Goal: Share content: Share content

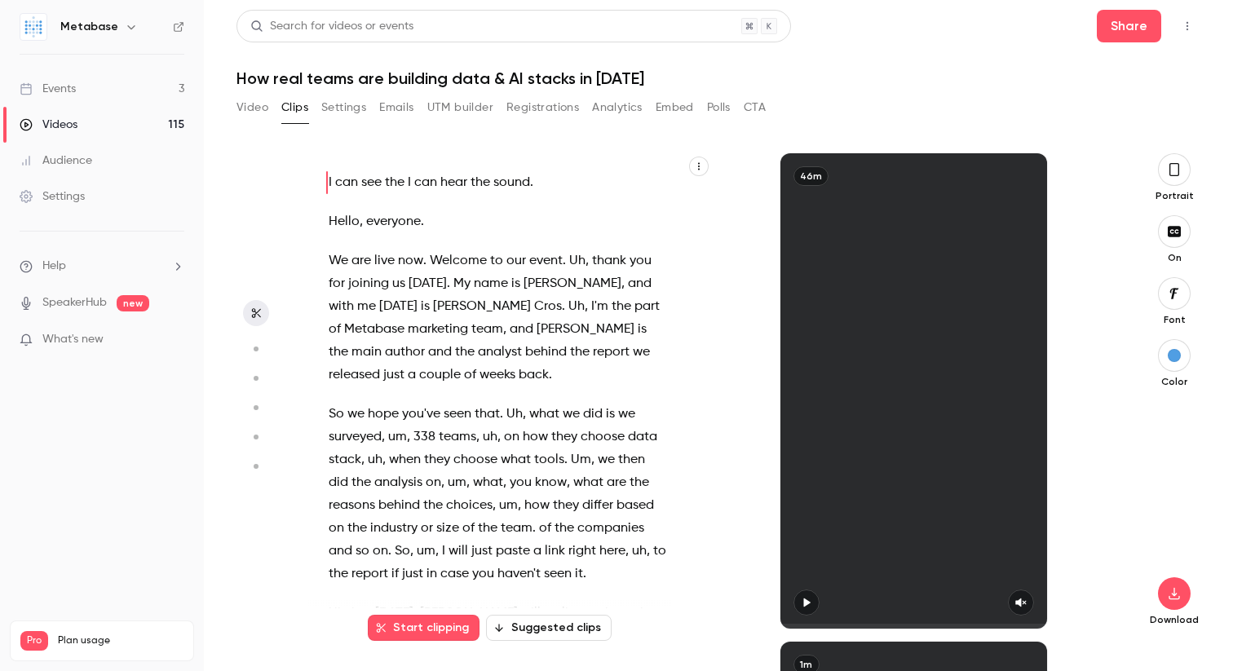
click at [550, 626] on button "Suggested clips" at bounding box center [549, 628] width 126 height 26
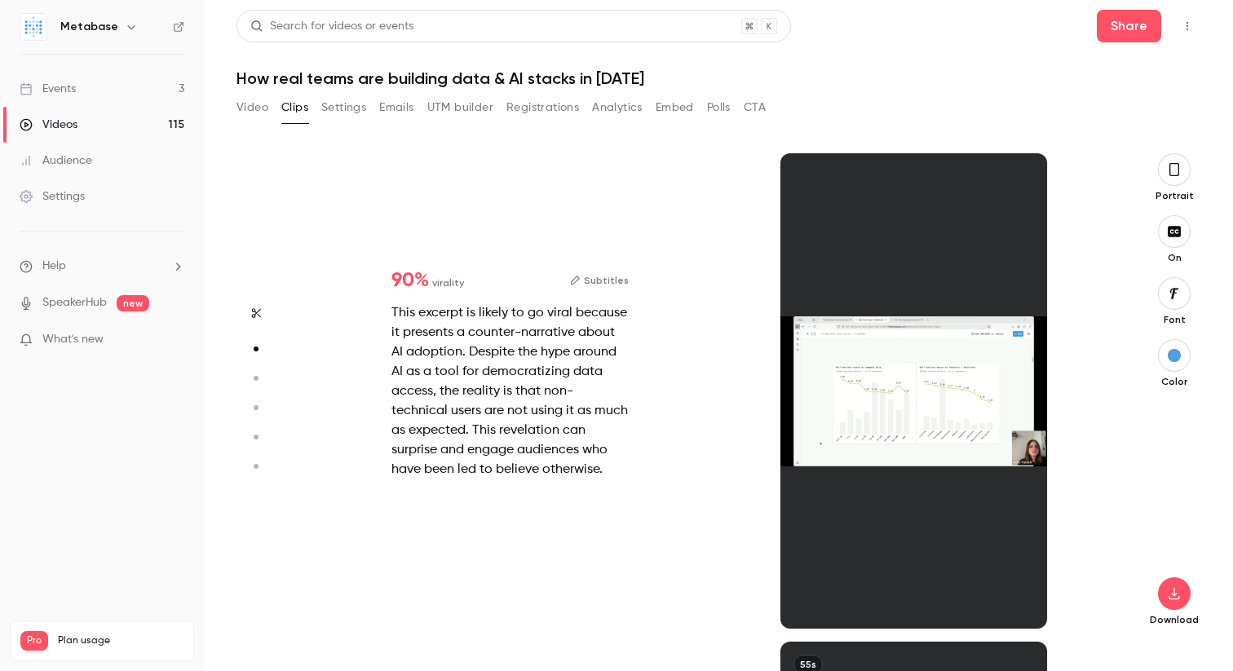
scroll to position [489, 0]
click at [511, 406] on div "This excerpt is likely to go viral because it presents a counter-narrative abou…" at bounding box center [509, 391] width 237 height 176
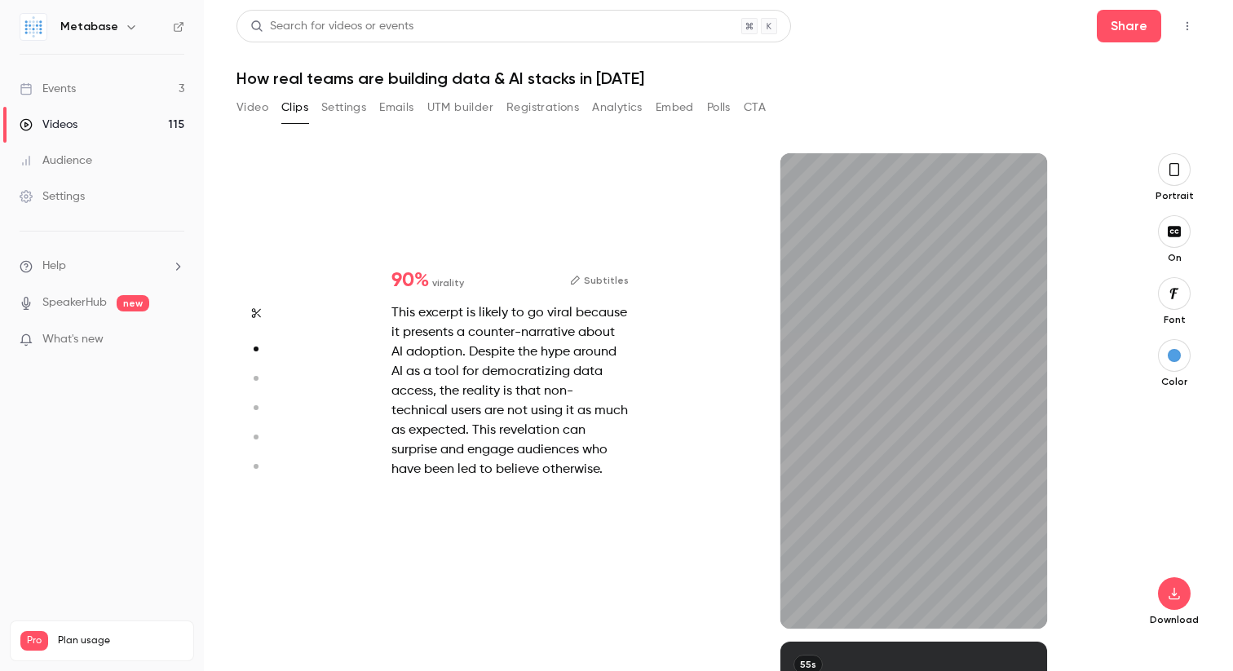
click at [254, 378] on circle "button" at bounding box center [256, 378] width 5 height 5
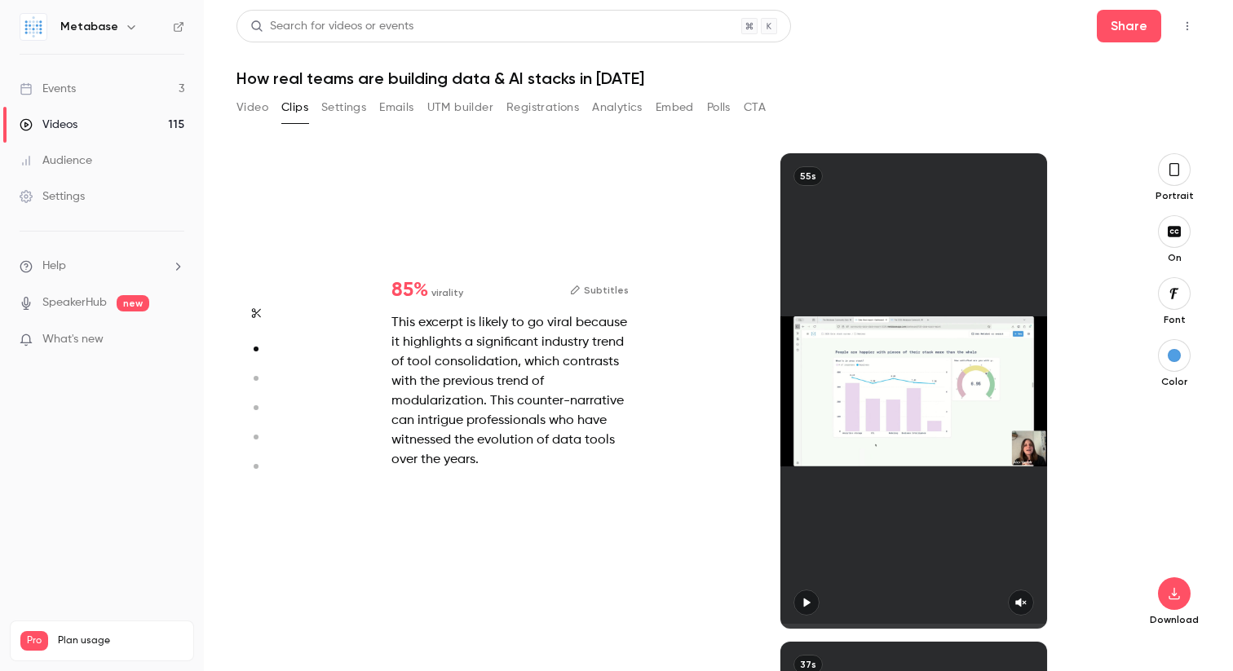
type input "*"
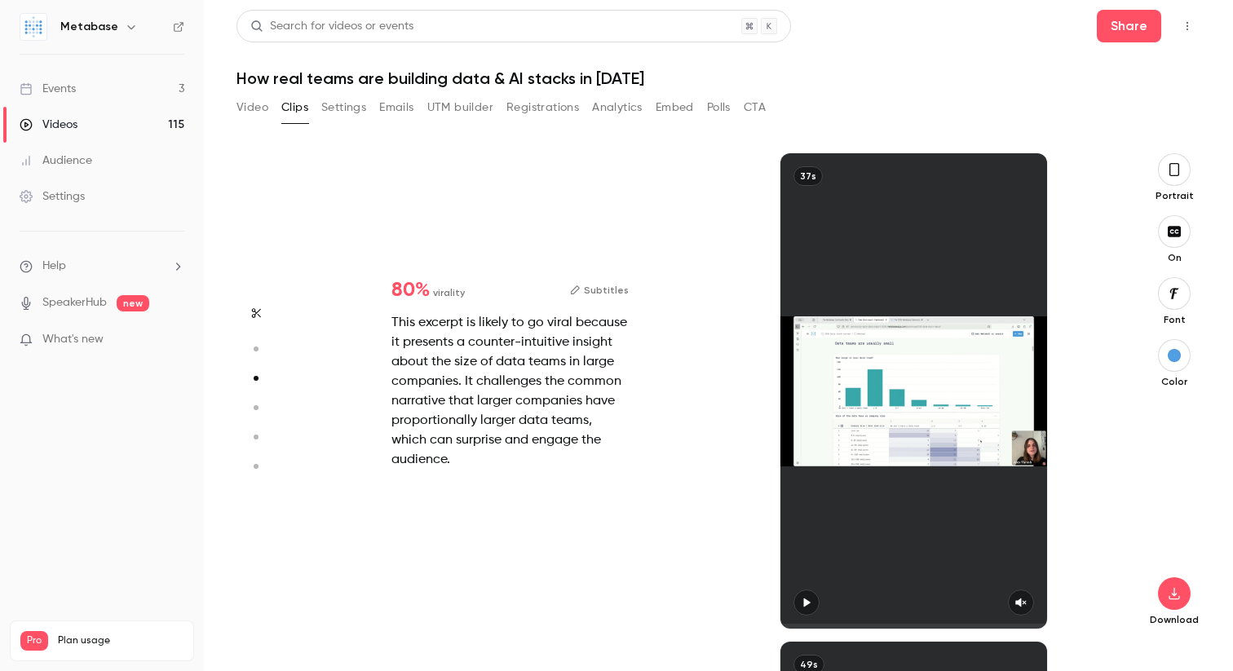
type input "*"
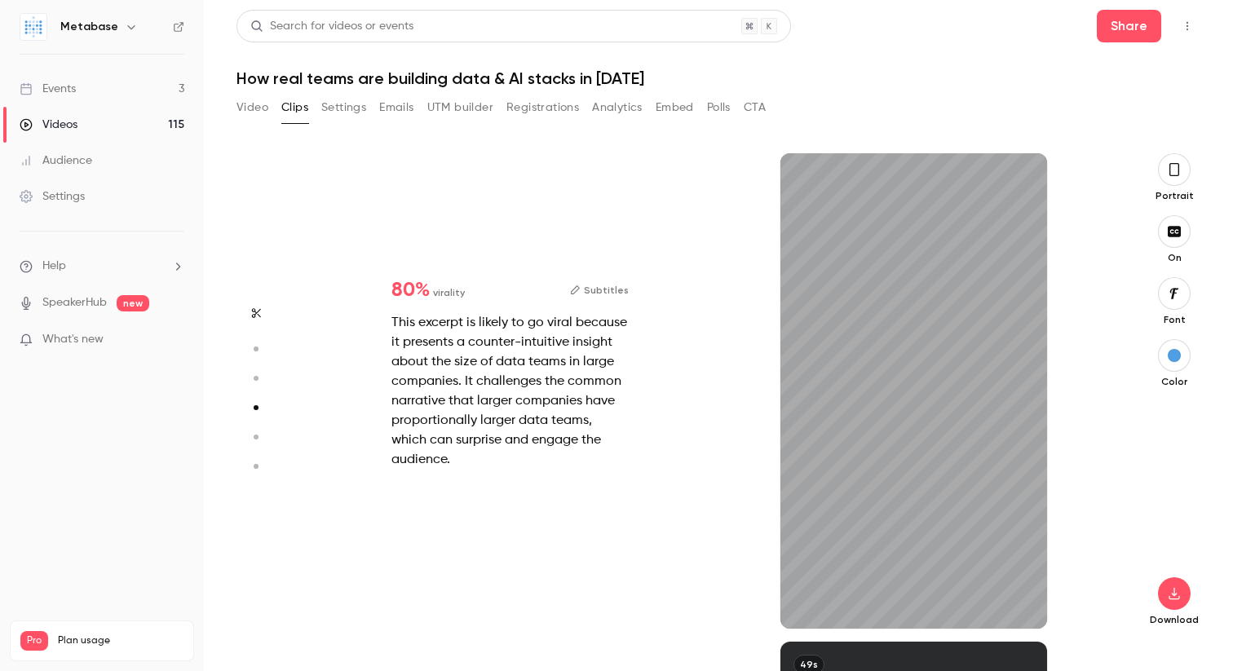
scroll to position [1466, 0]
type input "*"
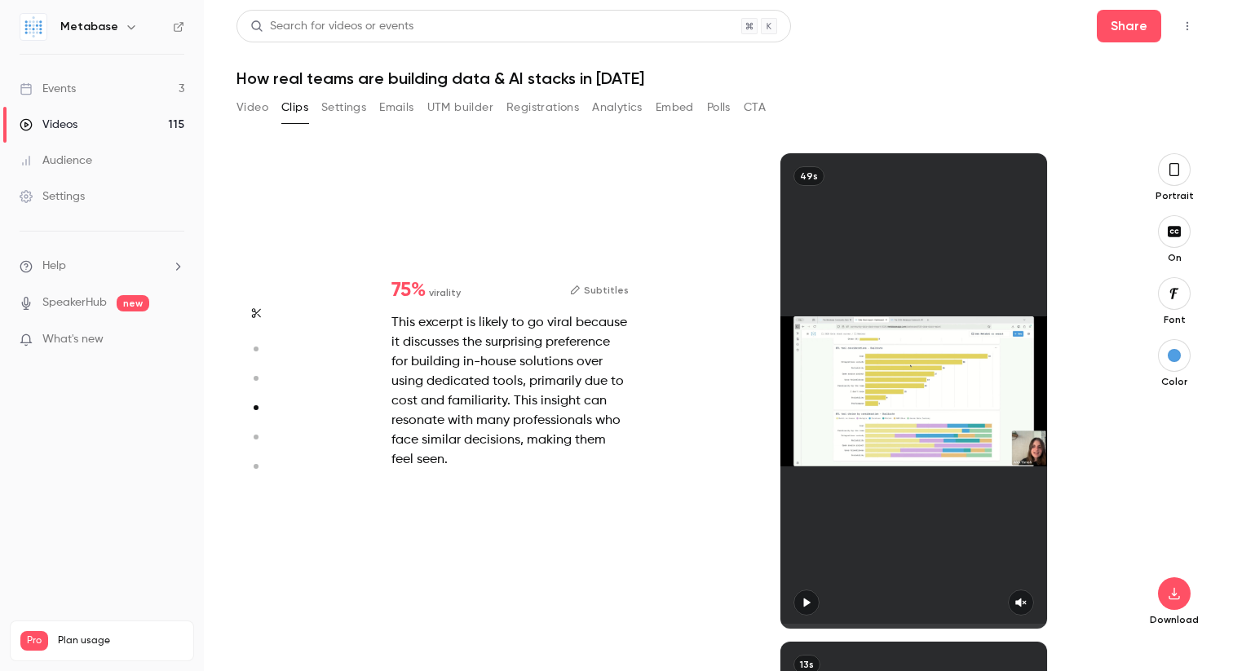
scroll to position [1954, 0]
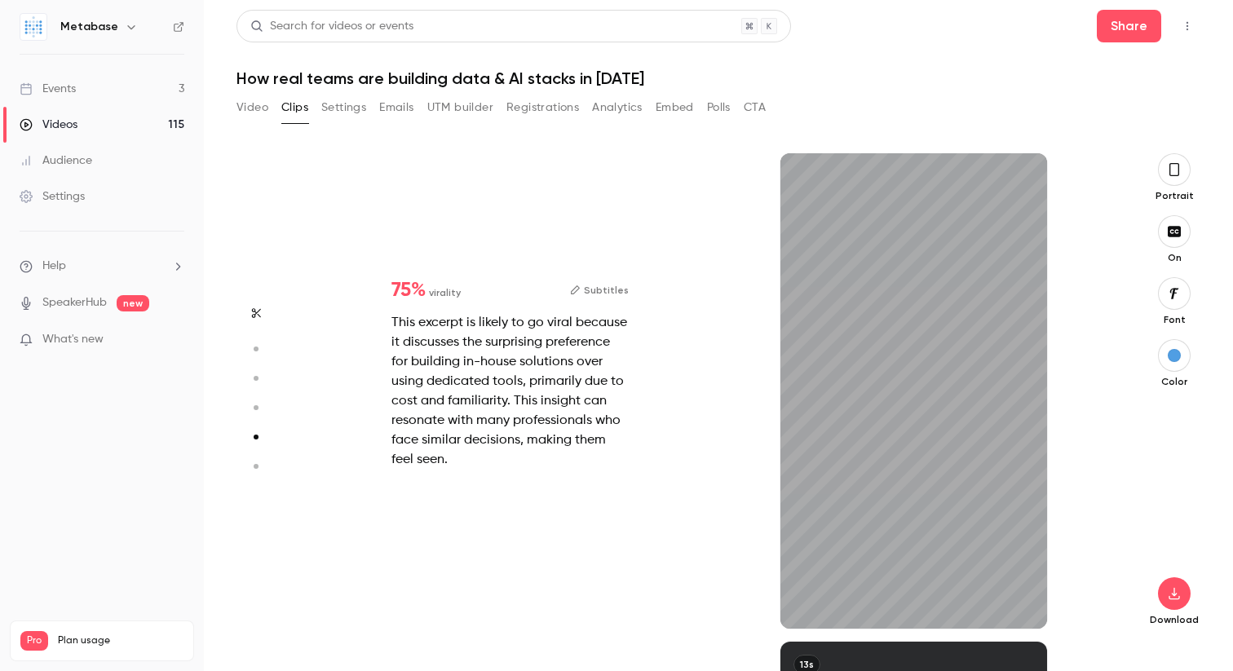
type input "*"
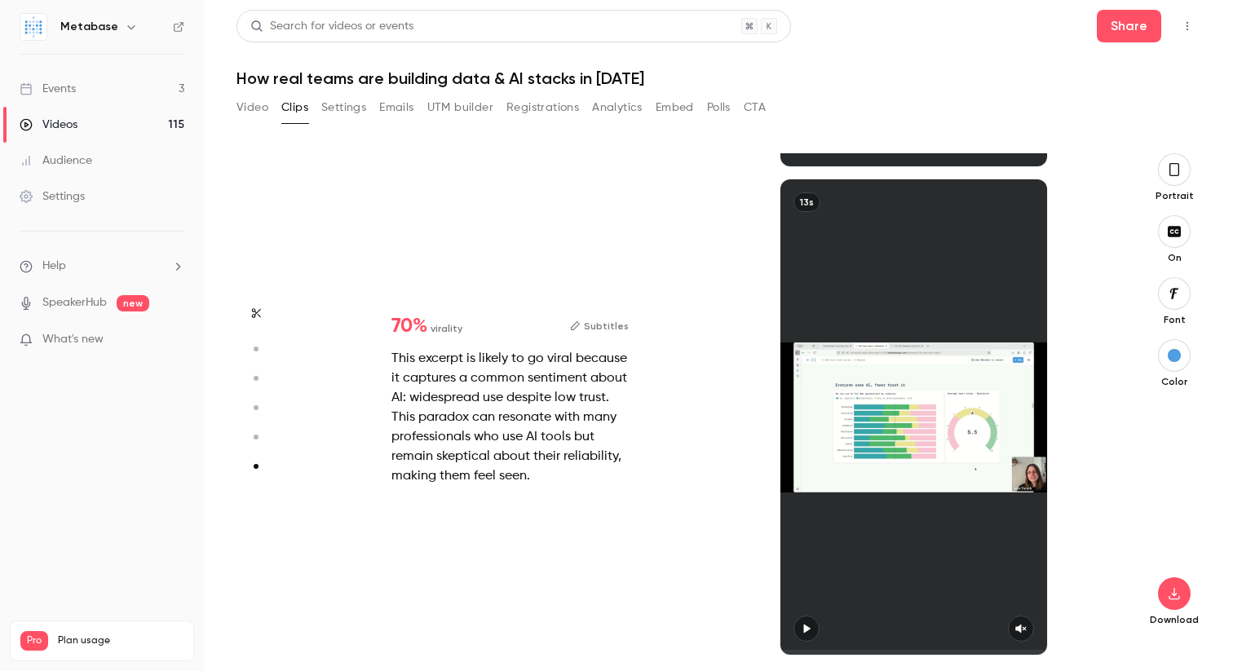
scroll to position [2416, 0]
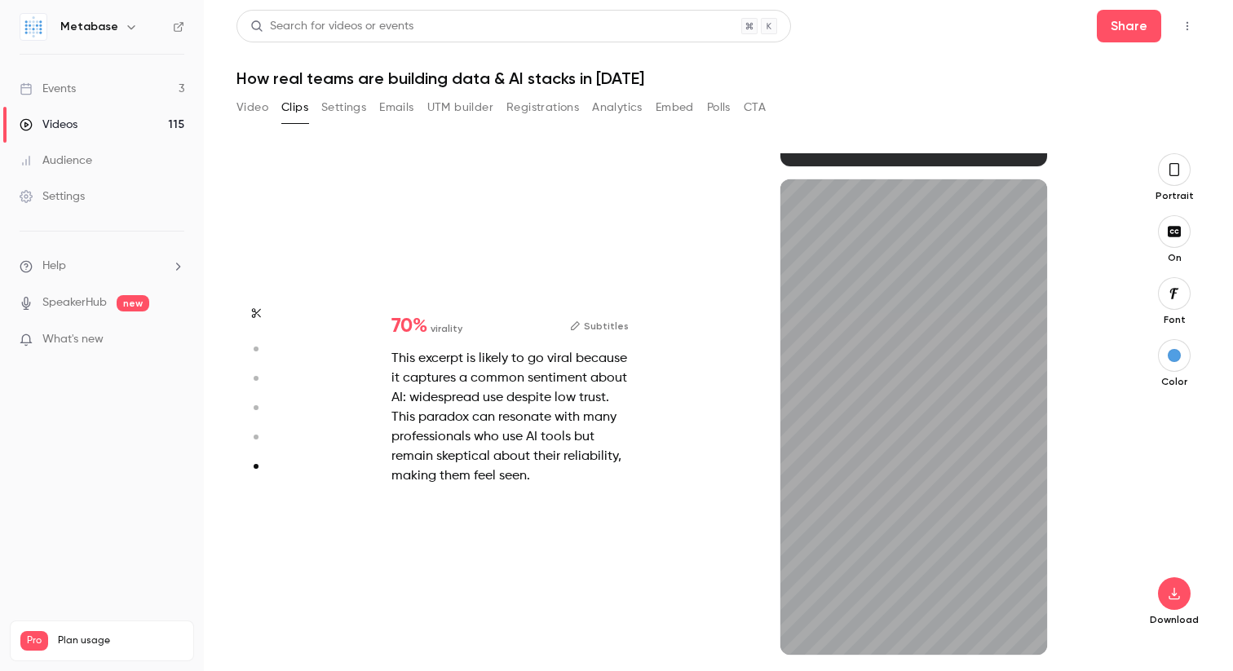
type input "***"
click at [252, 108] on button "Video" at bounding box center [253, 108] width 32 height 26
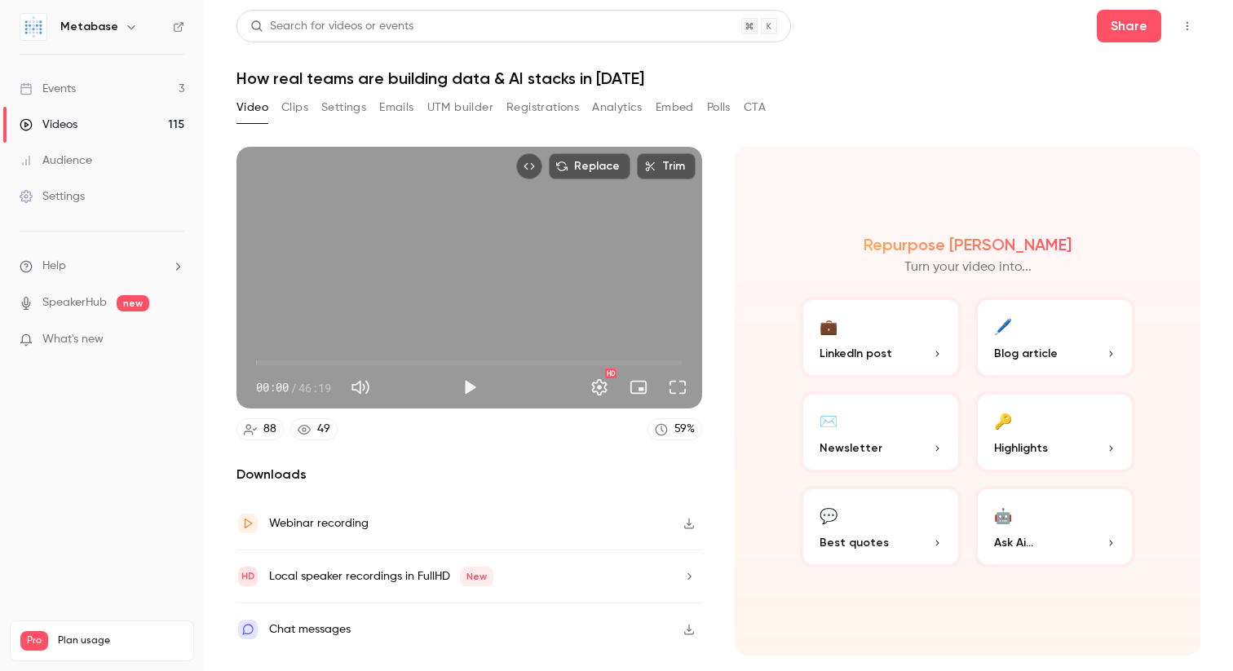
click at [303, 108] on button "Clips" at bounding box center [294, 108] width 27 height 26
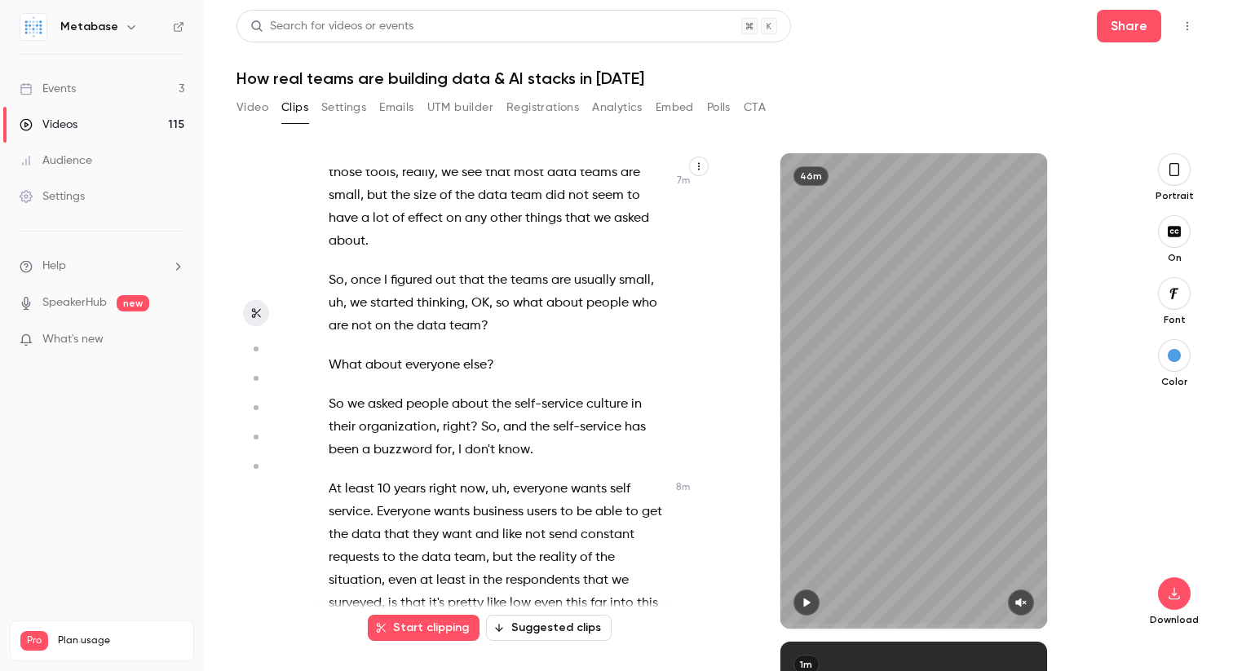
click at [439, 385] on div "I can see the I can hear the sound . Hello , everyone . We are live now . Welco…" at bounding box center [506, 399] width 396 height 459
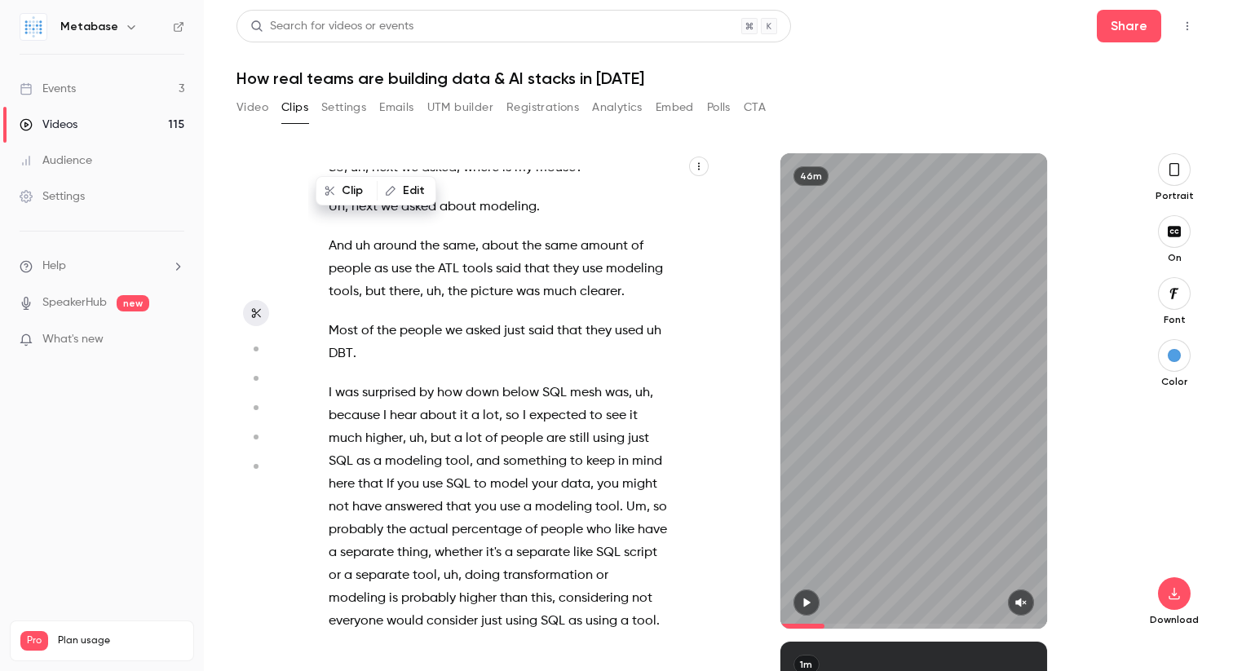
scroll to position [13843, 0]
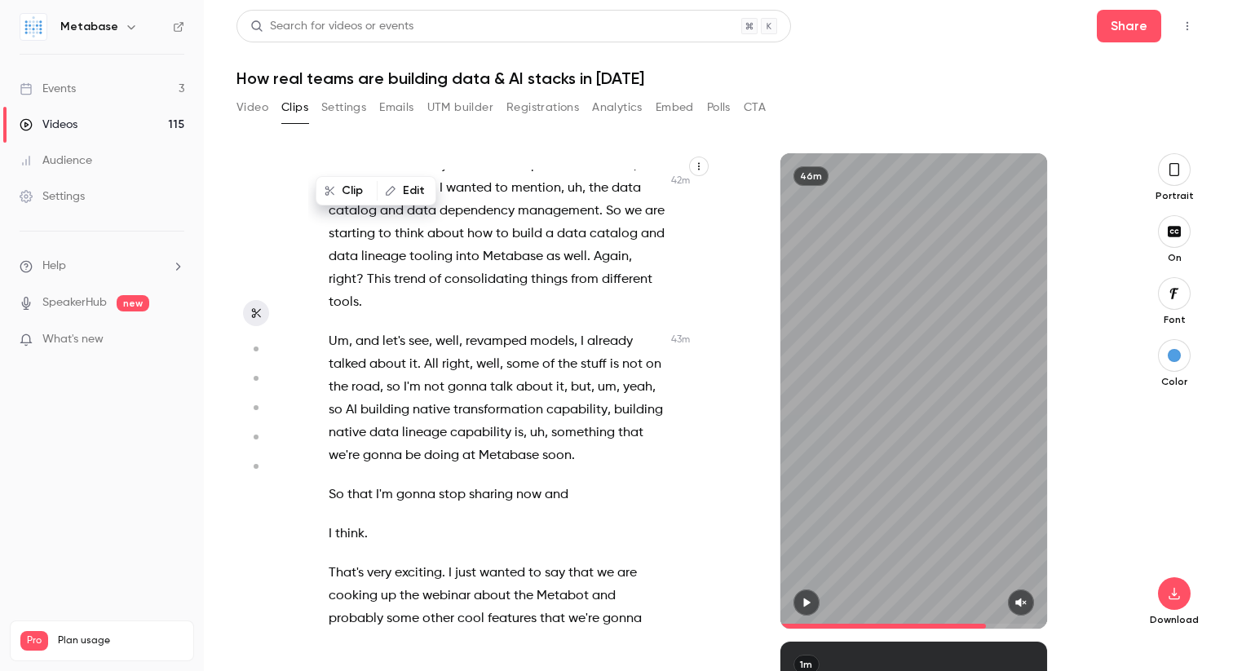
scroll to position [17487, 0]
drag, startPoint x: 330, startPoint y: 242, endPoint x: 504, endPoint y: 483, distance: 296.7
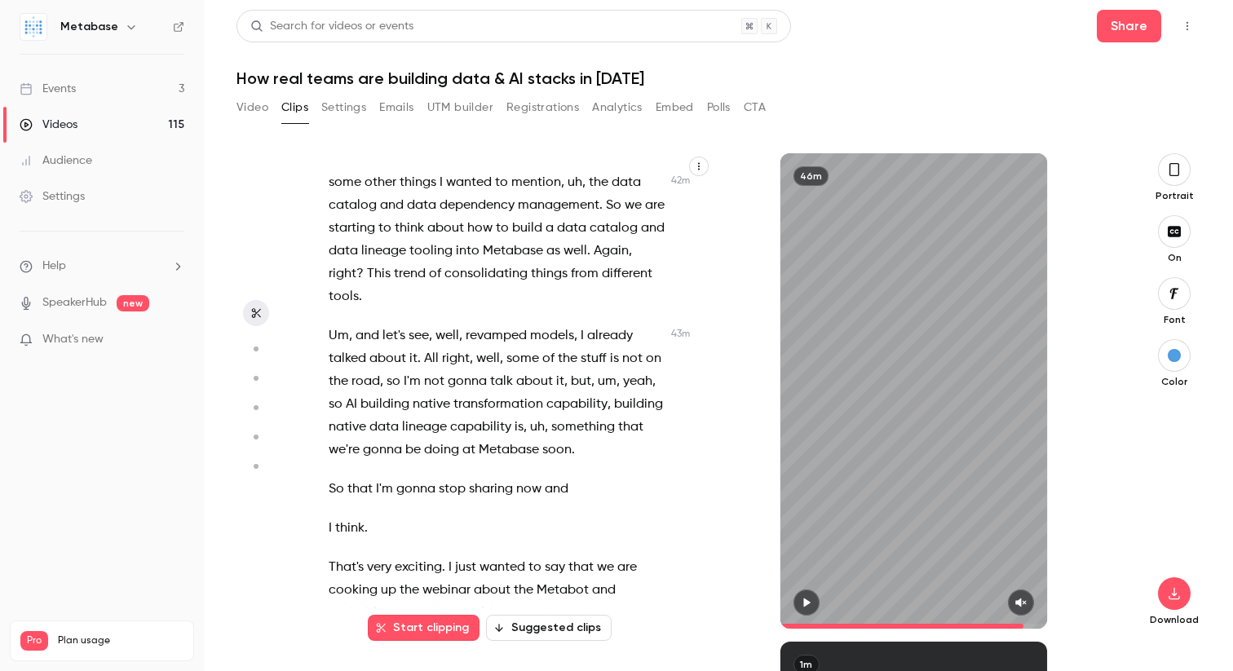
scroll to position [17492, 0]
drag, startPoint x: 330, startPoint y: 235, endPoint x: 506, endPoint y: 480, distance: 301.0
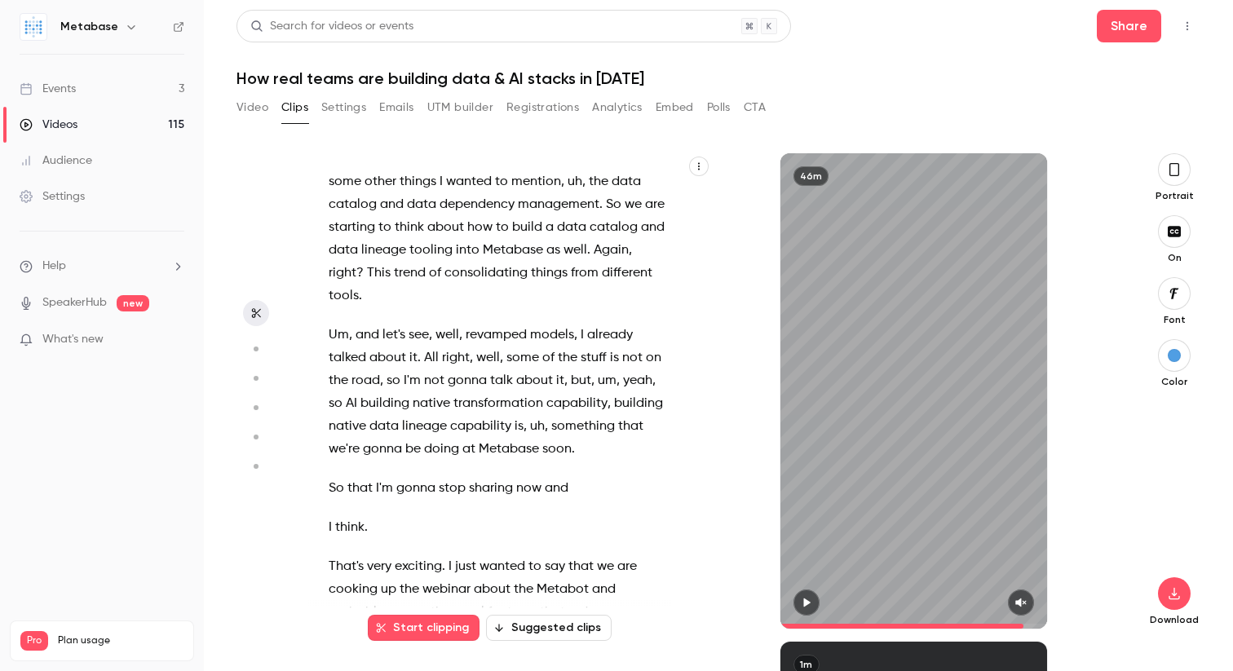
drag, startPoint x: 497, startPoint y: 485, endPoint x: 332, endPoint y: 231, distance: 303.1
drag, startPoint x: 332, startPoint y: 231, endPoint x: 535, endPoint y: 480, distance: 321.1
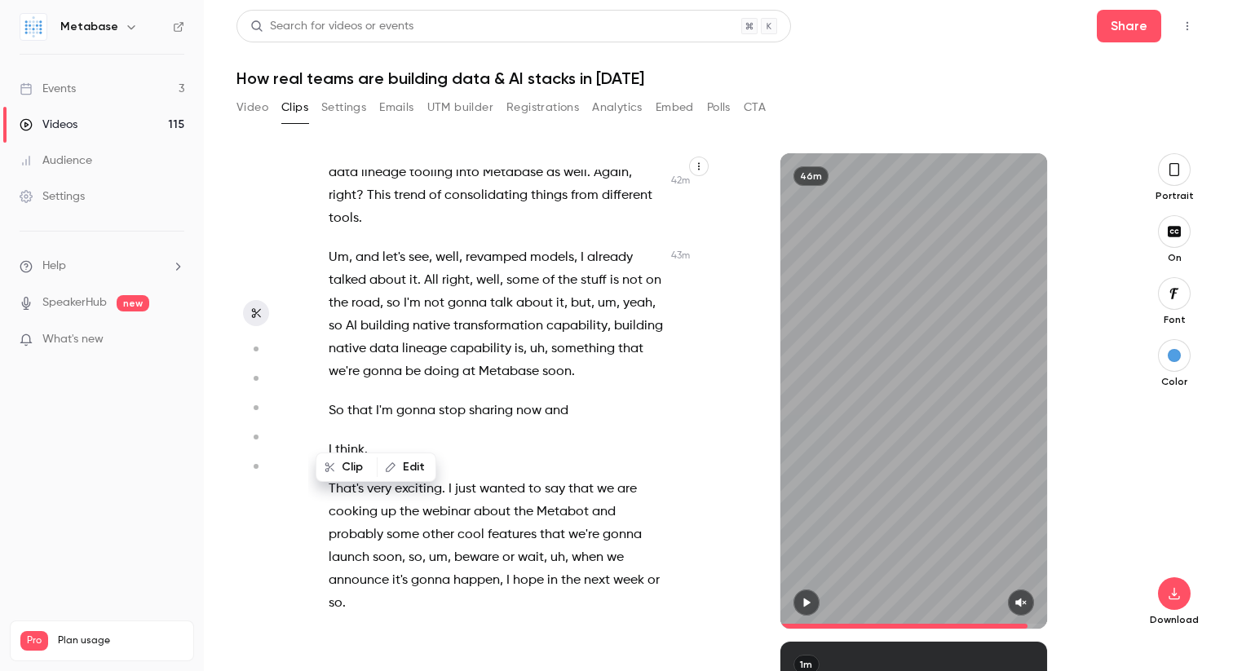
scroll to position [17517, 0]
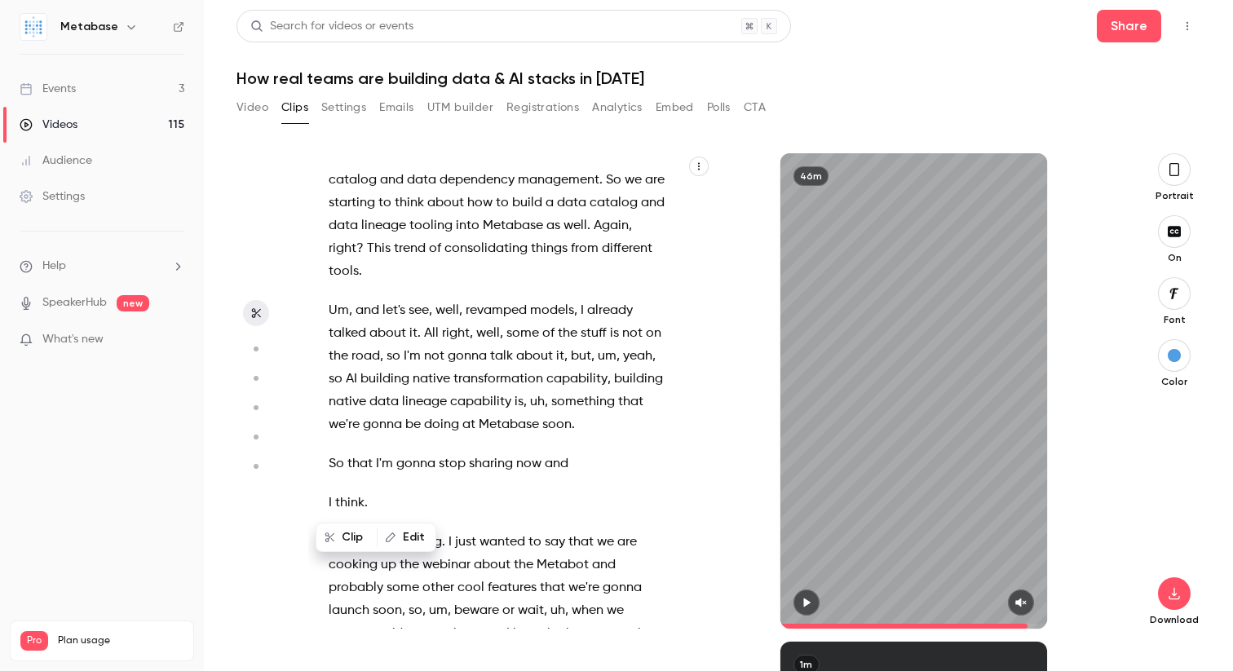
drag, startPoint x: 330, startPoint y: 207, endPoint x: 519, endPoint y: 454, distance: 311.2
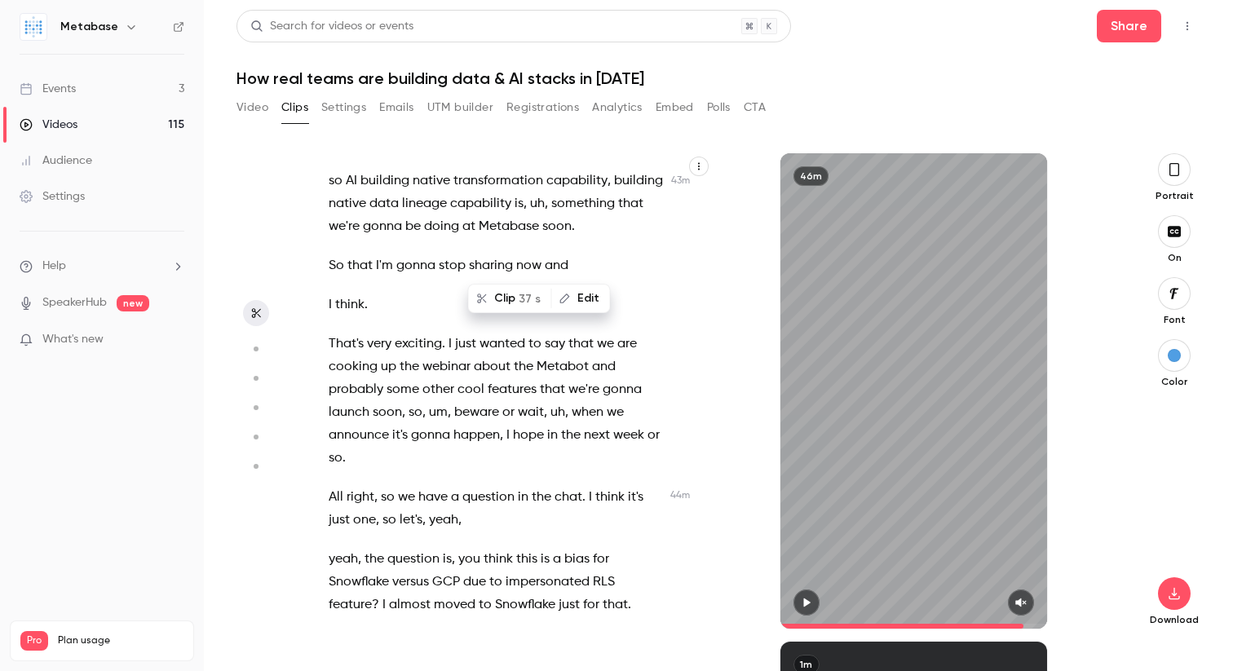
scroll to position [17717, 0]
drag, startPoint x: 330, startPoint y: 302, endPoint x: 450, endPoint y: 505, distance: 235.8
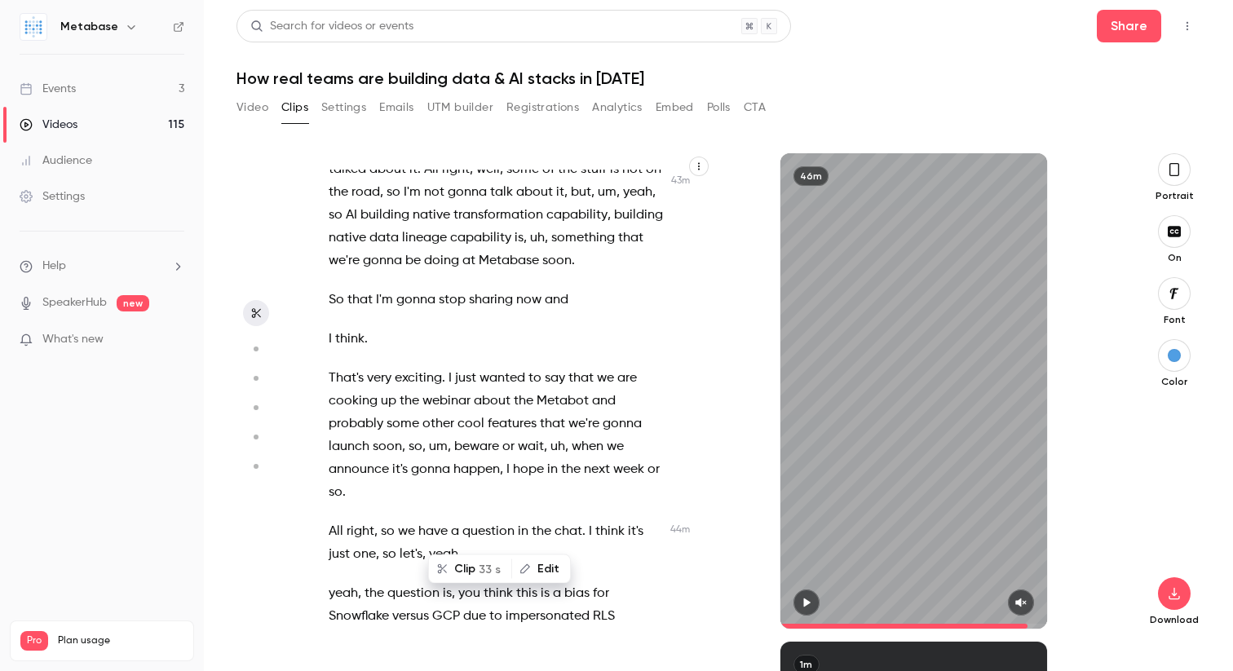
click at [450, 505] on div "I can see the I can hear the sound . Hello , everyone . We are live now . Welco…" at bounding box center [510, 390] width 404 height 475
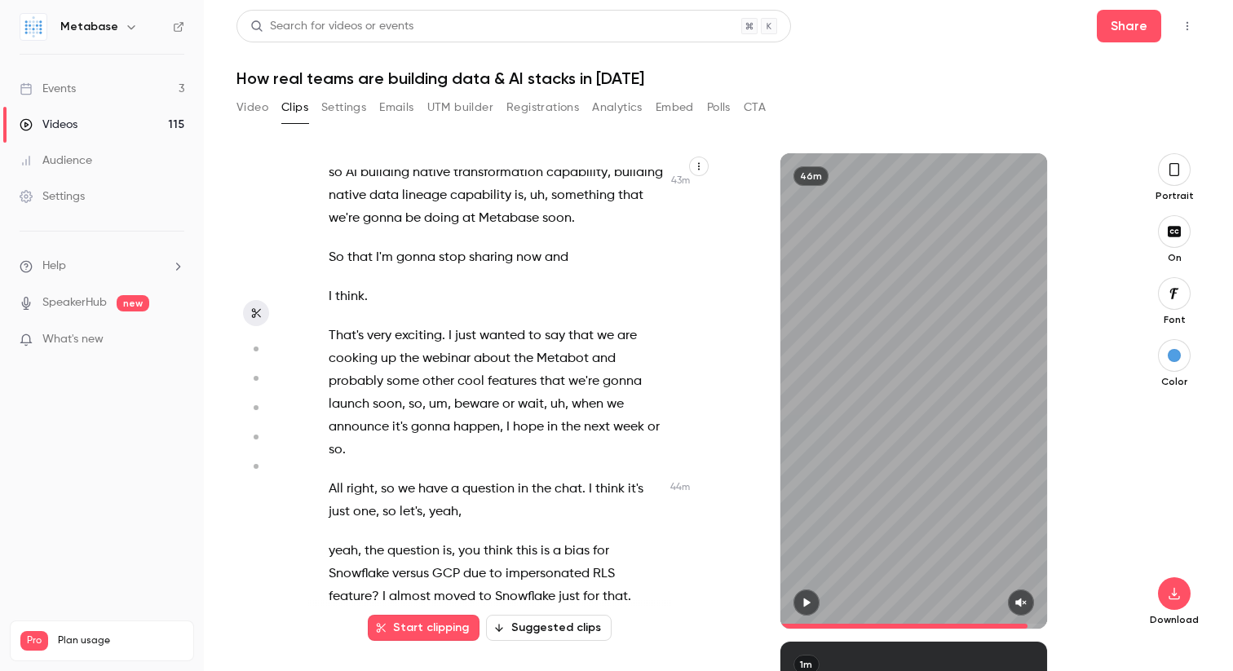
scroll to position [17955, 0]
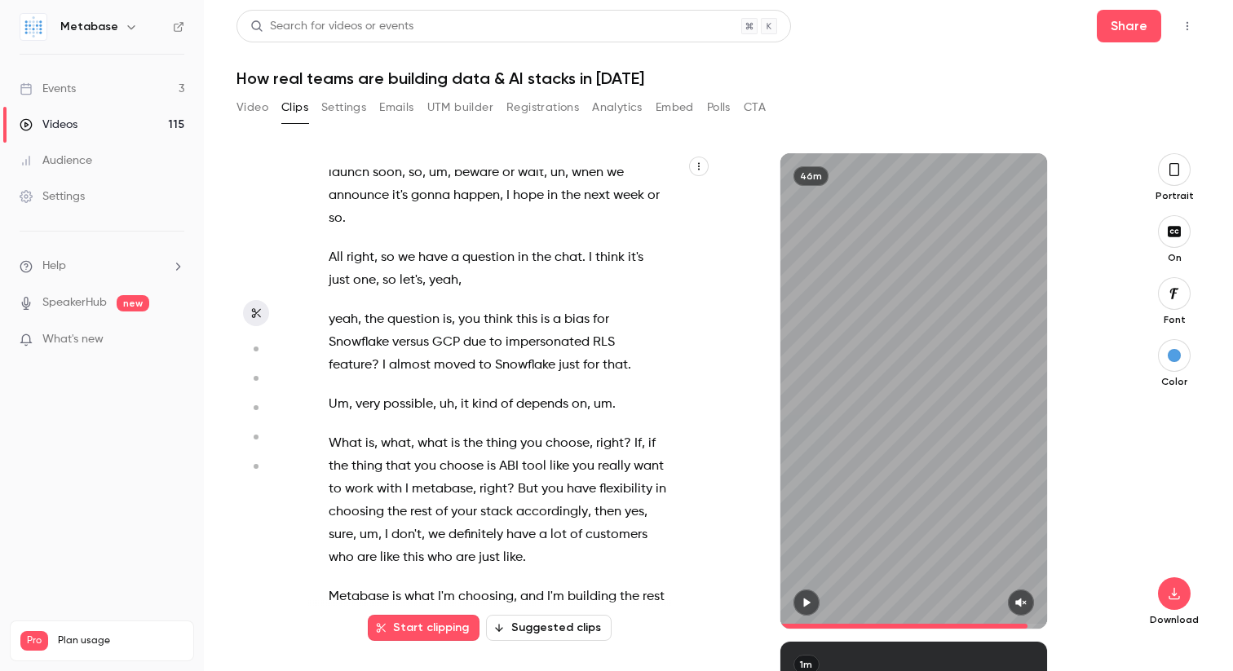
drag, startPoint x: 332, startPoint y: 399, endPoint x: 444, endPoint y: 440, distance: 120.0
click at [444, 440] on div "I can see the I can hear the sound . Hello , everyone . We are live now . Welco…" at bounding box center [506, 399] width 396 height 459
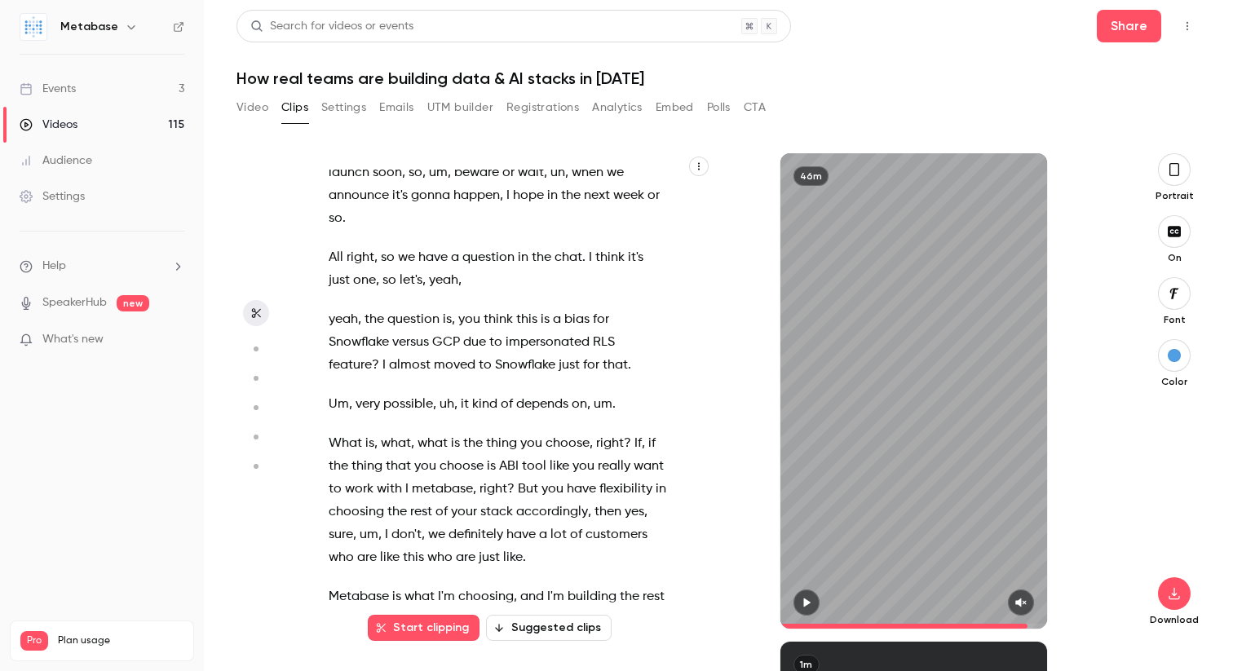
drag, startPoint x: 399, startPoint y: 449, endPoint x: 320, endPoint y: 309, distance: 161.0
click at [320, 309] on div "I can see the I can hear the sound . Hello , everyone . We are live now . Welco…" at bounding box center [506, 399] width 396 height 459
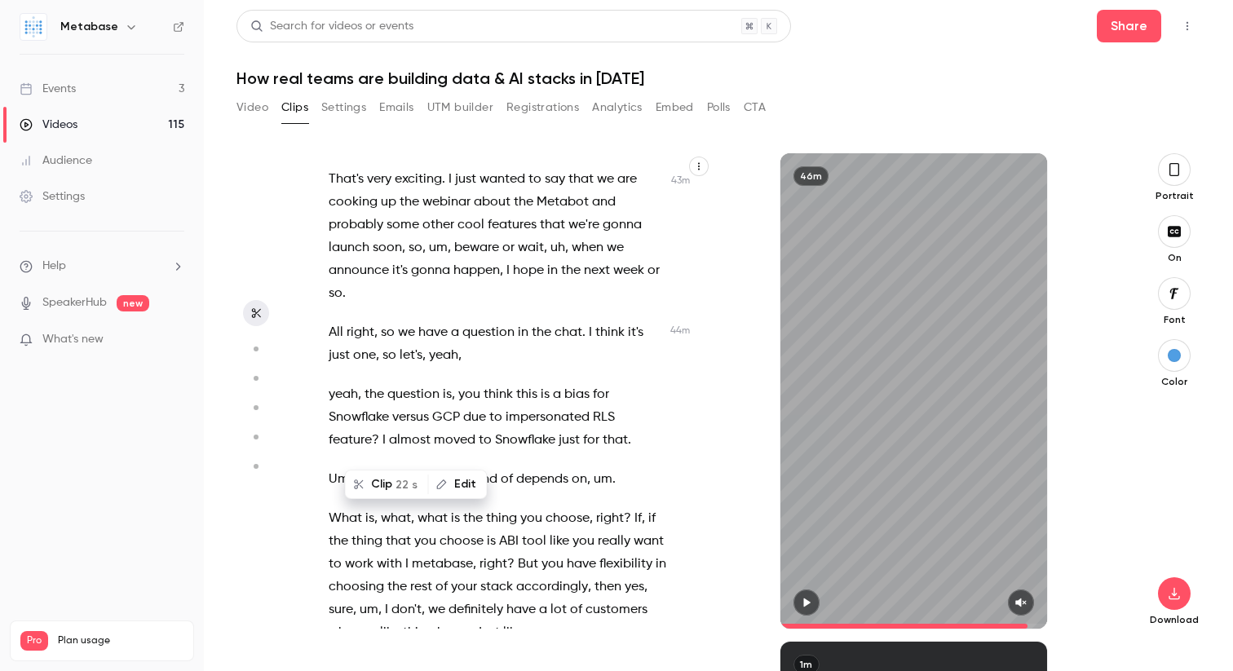
scroll to position [17862, 0]
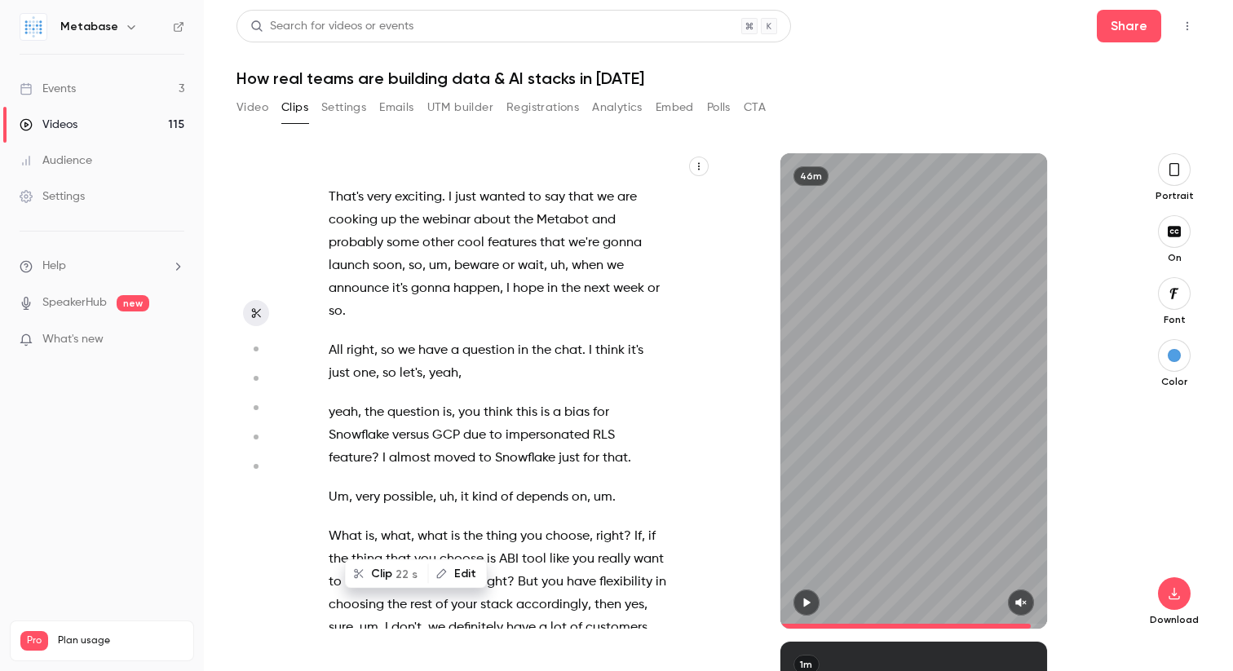
click at [614, 76] on h1 "How real teams are building data & AI stacks in [DATE]" at bounding box center [719, 79] width 964 height 20
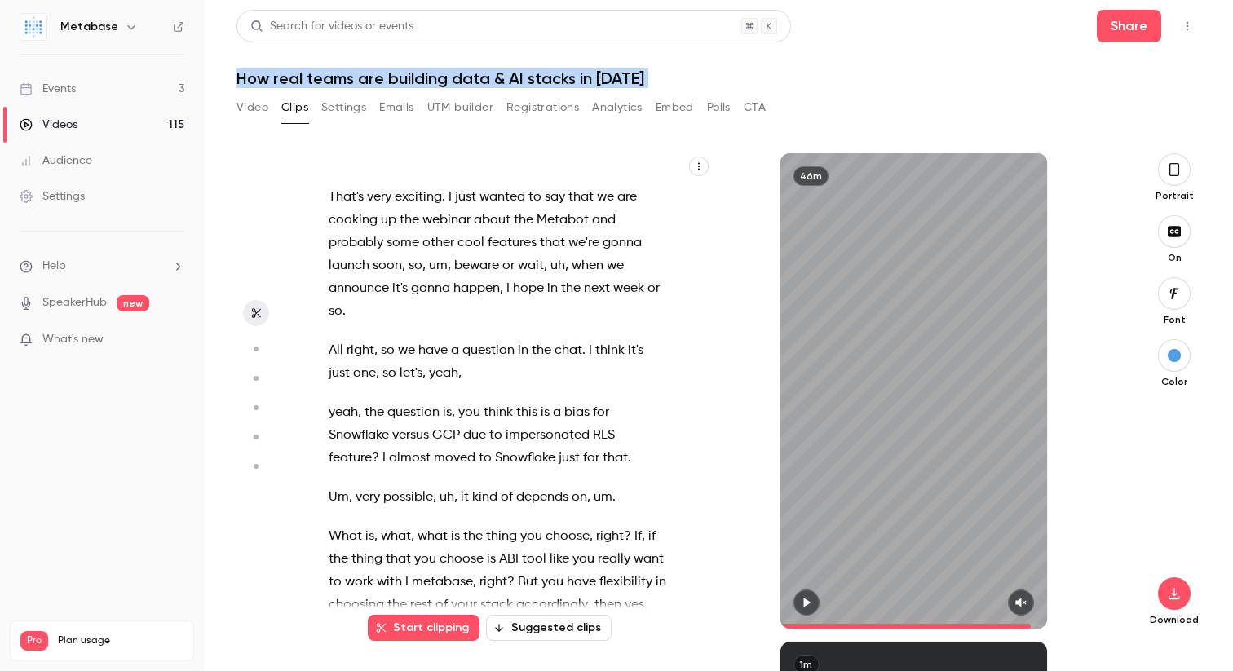
click at [614, 76] on h1 "How real teams are building data & AI stacks in [DATE]" at bounding box center [719, 79] width 964 height 20
click at [620, 76] on h1 "How real teams are building data & AI stacks in [DATE]" at bounding box center [719, 79] width 964 height 20
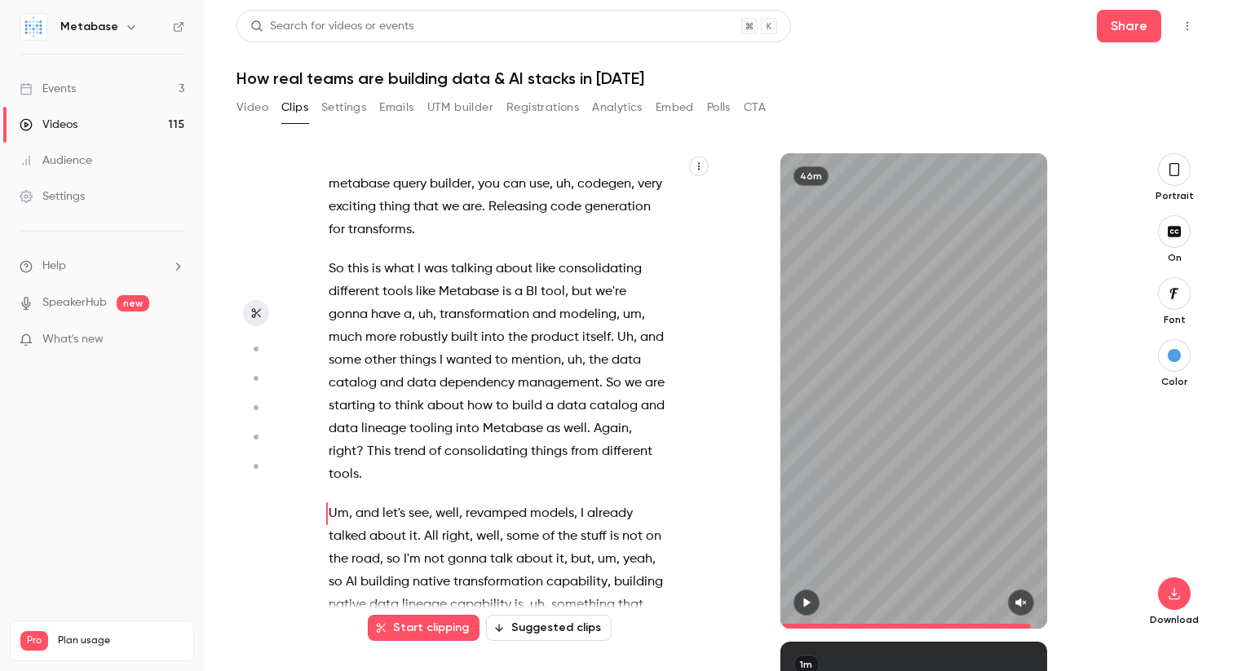
click at [812, 599] on button "button" at bounding box center [807, 603] width 26 height 26
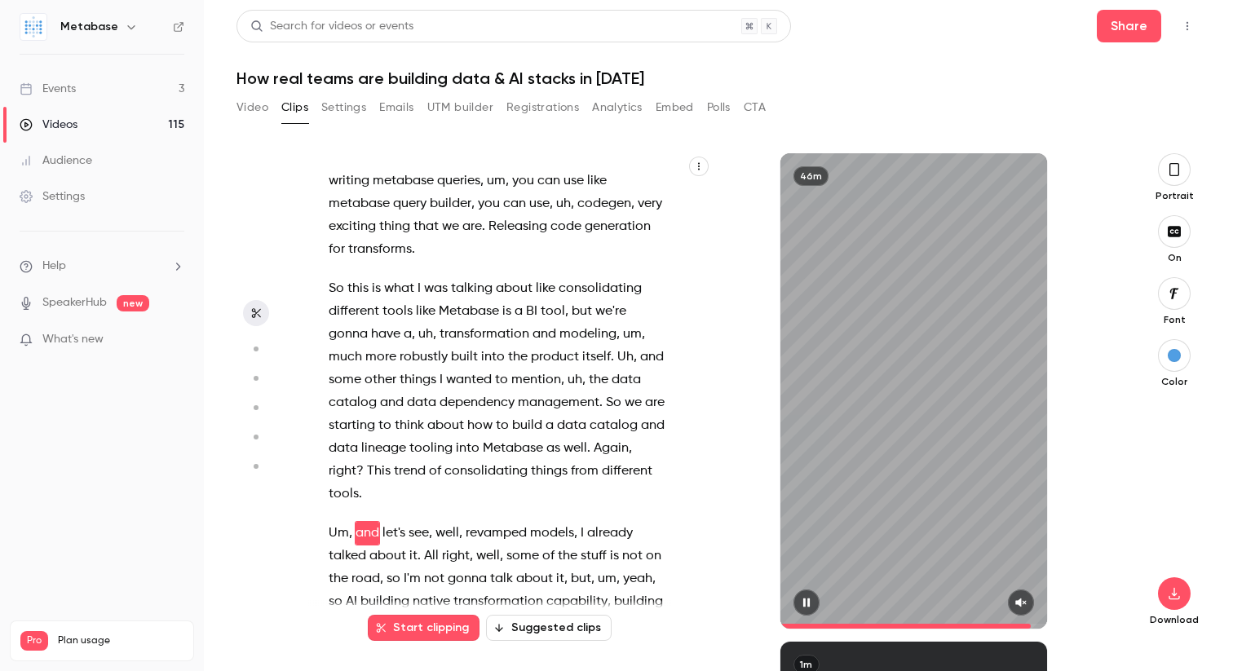
scroll to position [17291, 0]
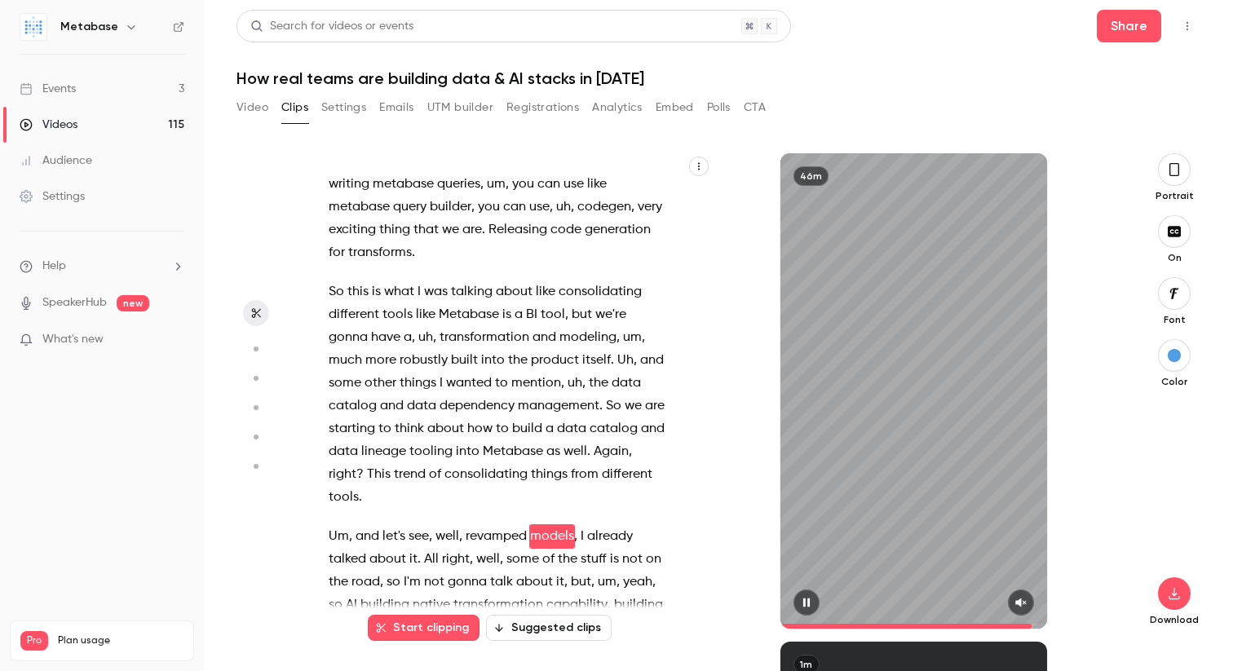
click at [820, 603] on div at bounding box center [913, 603] width 267 height 26
click at [800, 598] on icon "button" at bounding box center [806, 602] width 13 height 11
type input "******"
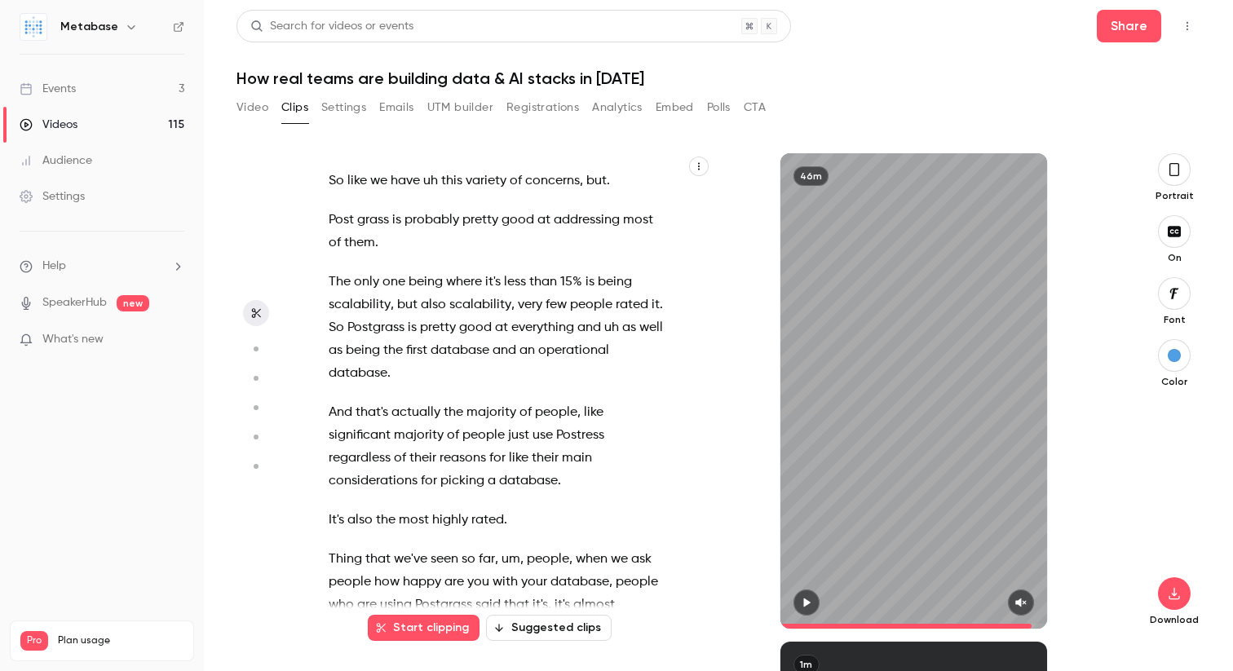
scroll to position [10312, 0]
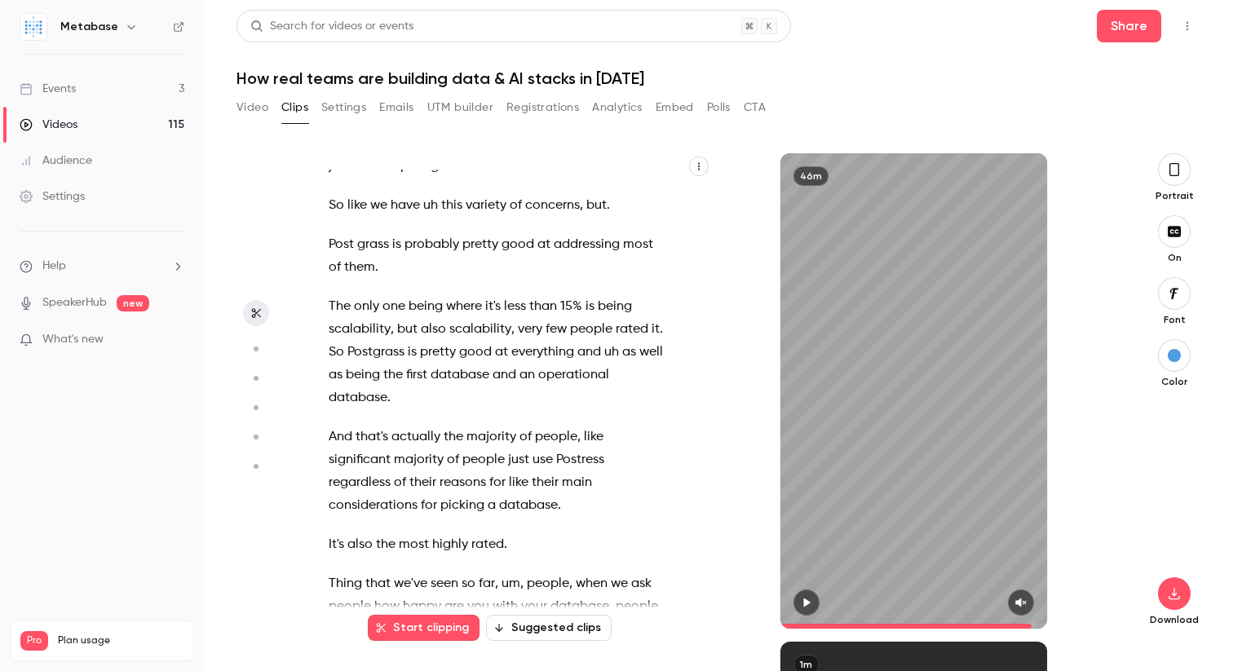
click at [334, 295] on span "The" at bounding box center [340, 306] width 22 height 23
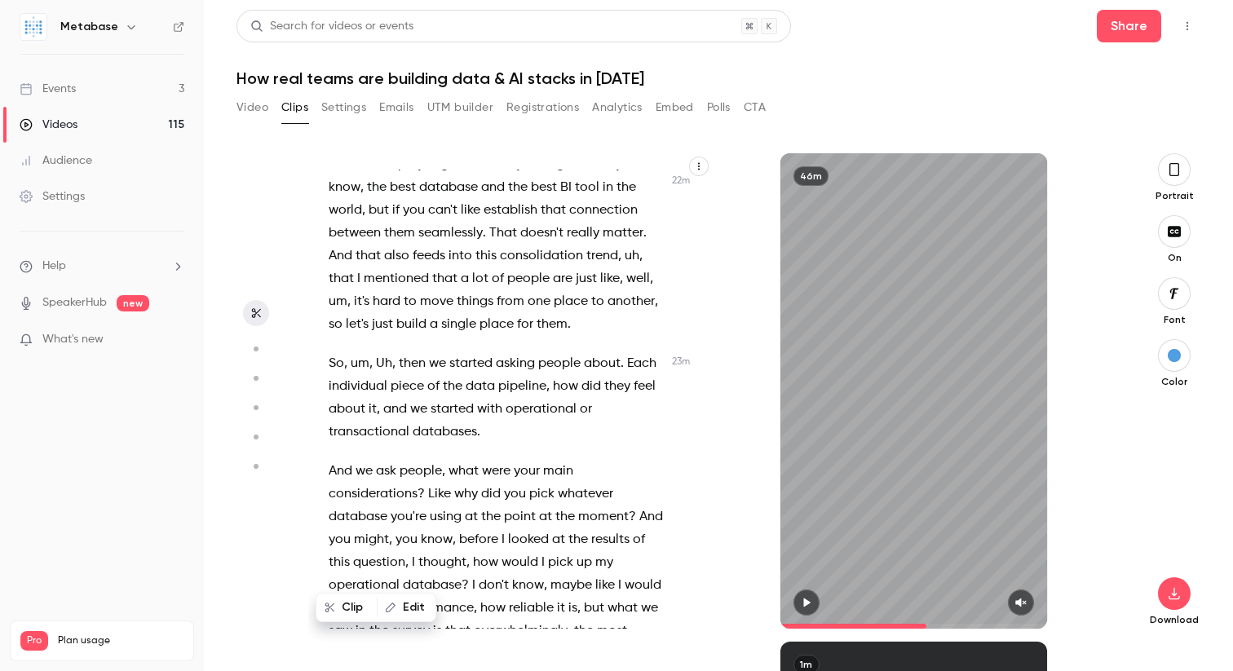
scroll to position [9369, 0]
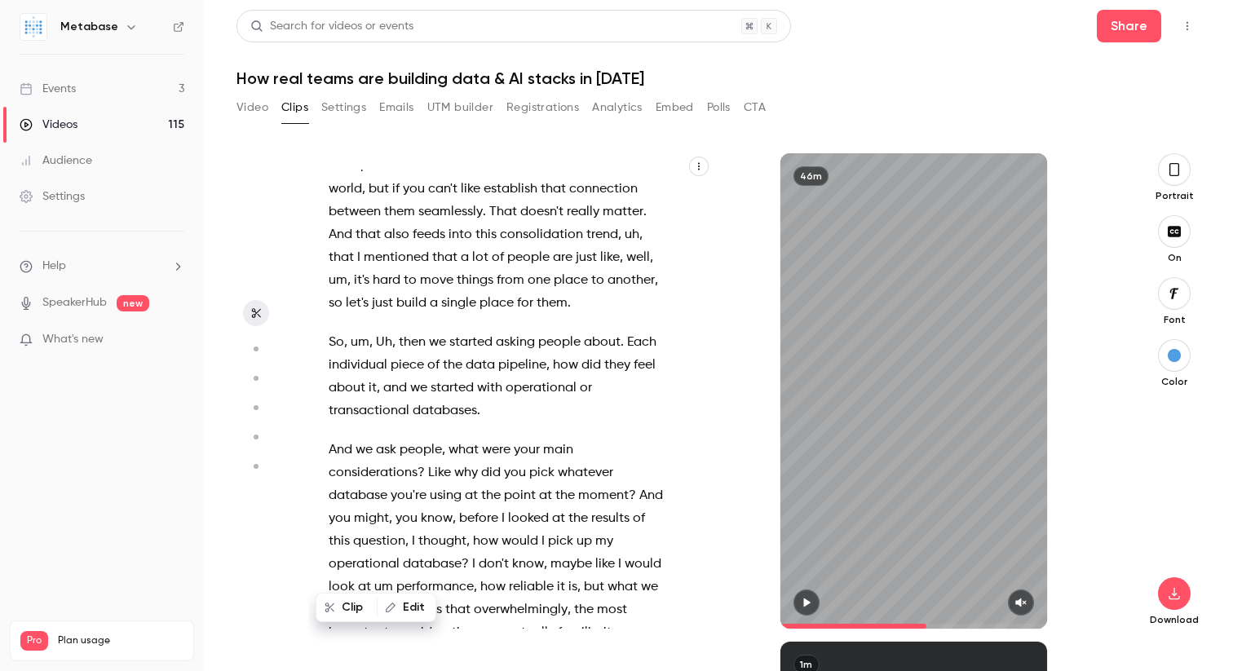
click at [331, 439] on span "And" at bounding box center [341, 450] width 24 height 23
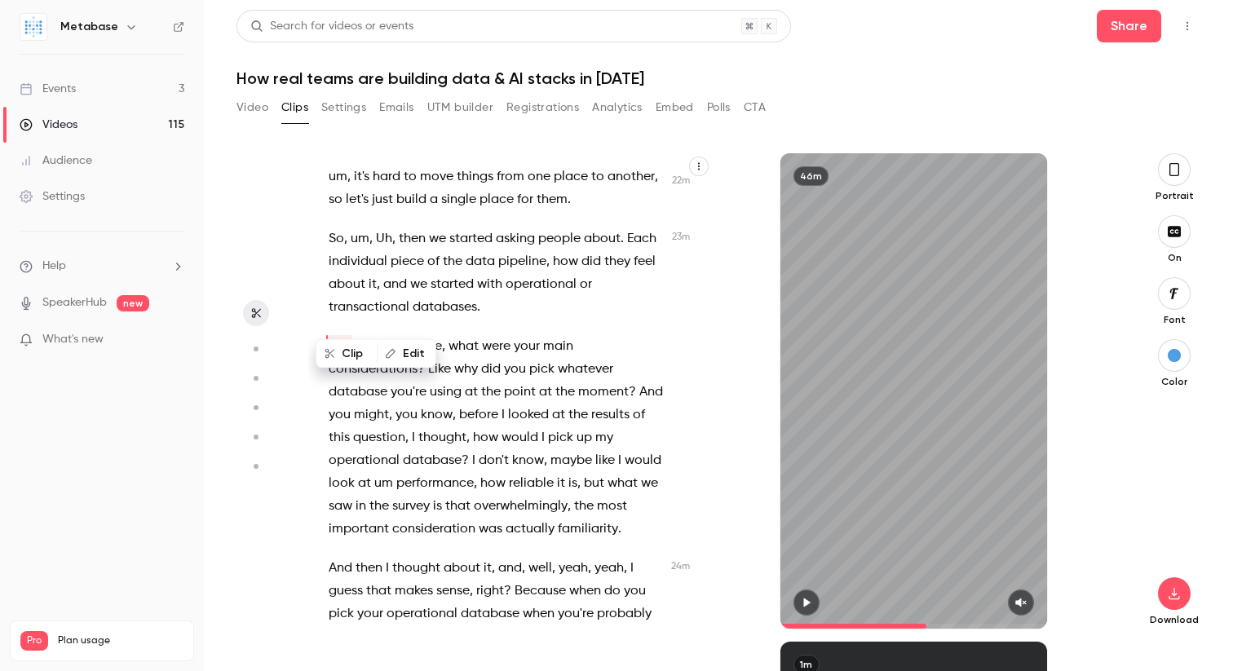
scroll to position [9584, 0]
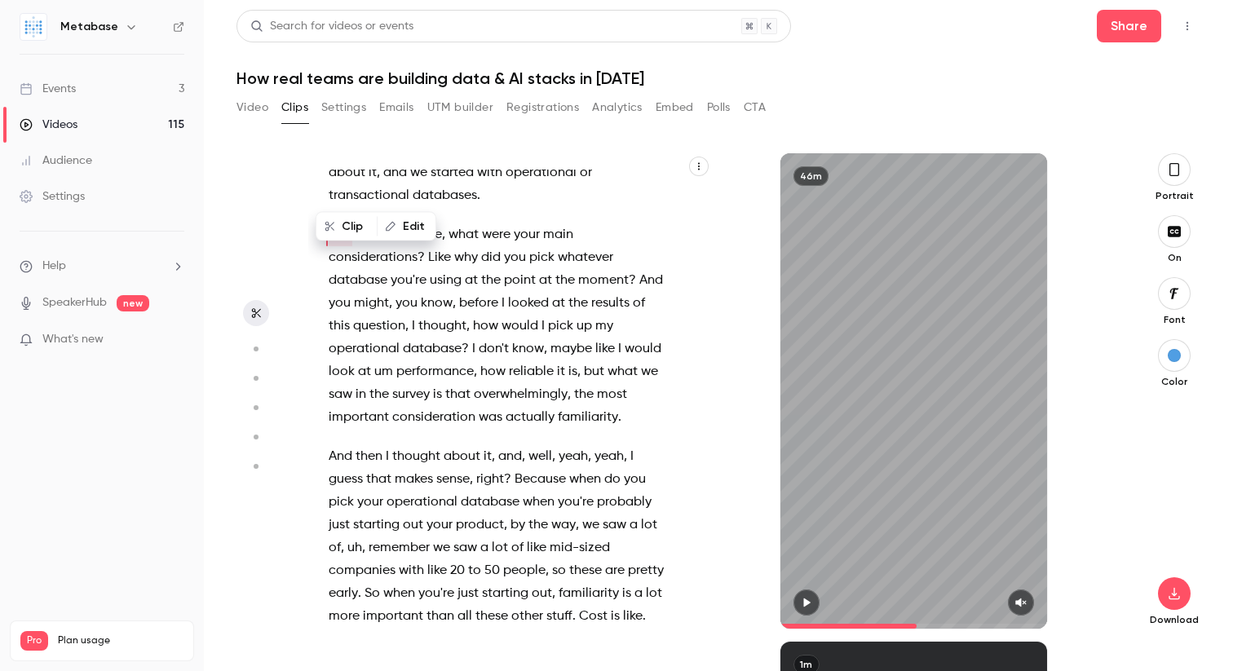
click at [1175, 174] on icon "button" at bounding box center [1174, 170] width 13 height 18
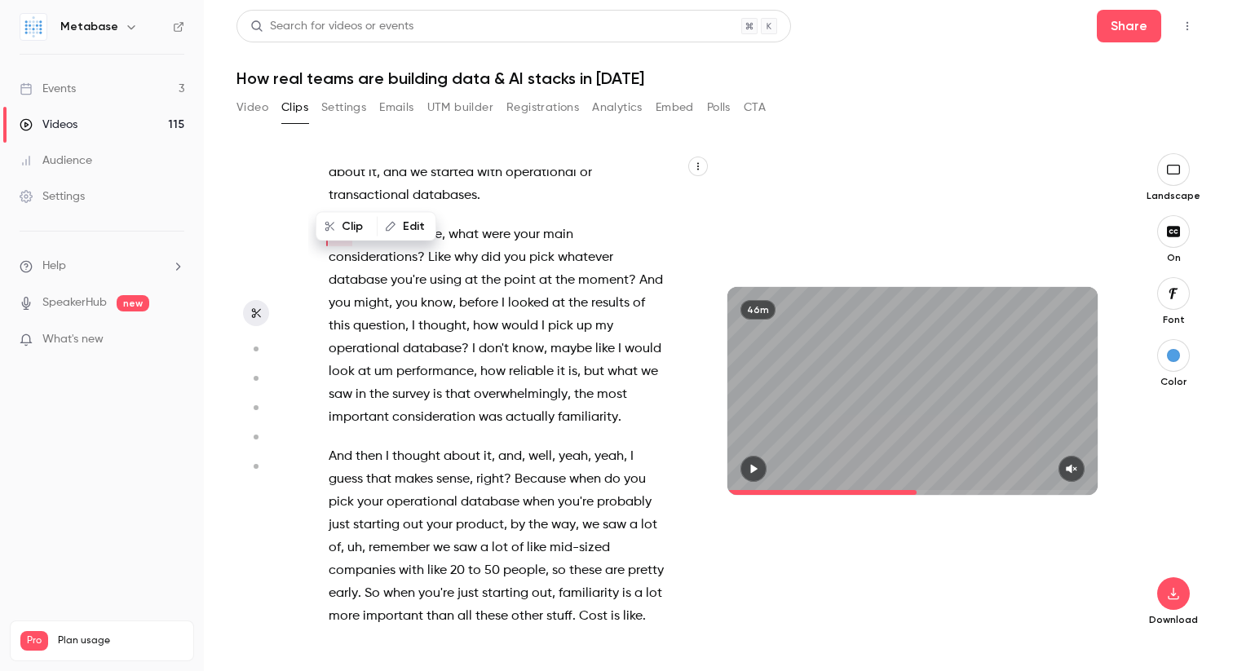
click at [751, 472] on icon "button" at bounding box center [753, 468] width 13 height 11
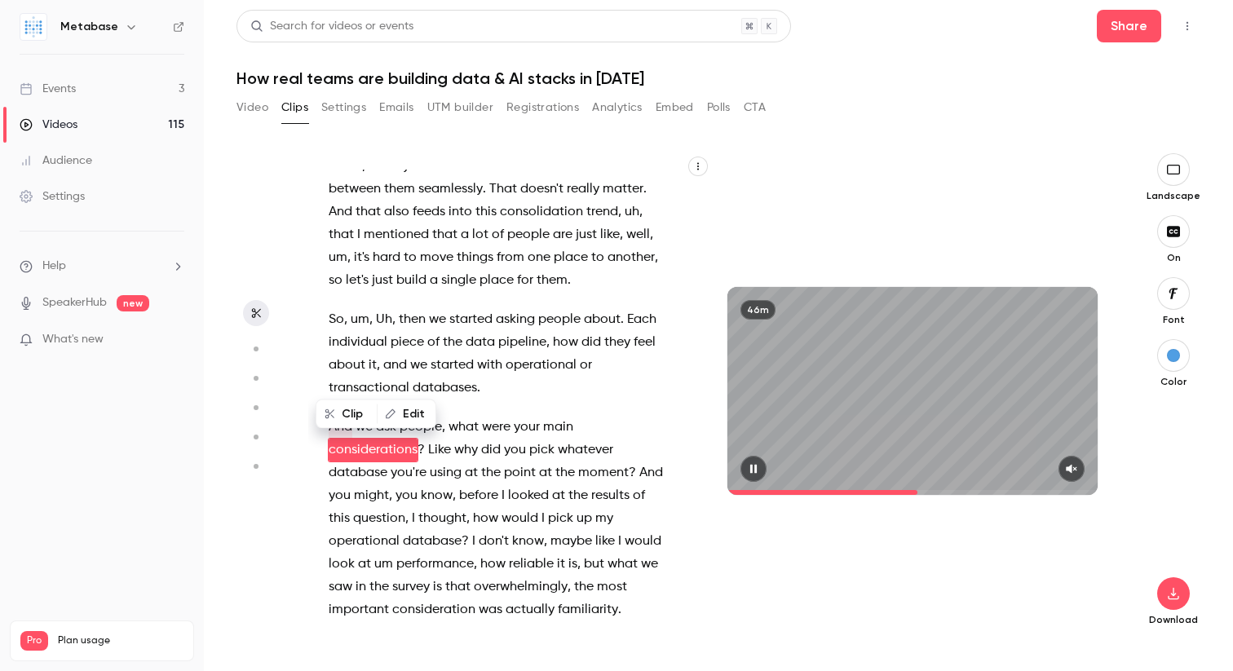
scroll to position [9397, 0]
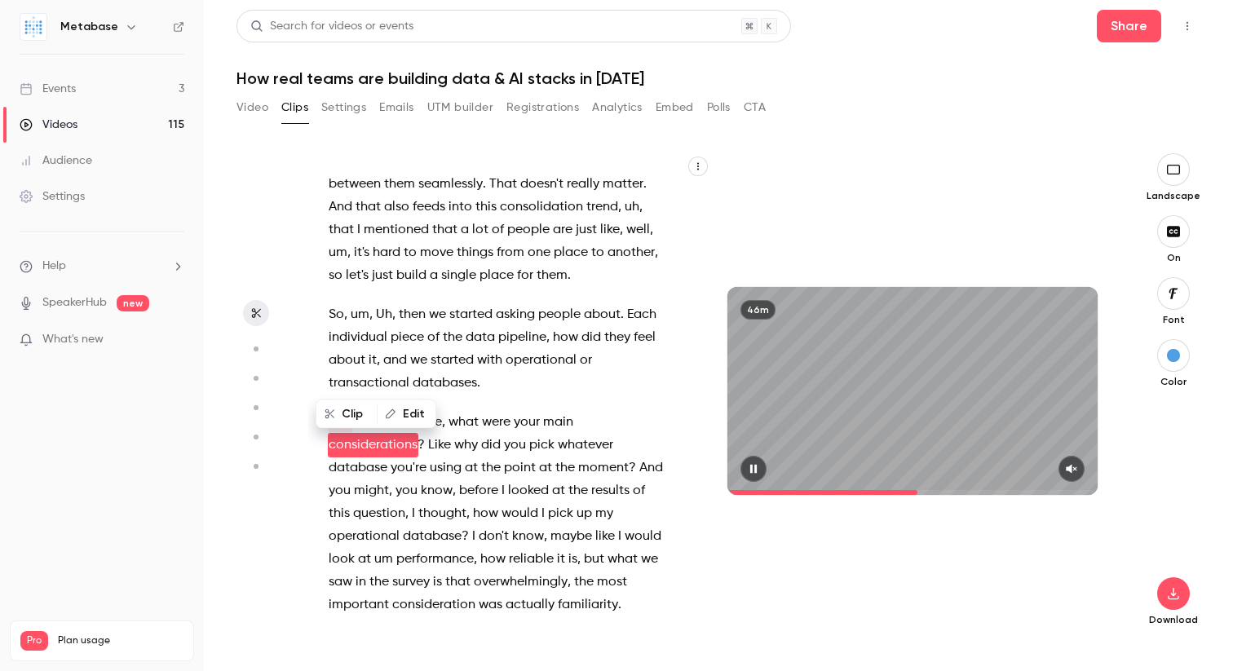
click at [1067, 471] on icon "button" at bounding box center [1071, 468] width 13 height 11
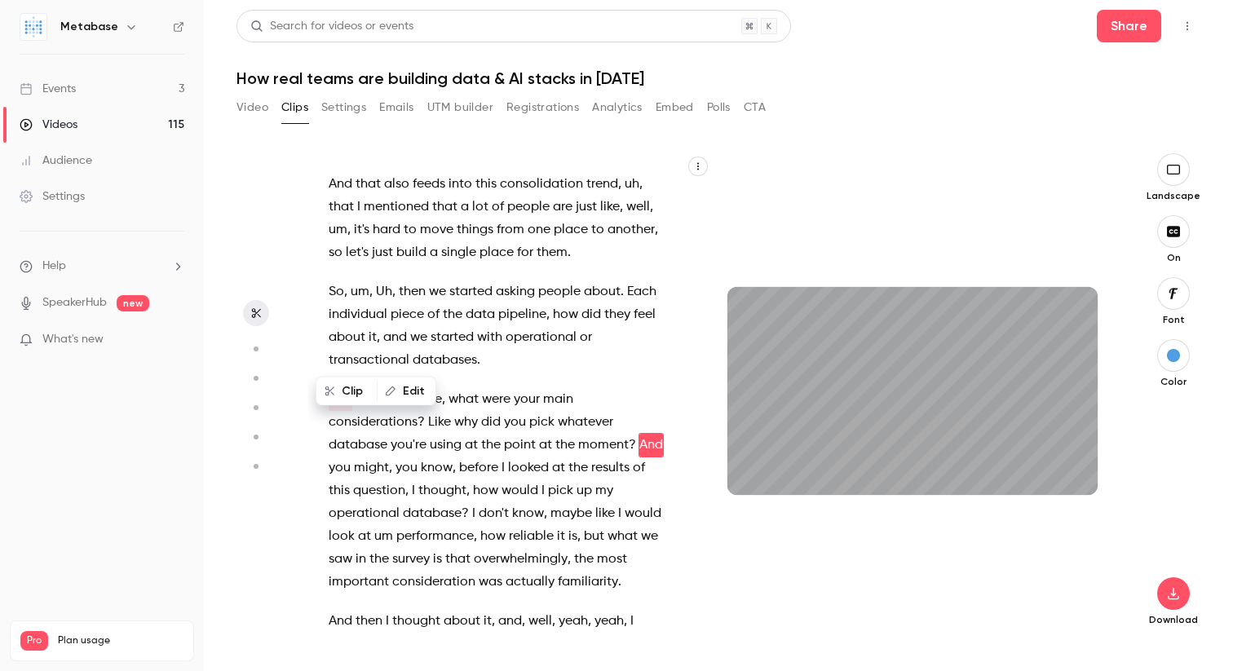
scroll to position [9442, 0]
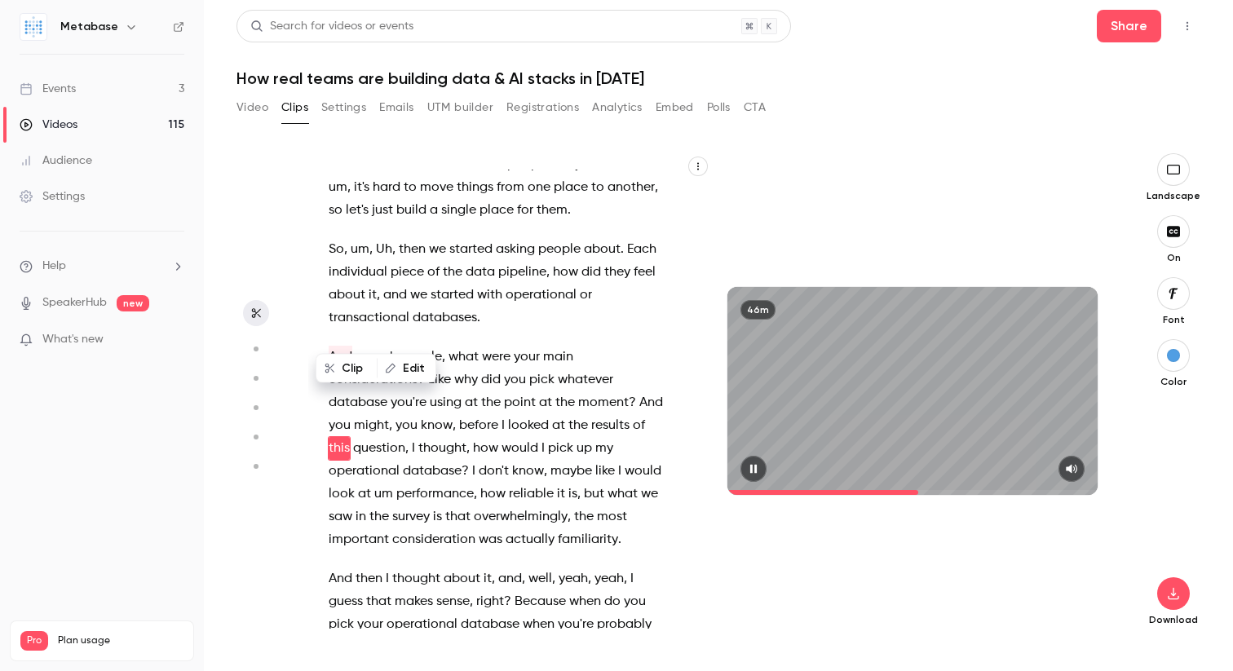
click at [750, 471] on icon "button" at bounding box center [753, 468] width 13 height 11
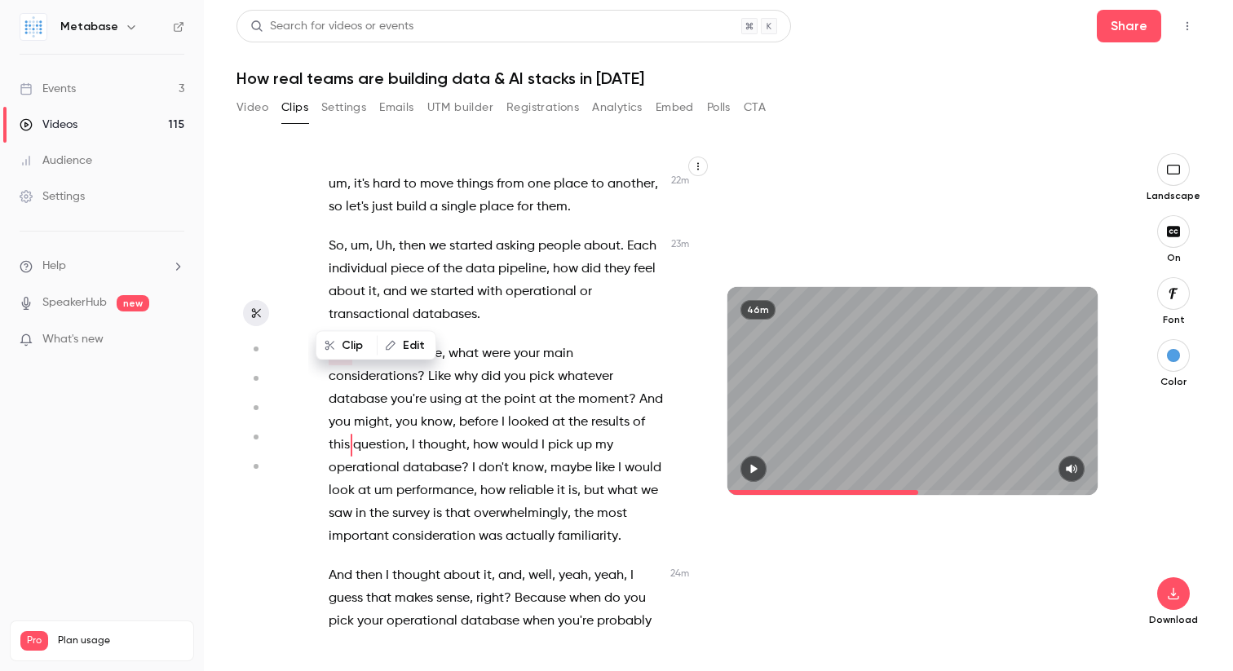
type input "******"
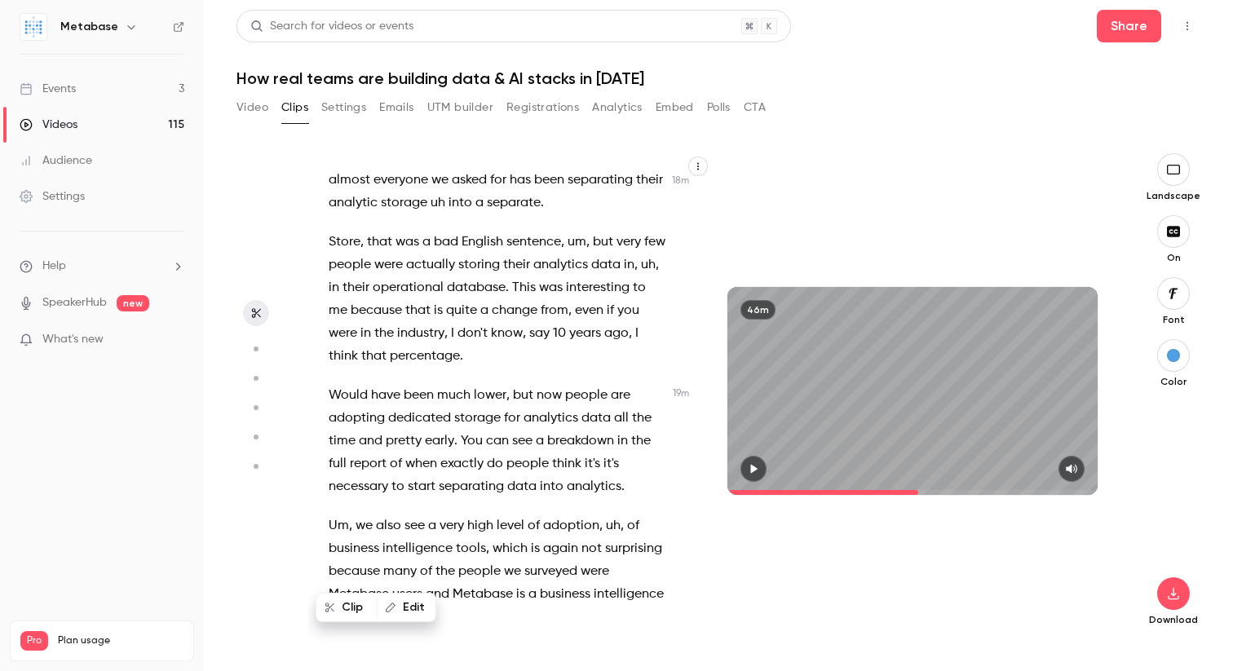
scroll to position [7571, 0]
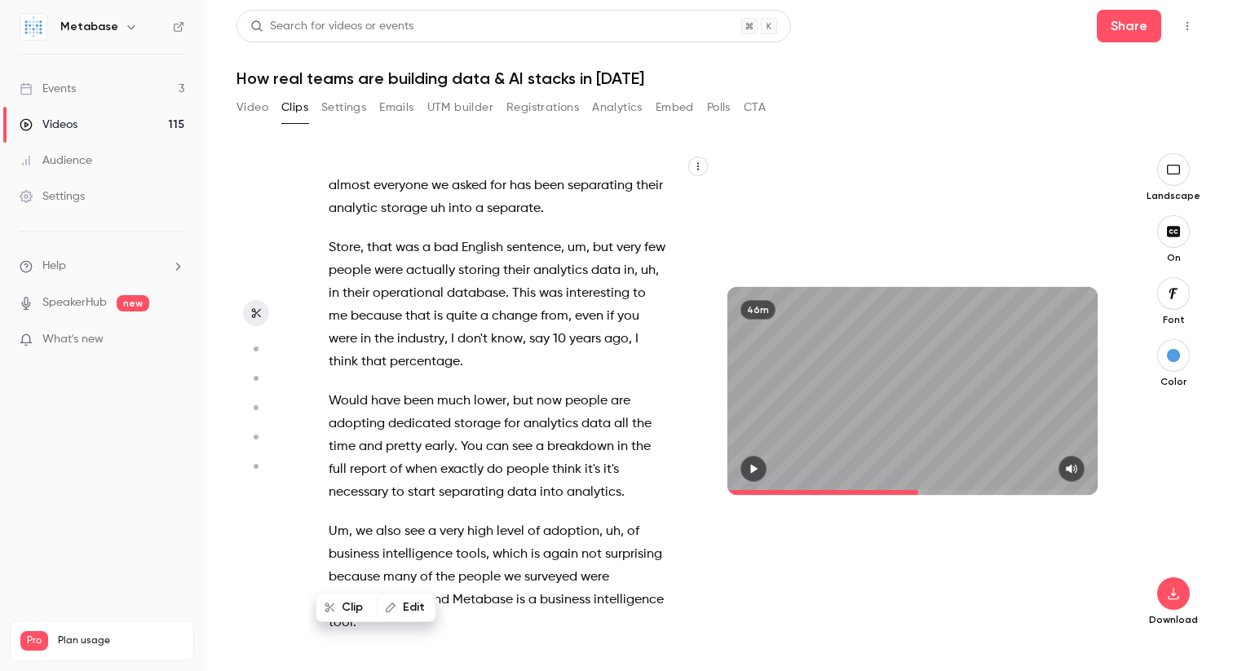
click at [257, 111] on button "Video" at bounding box center [253, 108] width 32 height 26
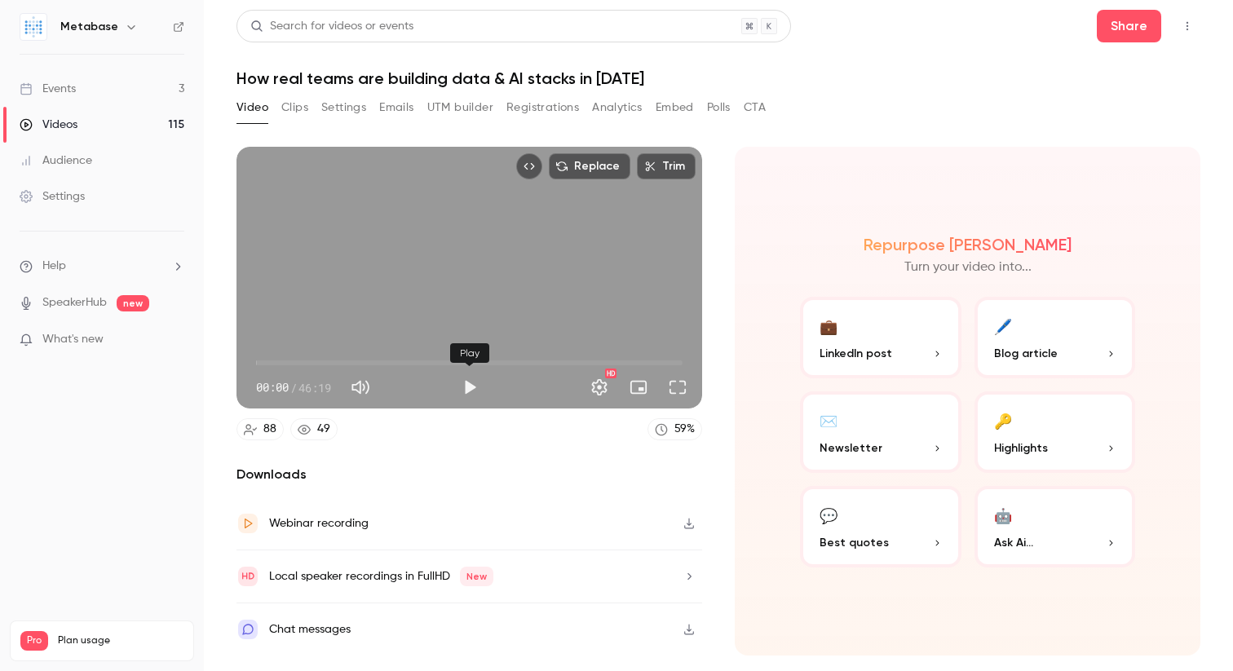
click at [471, 389] on button "Play" at bounding box center [469, 387] width 33 height 33
click at [379, 361] on span "13:22" at bounding box center [469, 363] width 427 height 26
click at [405, 362] on span "16:12" at bounding box center [469, 363] width 427 height 26
click at [428, 361] on span "16:13" at bounding box center [469, 363] width 427 height 26
click at [449, 366] on span "20:59" at bounding box center [469, 363] width 427 height 26
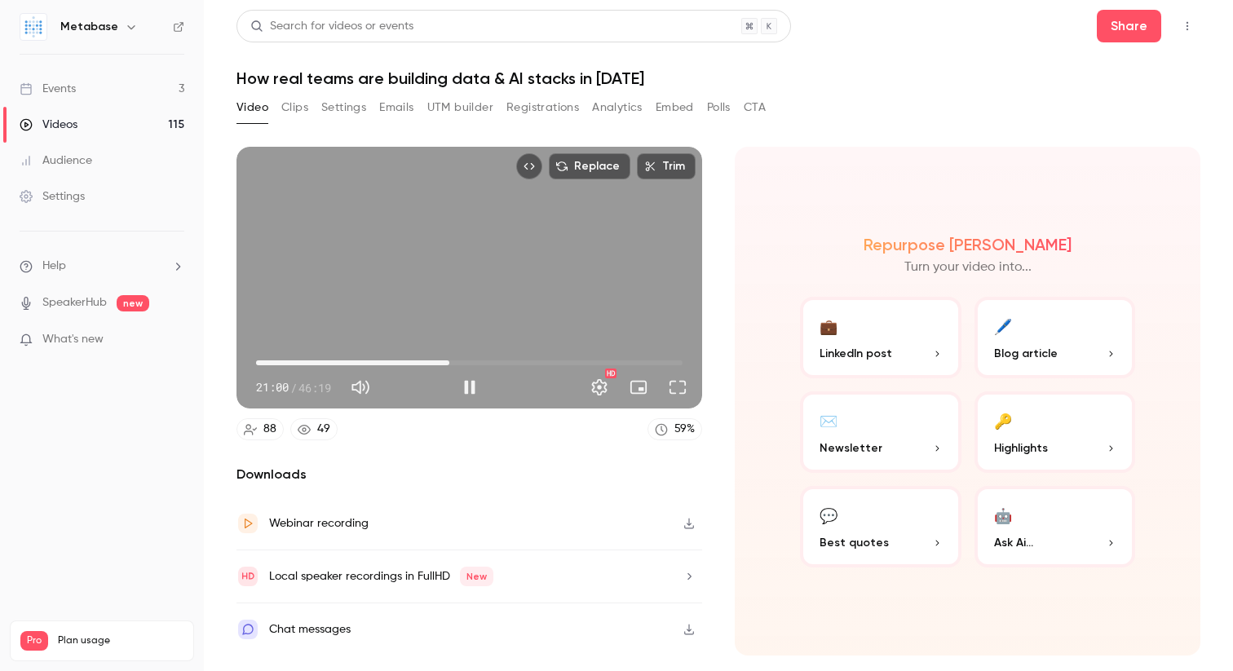
click at [474, 365] on span "21:00" at bounding box center [469, 363] width 427 height 26
click at [489, 365] on span "25:14" at bounding box center [469, 363] width 427 height 26
click at [480, 363] on span "24:21" at bounding box center [480, 362] width 5 height 5
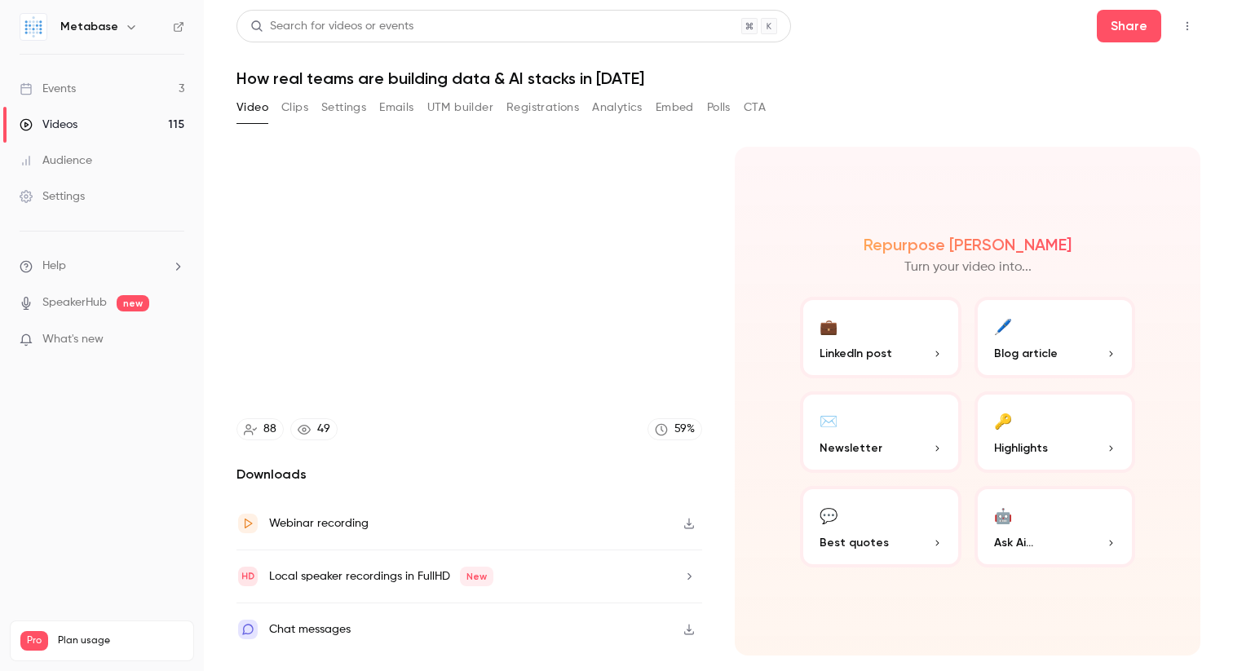
type input "******"
click at [298, 108] on button "Clips" at bounding box center [294, 108] width 27 height 26
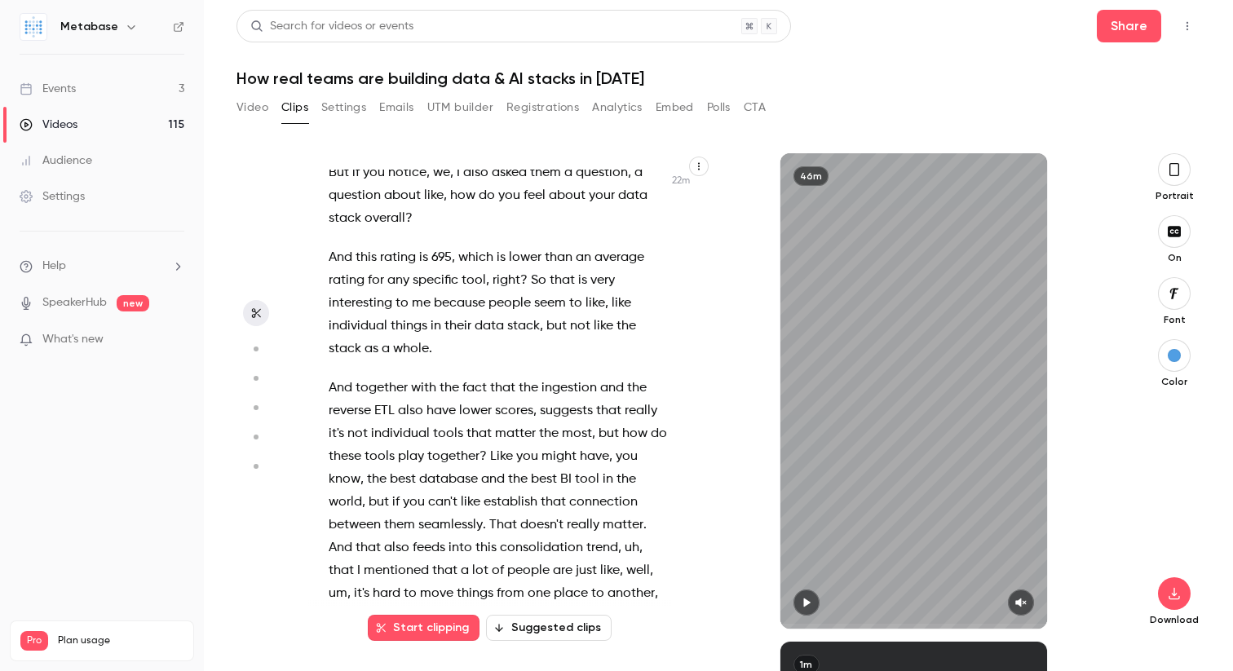
scroll to position [9902, 0]
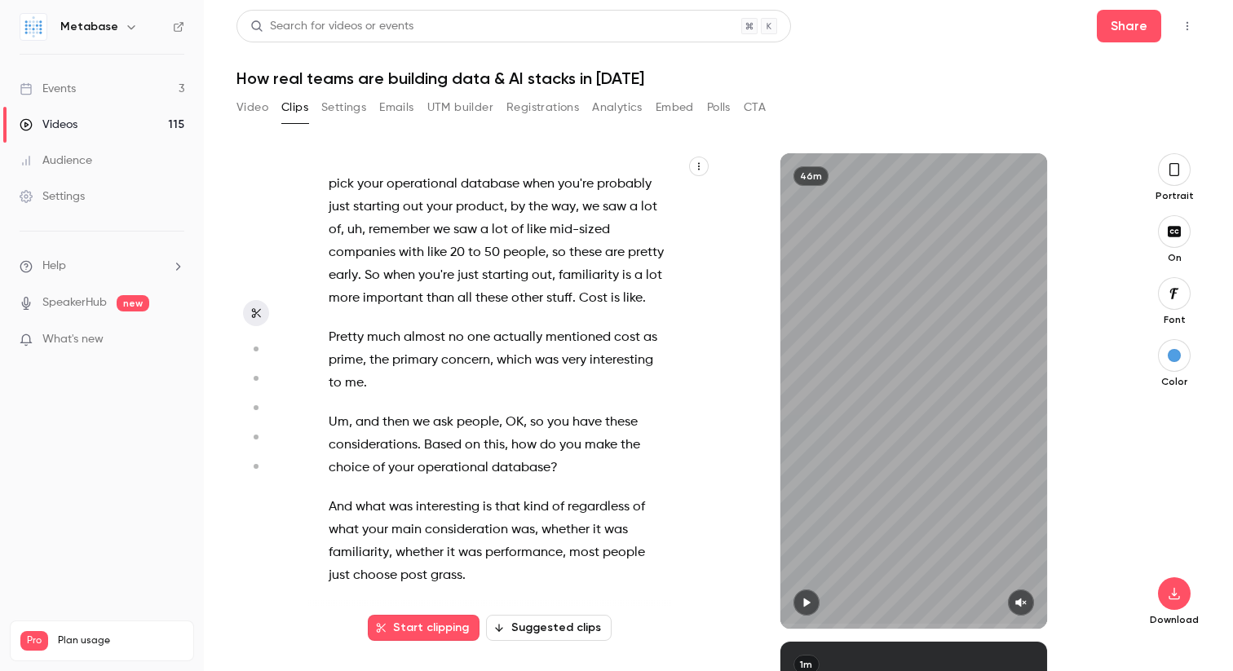
click at [334, 411] on span "Um" at bounding box center [339, 422] width 20 height 23
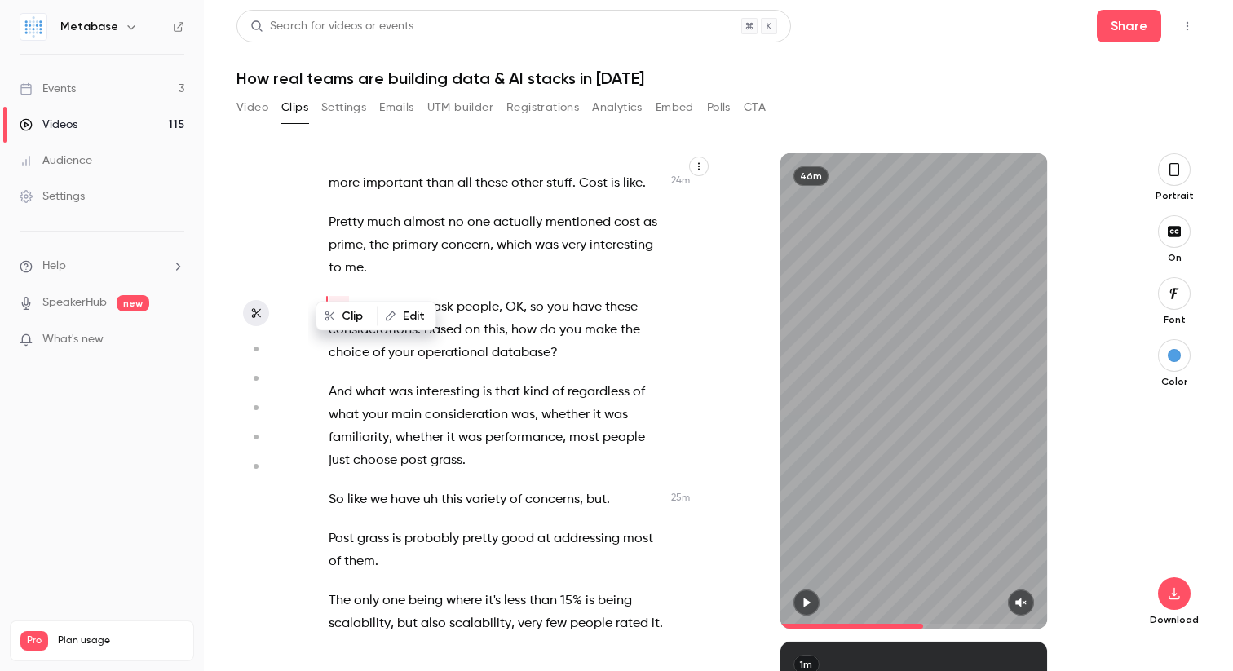
scroll to position [10100, 0]
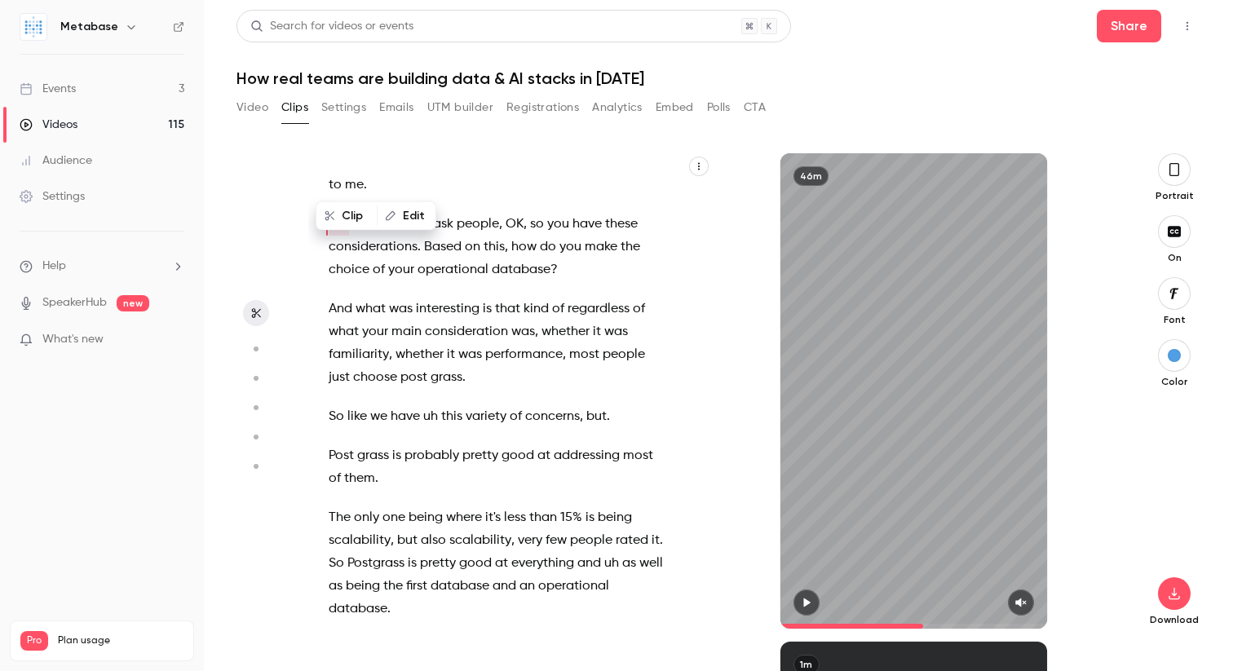
click at [434, 213] on span "ask" at bounding box center [443, 224] width 20 height 23
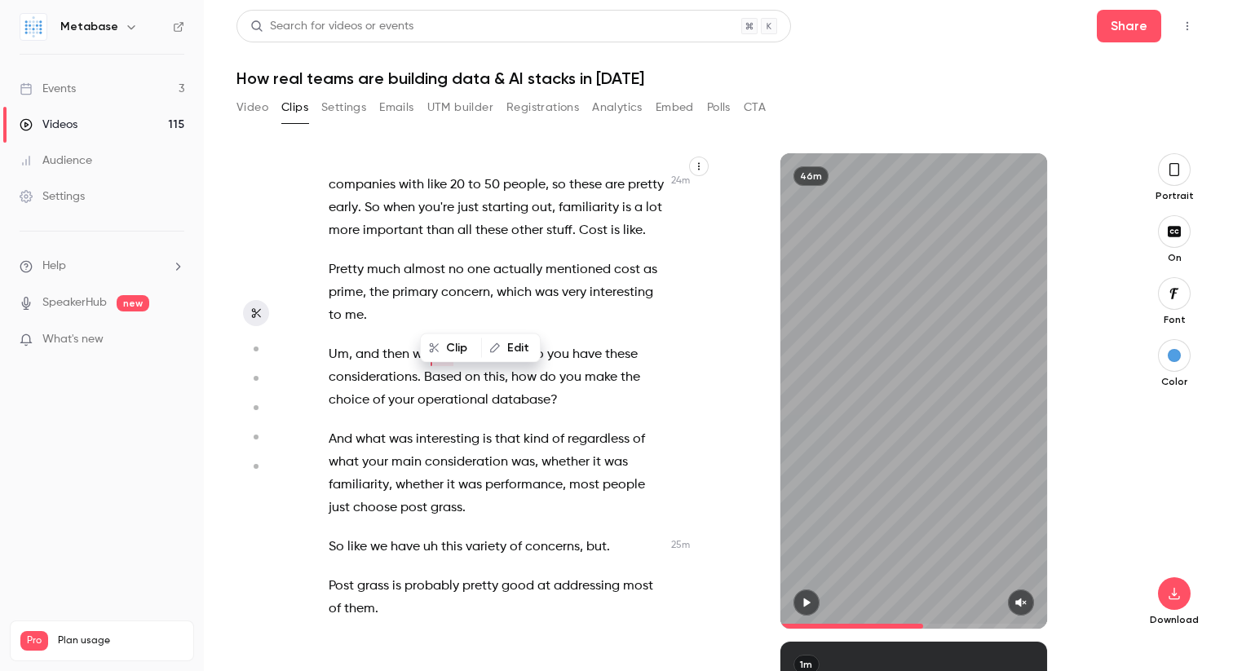
scroll to position [9995, 0]
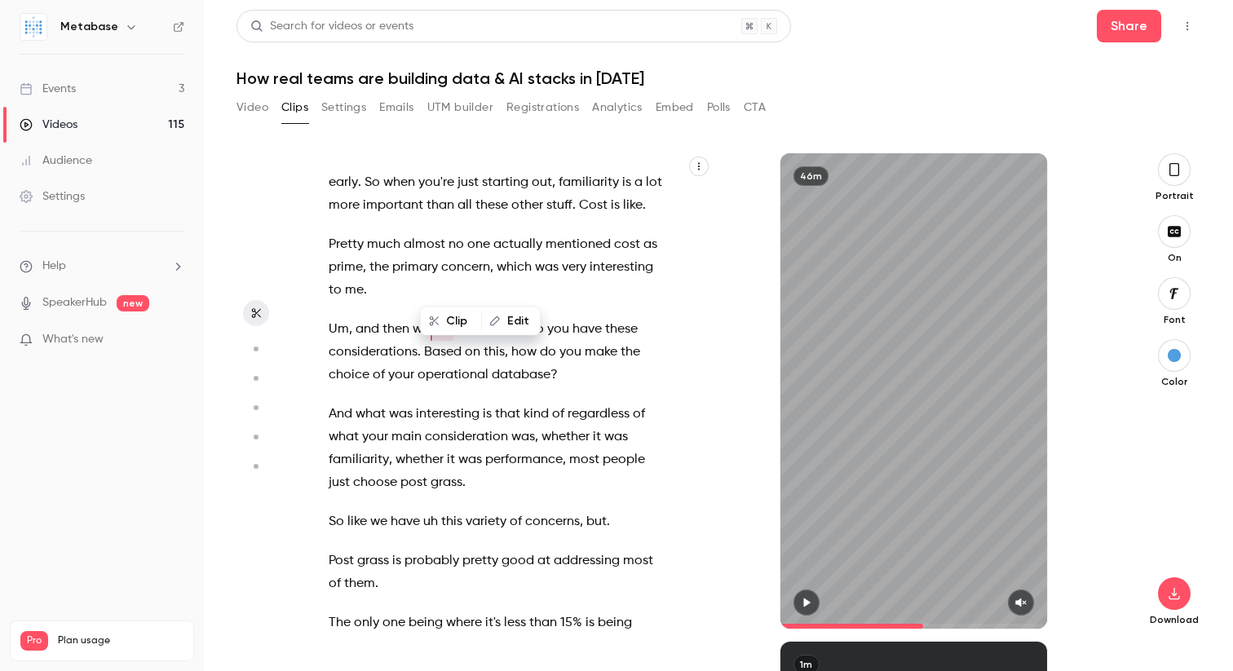
click at [569, 449] on span "most" at bounding box center [584, 460] width 30 height 23
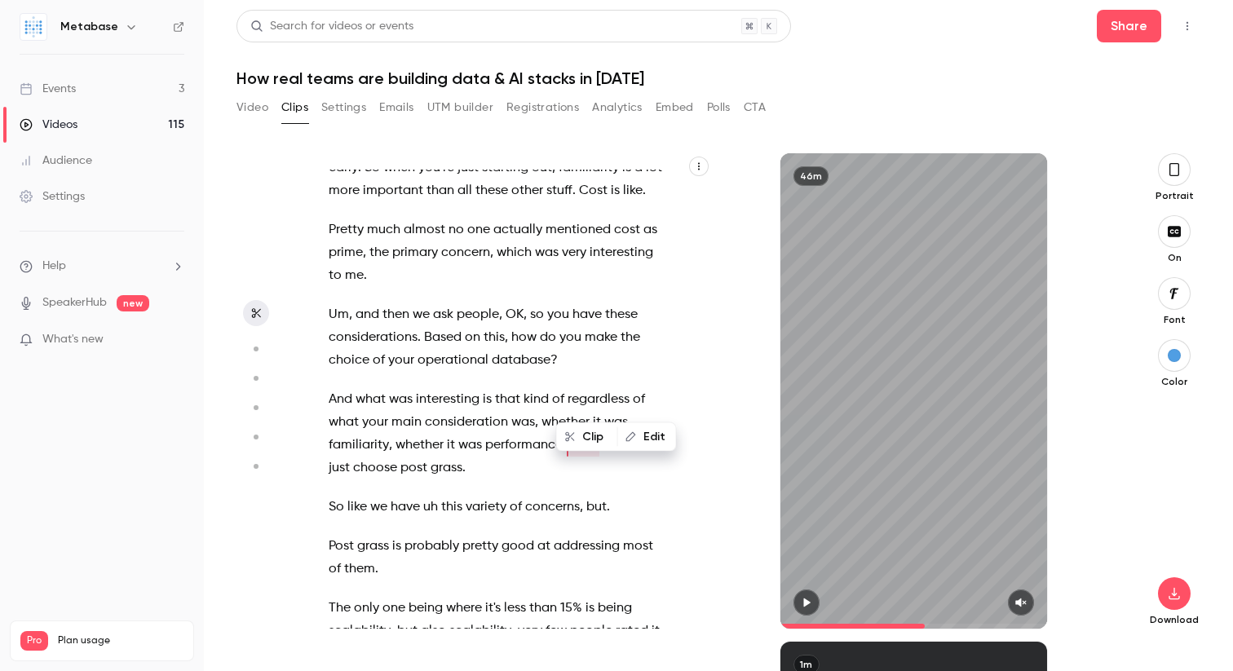
click at [802, 598] on icon "button" at bounding box center [806, 602] width 13 height 11
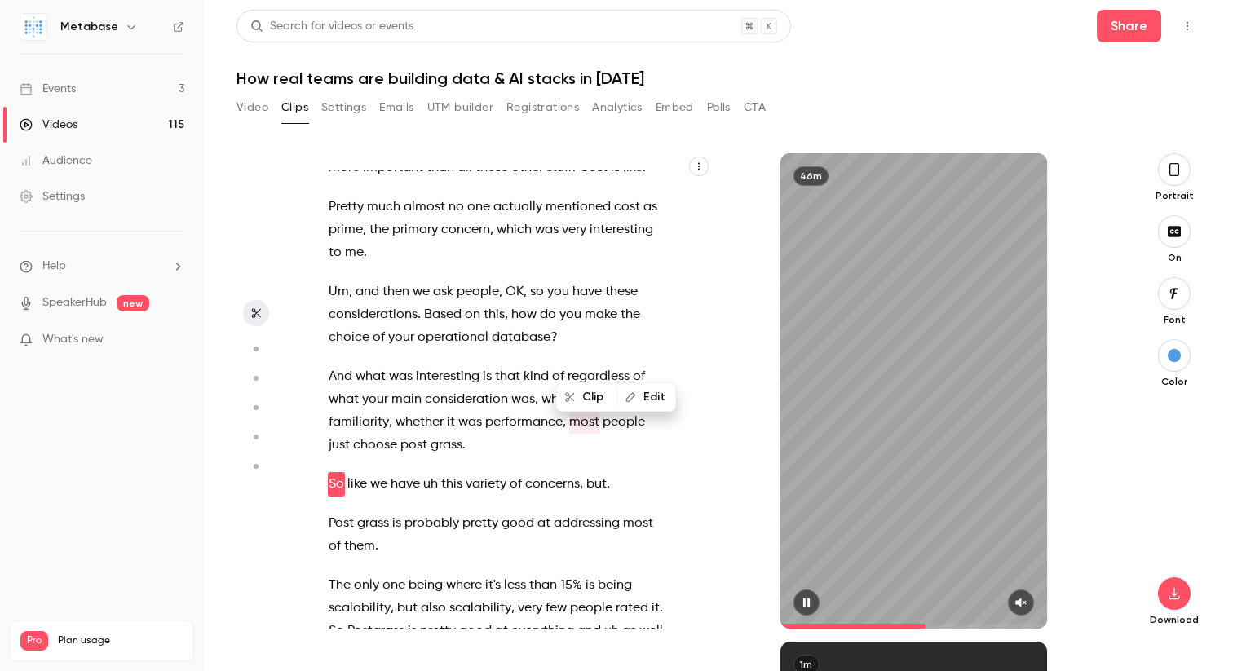
scroll to position [10072, 0]
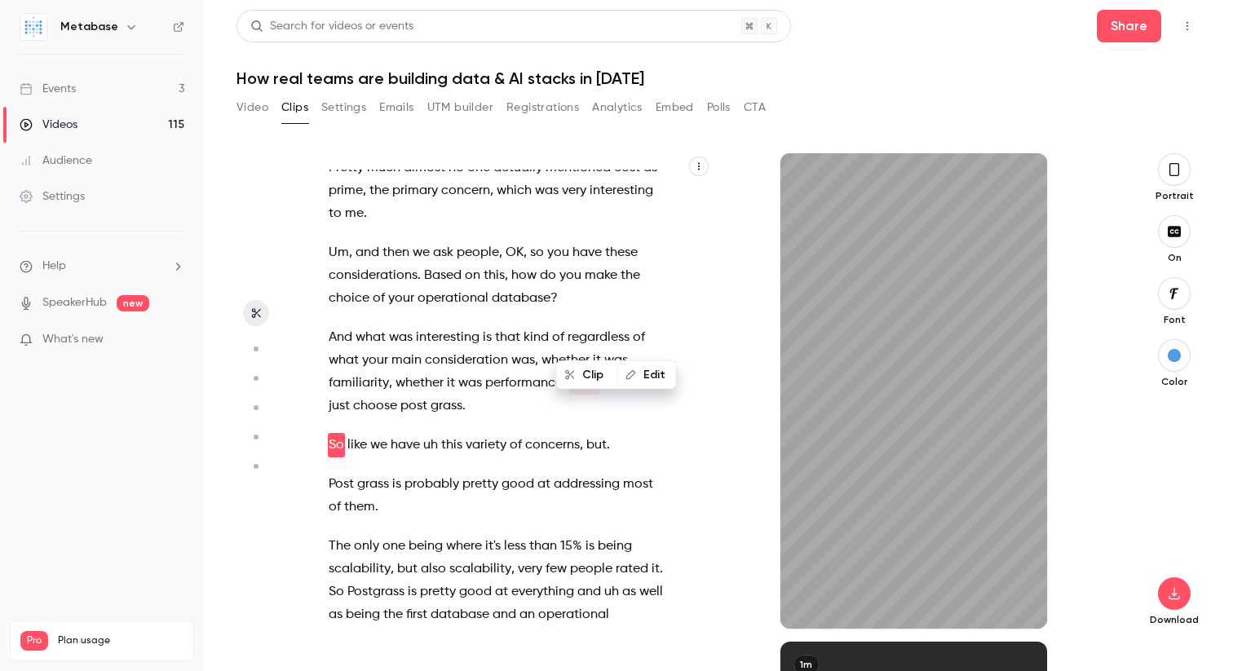
click at [1184, 166] on button "button" at bounding box center [1174, 169] width 33 height 33
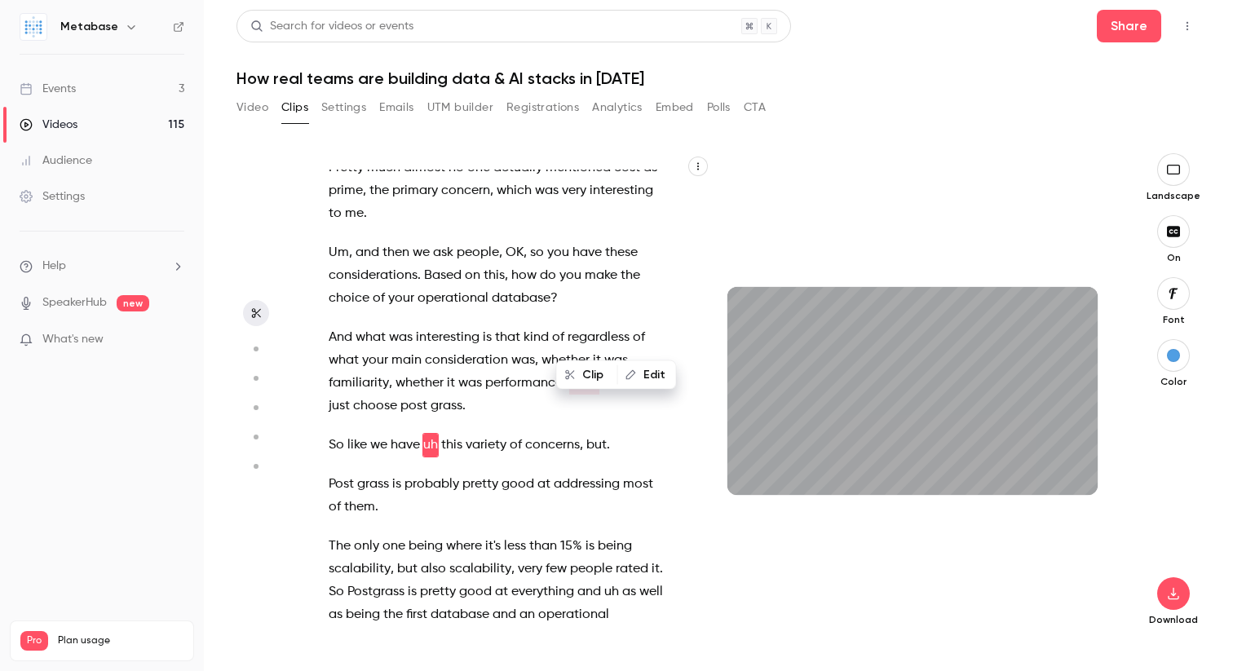
click at [572, 372] on span "most" at bounding box center [584, 383] width 30 height 23
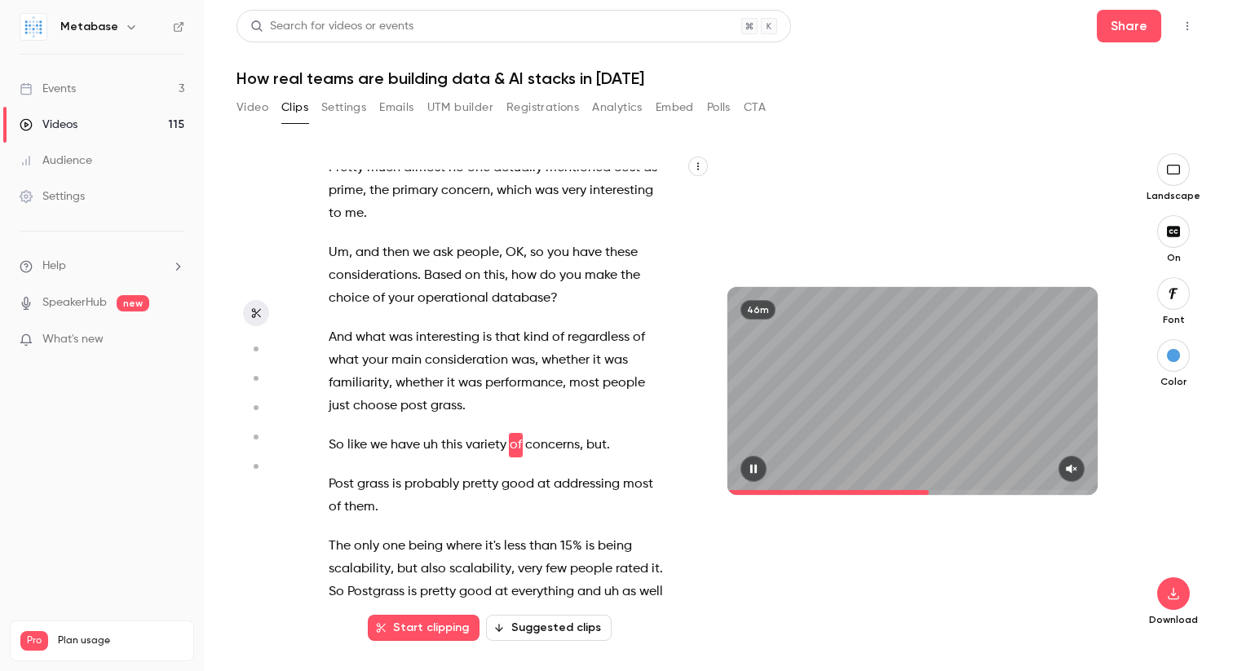
click at [1069, 472] on icon "button" at bounding box center [1071, 468] width 13 height 11
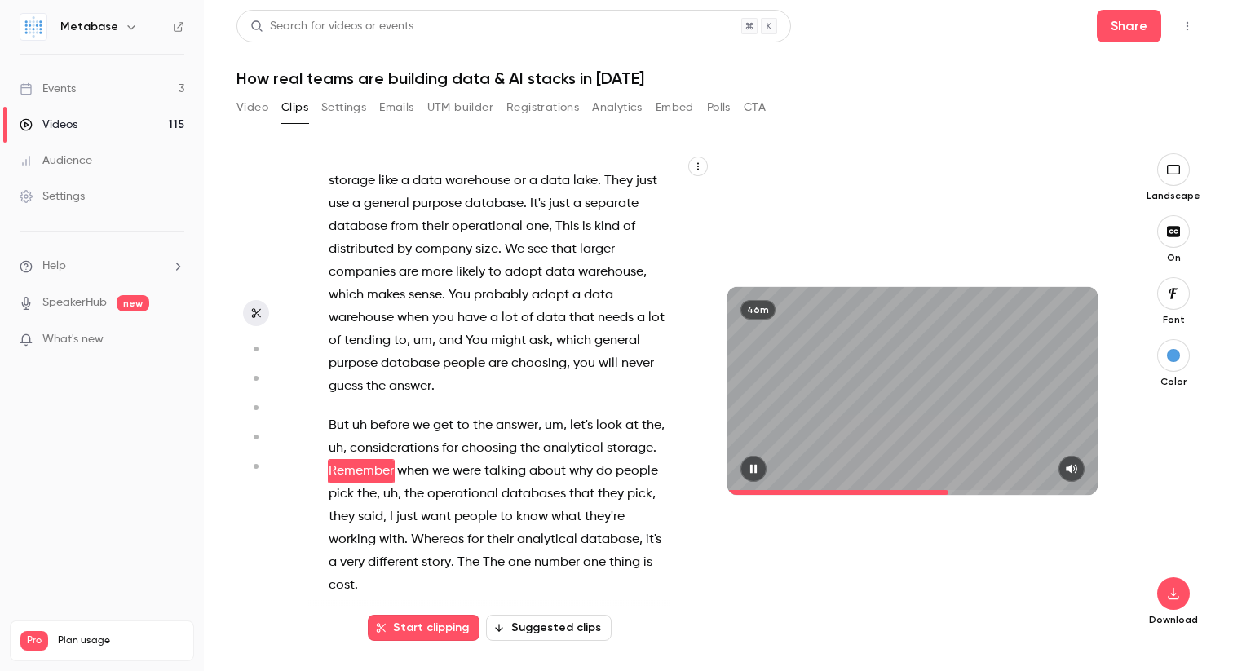
scroll to position [11116, 0]
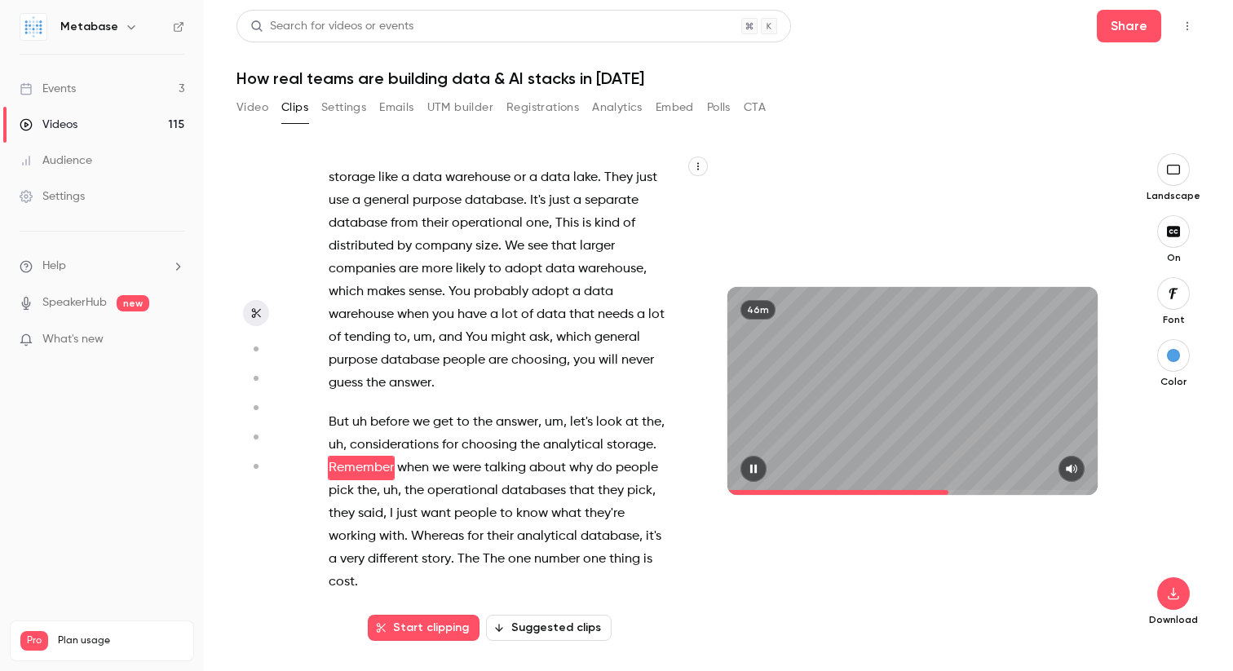
click at [758, 470] on icon "button" at bounding box center [753, 468] width 13 height 11
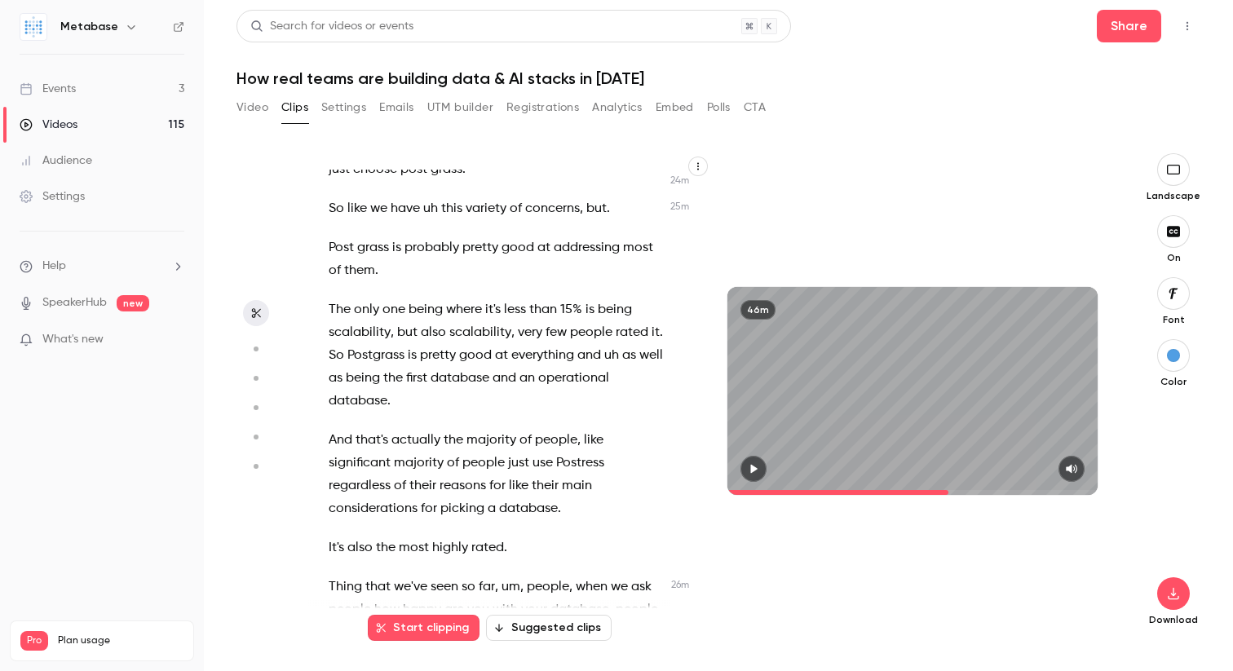
scroll to position [10289, 0]
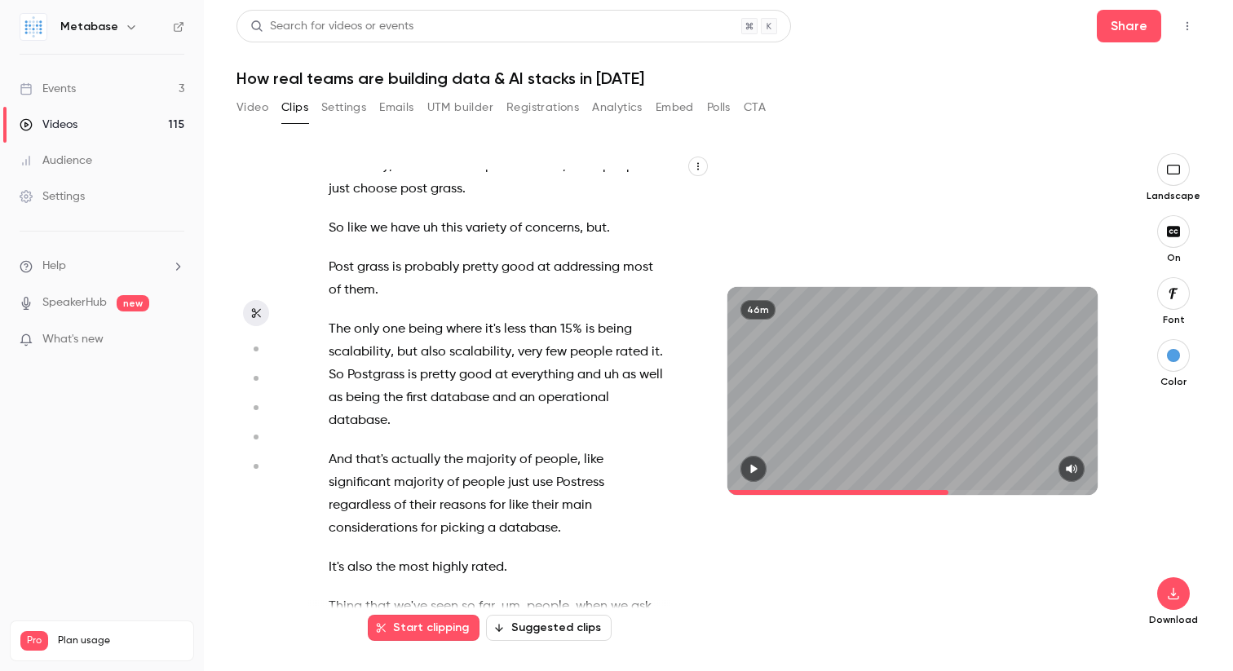
click at [332, 364] on span "So" at bounding box center [336, 375] width 15 height 23
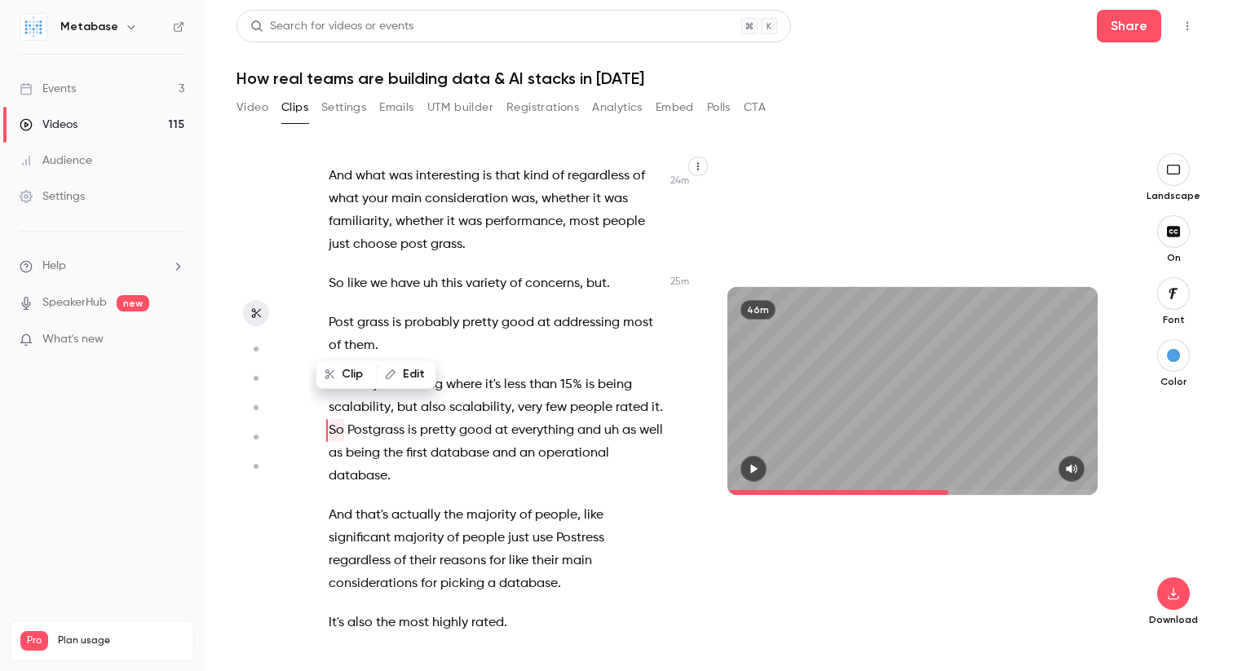
scroll to position [10219, 0]
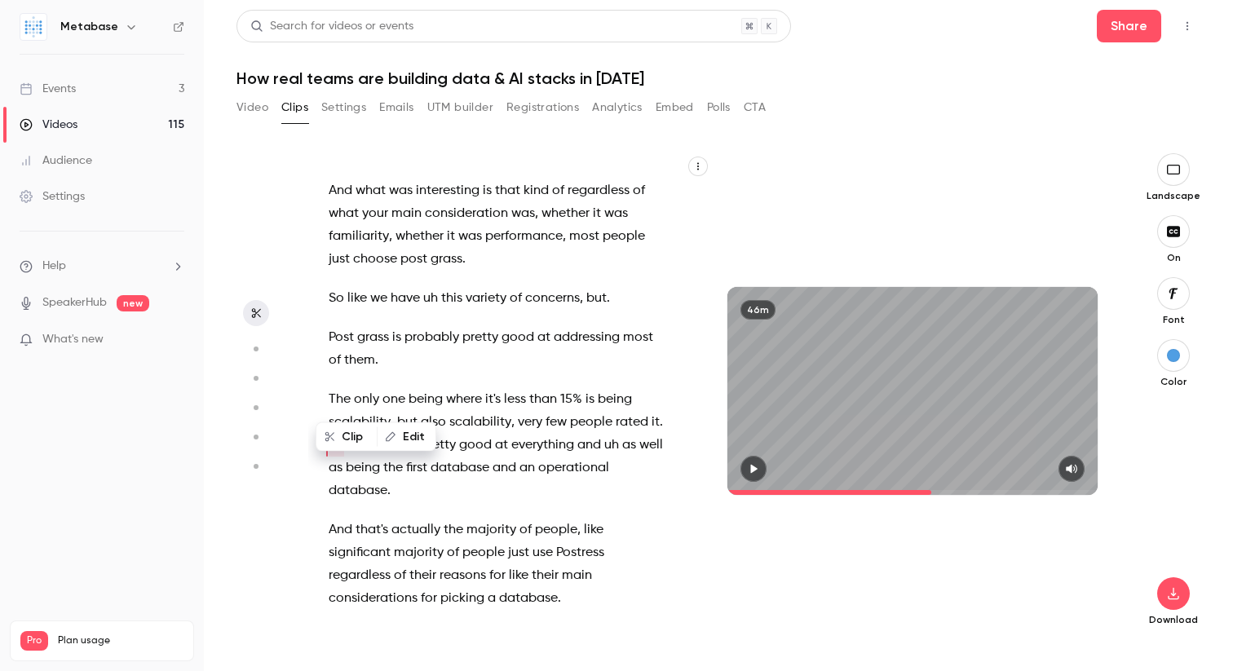
click at [758, 465] on icon "button" at bounding box center [753, 468] width 13 height 11
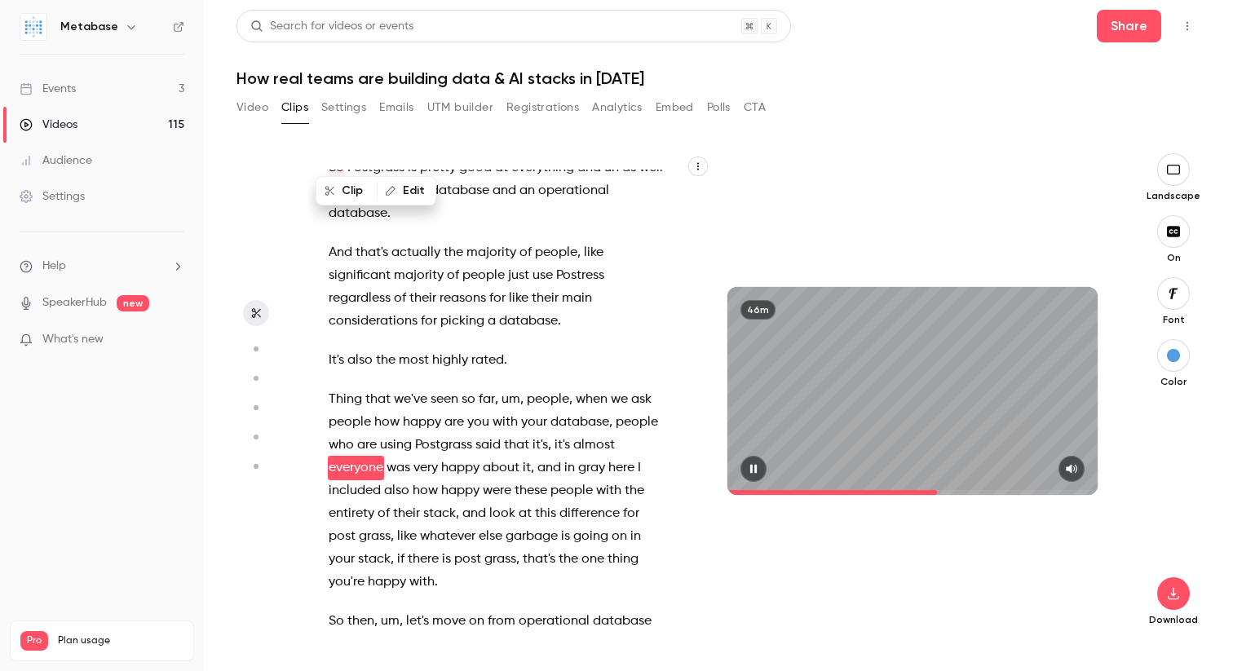
scroll to position [10519, 0]
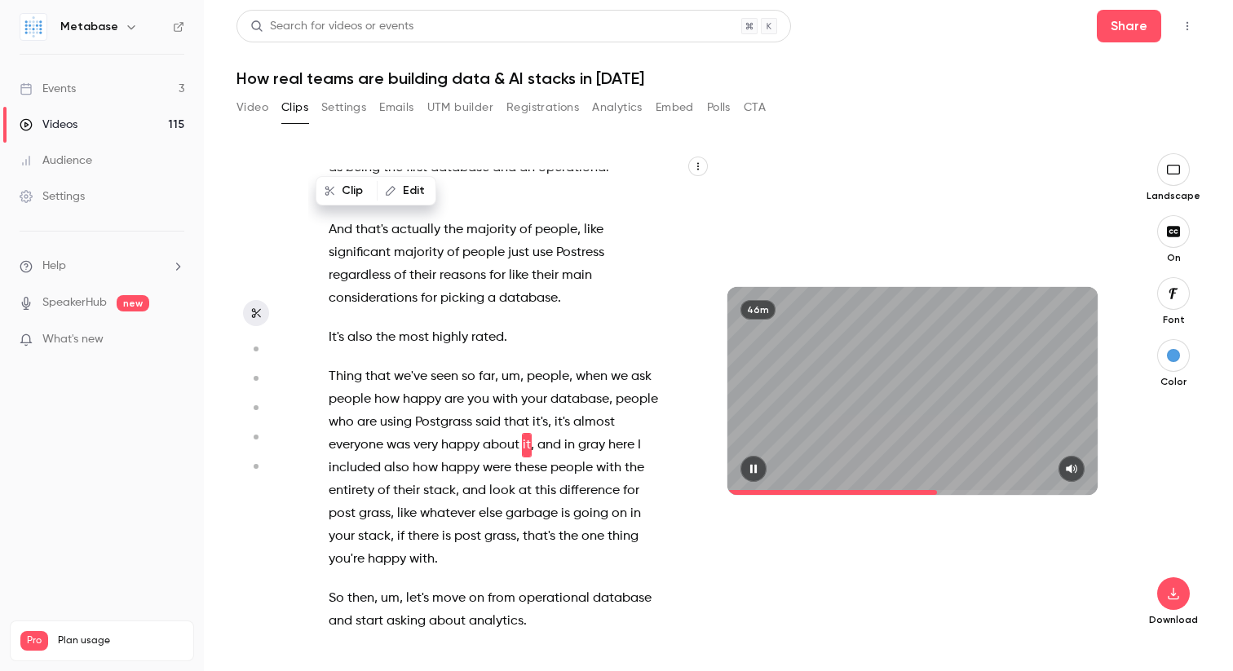
click at [751, 469] on icon "button" at bounding box center [753, 469] width 7 height 9
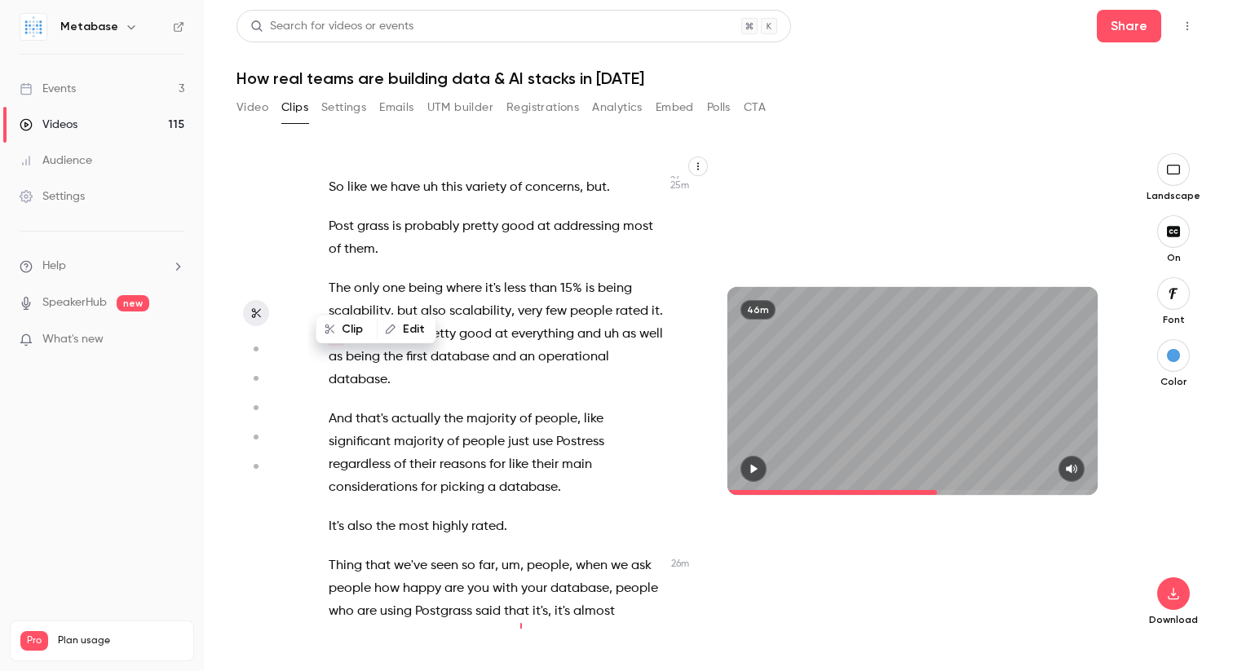
scroll to position [10326, 0]
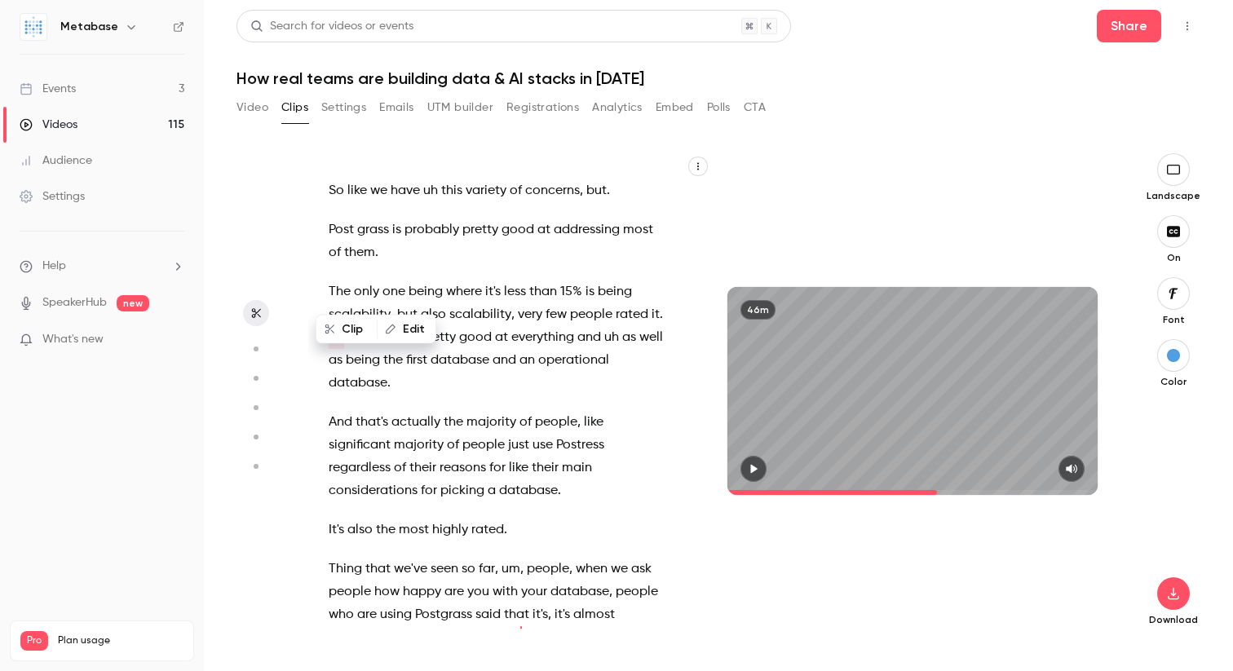
click at [332, 326] on span "So" at bounding box center [336, 337] width 15 height 23
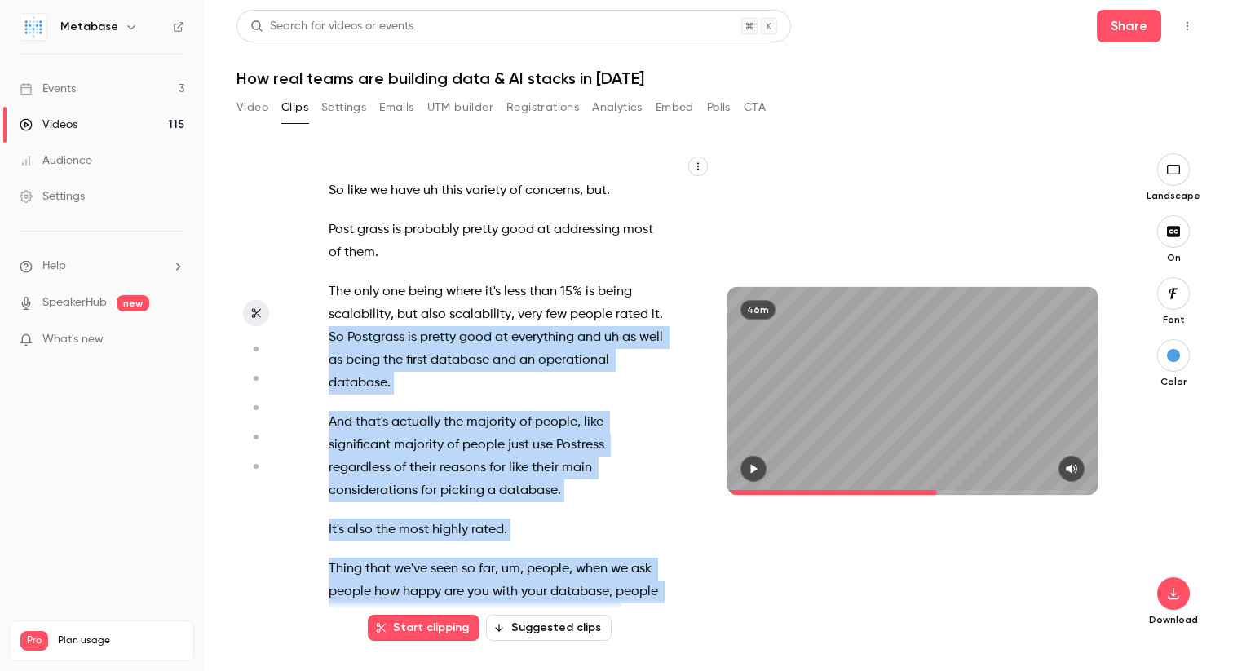
drag, startPoint x: 329, startPoint y: 290, endPoint x: 643, endPoint y: 586, distance: 432.1
click at [644, 587] on div "I can see the I can hear the sound . Hello , everyone . We are live now . Welco…" at bounding box center [505, 399] width 395 height 459
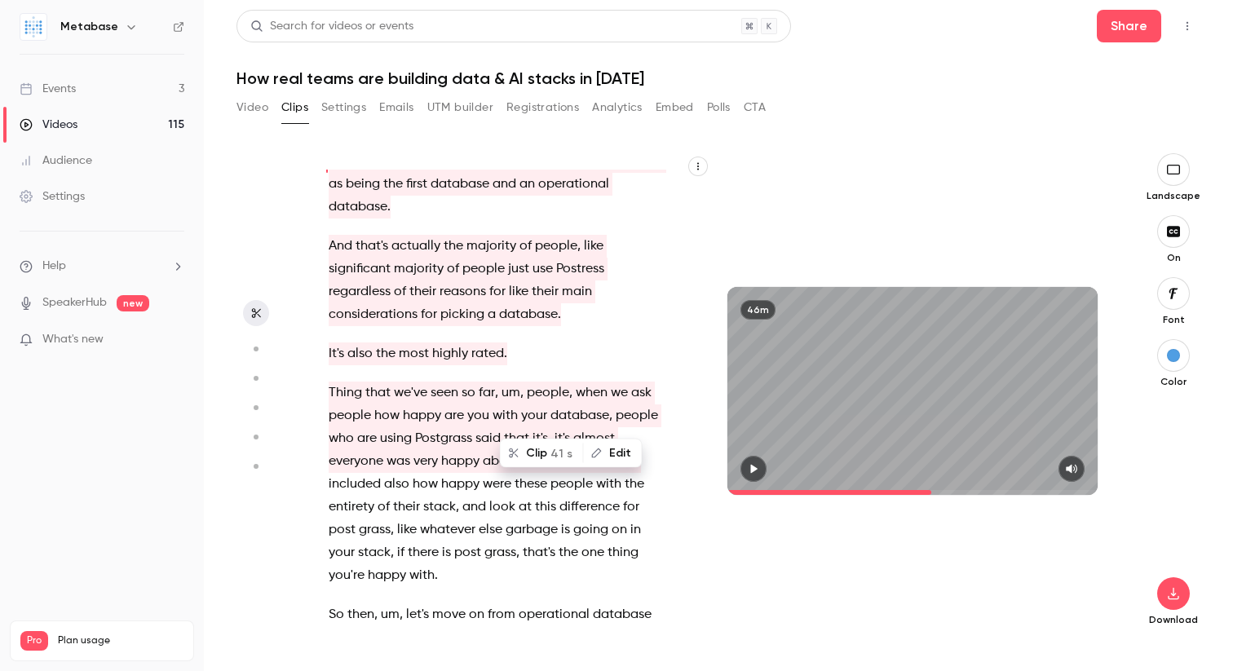
click at [530, 522] on p "Thing that we've seen so far , um , people , when we ask people how happy are y…" at bounding box center [498, 485] width 338 height 206
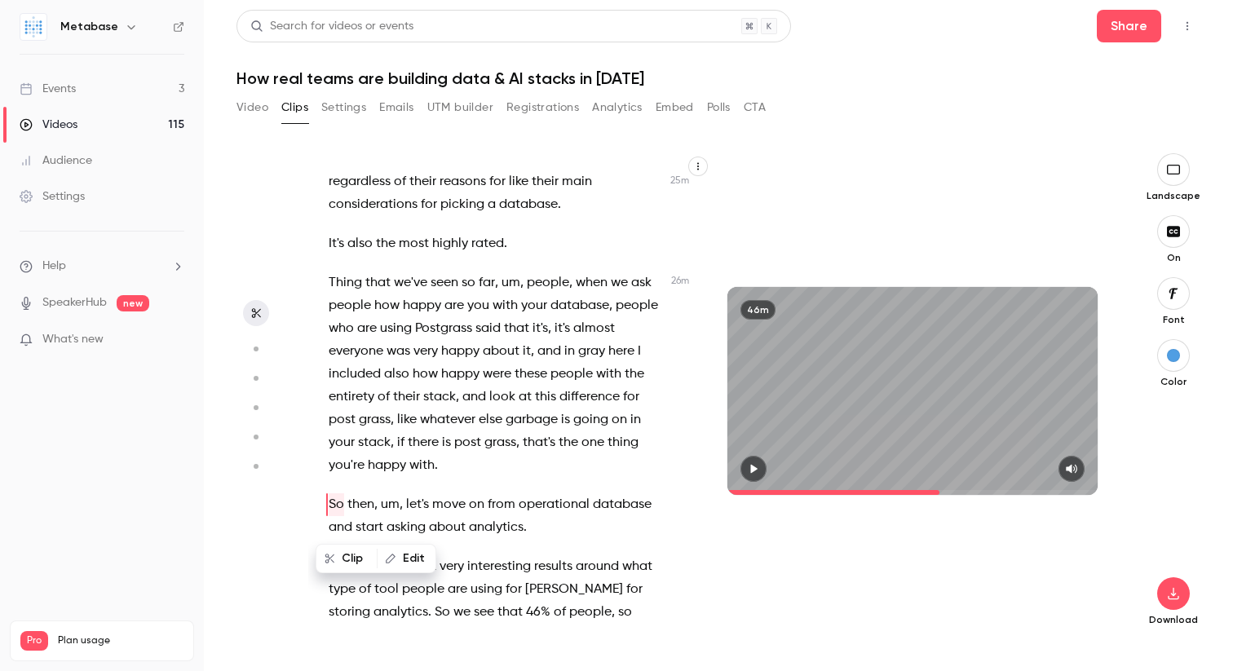
scroll to position [10672, 0]
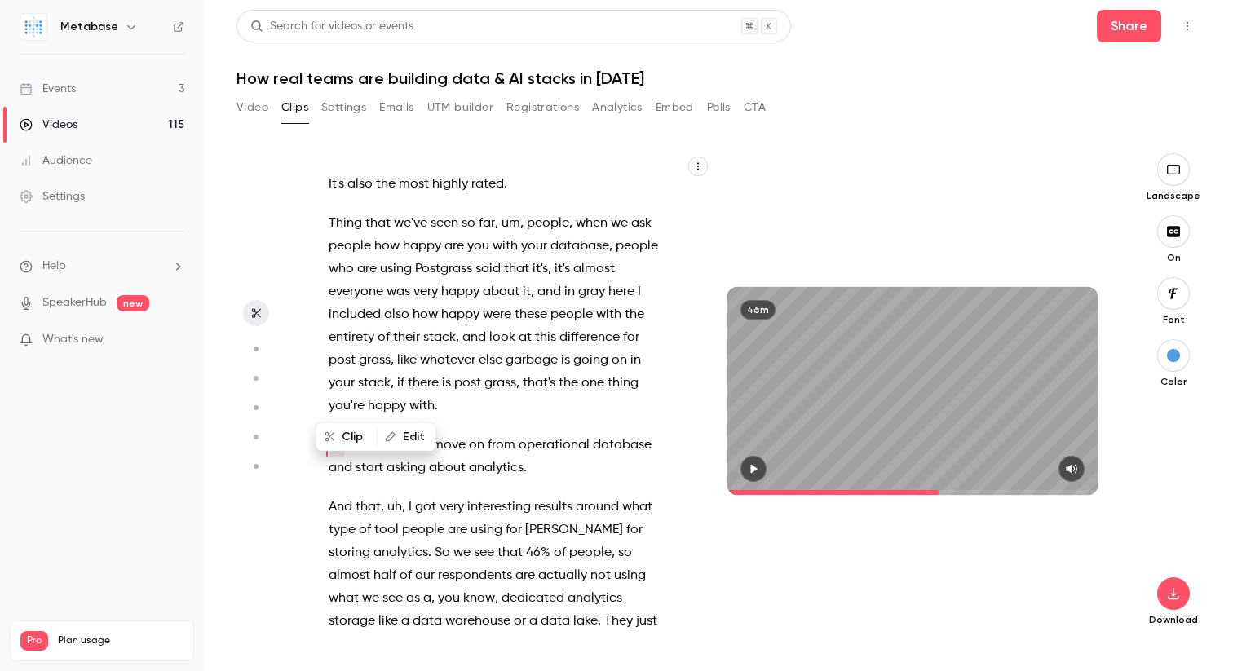
click at [472, 361] on p "Thing that we've seen so far , um , people , when we ask people how happy are y…" at bounding box center [498, 315] width 338 height 206
click at [458, 362] on p "Thing that we've seen so far , um , people , when we ask people how happy are y…" at bounding box center [498, 315] width 338 height 206
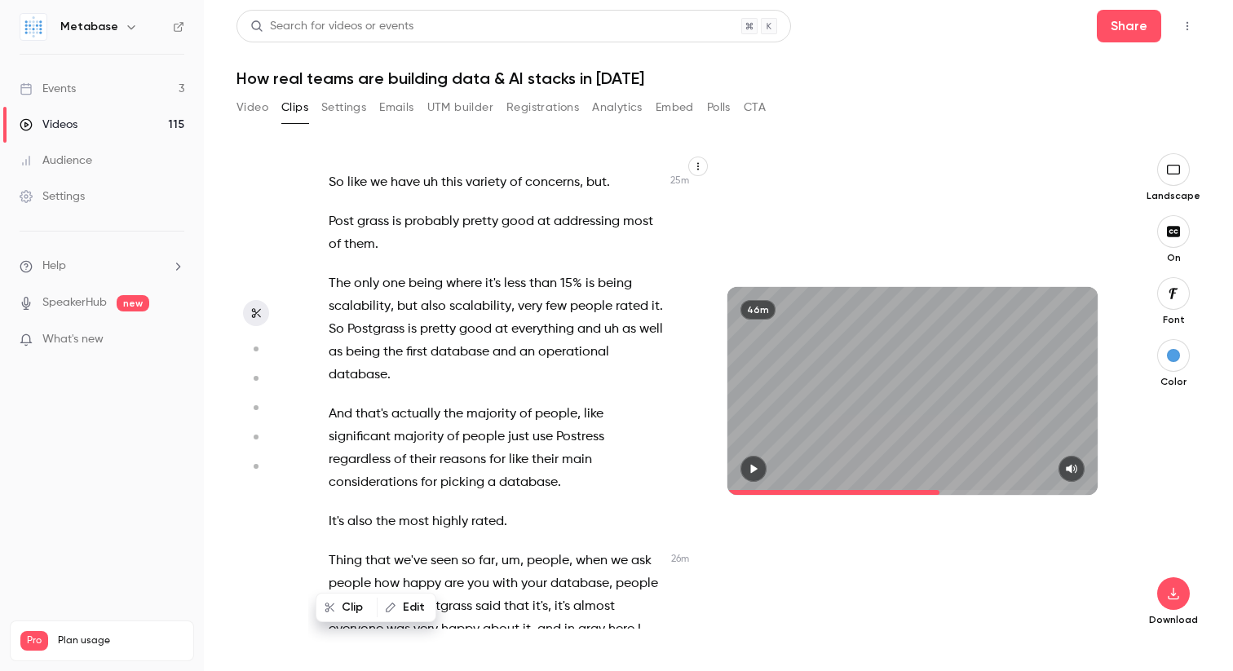
scroll to position [10272, 0]
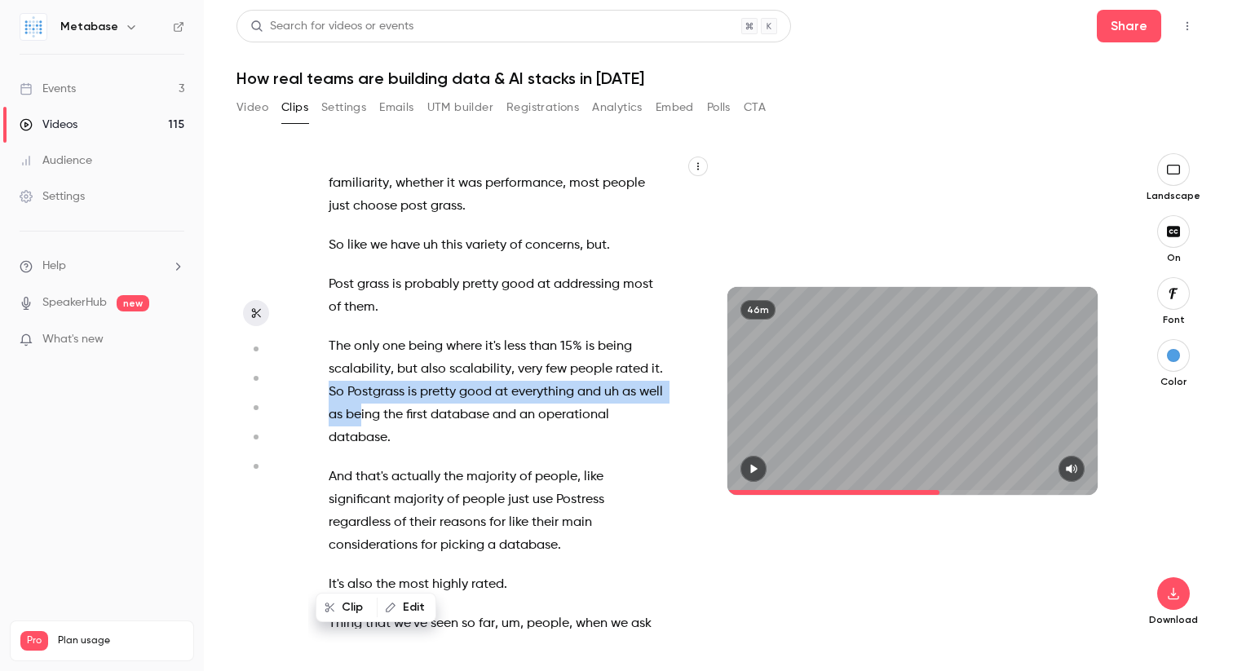
drag, startPoint x: 328, startPoint y: 346, endPoint x: 357, endPoint y: 360, distance: 32.5
click at [358, 360] on p "The only one being where it's less than 15% is being scalability , but also sca…" at bounding box center [498, 392] width 338 height 114
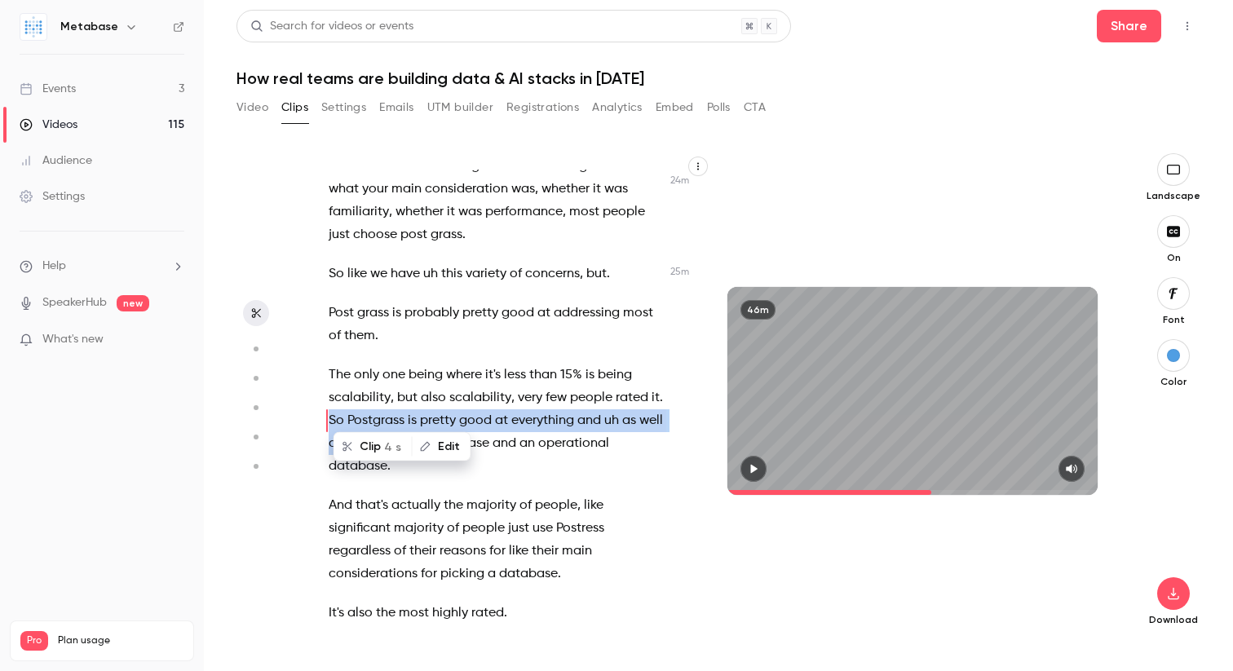
scroll to position [10219, 0]
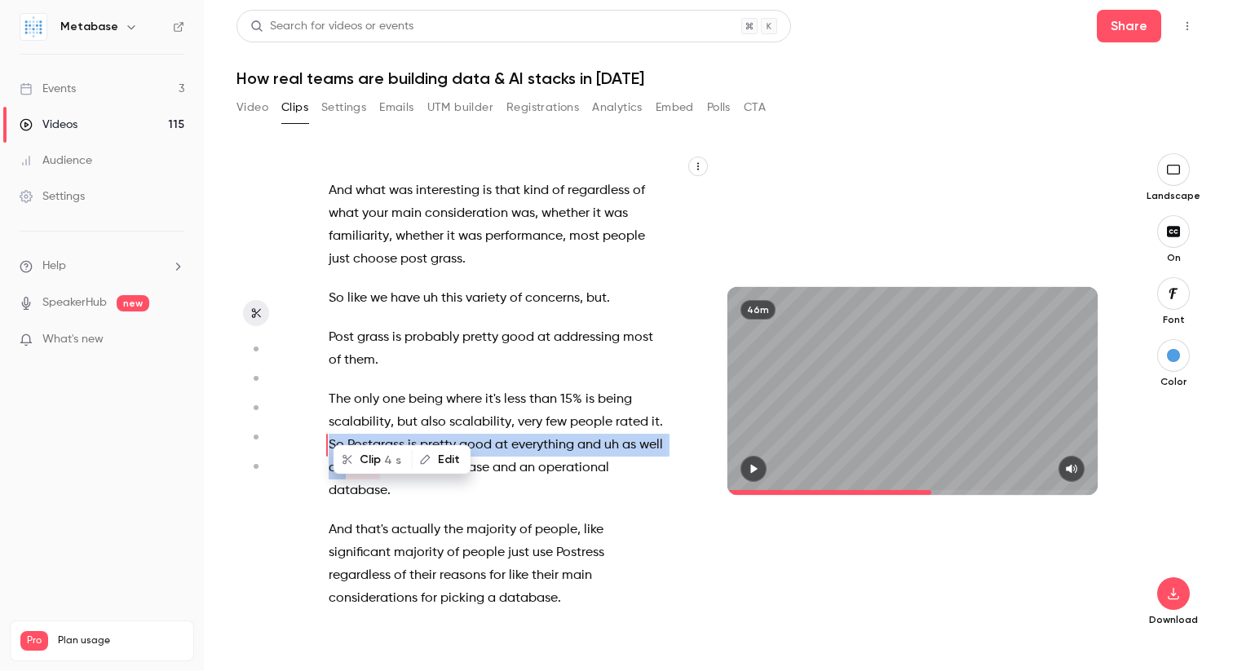
click at [331, 434] on span "So" at bounding box center [336, 445] width 15 height 23
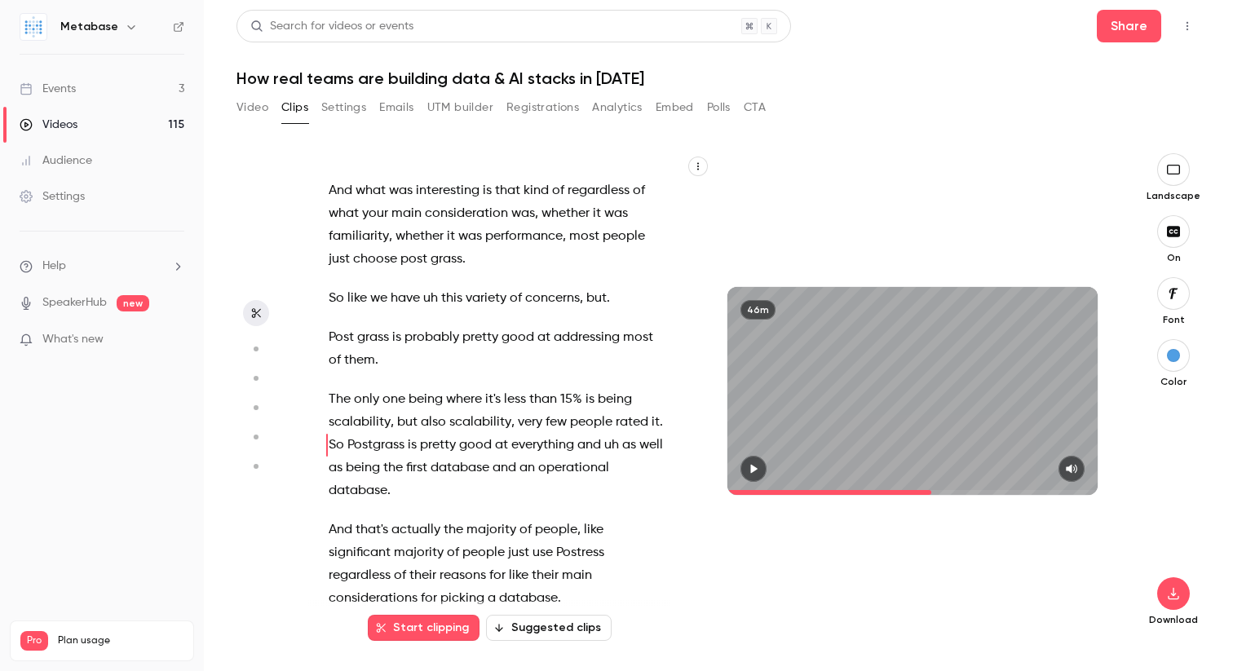
click at [407, 626] on button "Start clipping" at bounding box center [424, 628] width 112 height 26
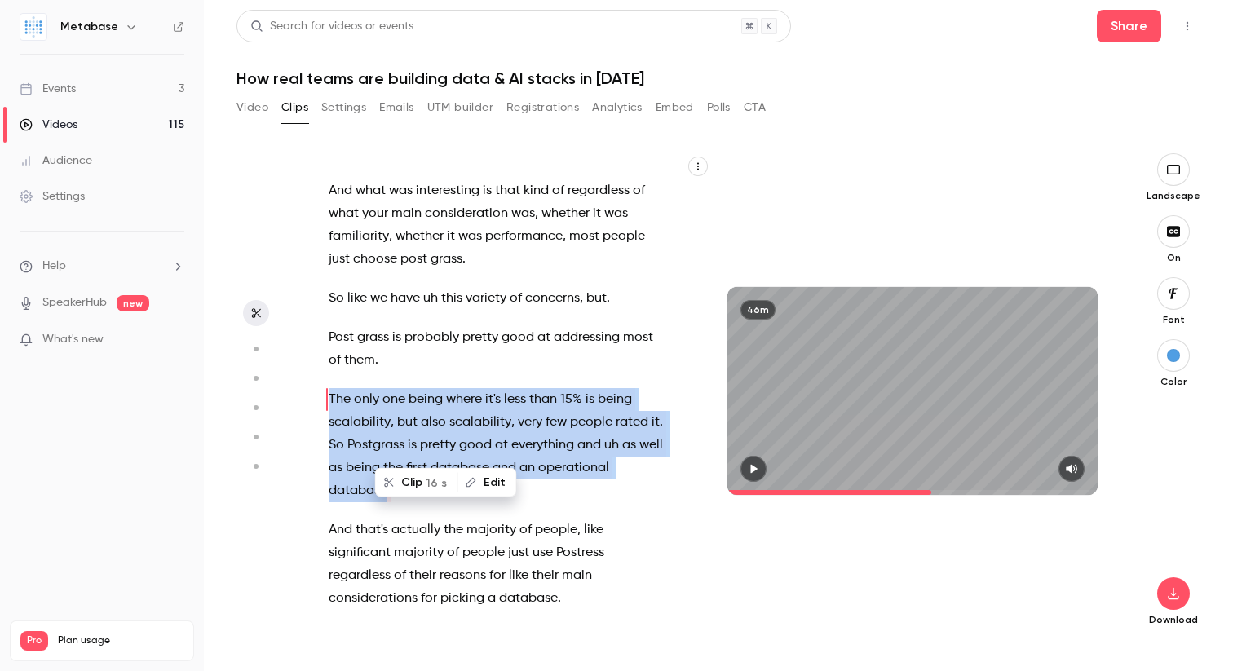
scroll to position [10173, 0]
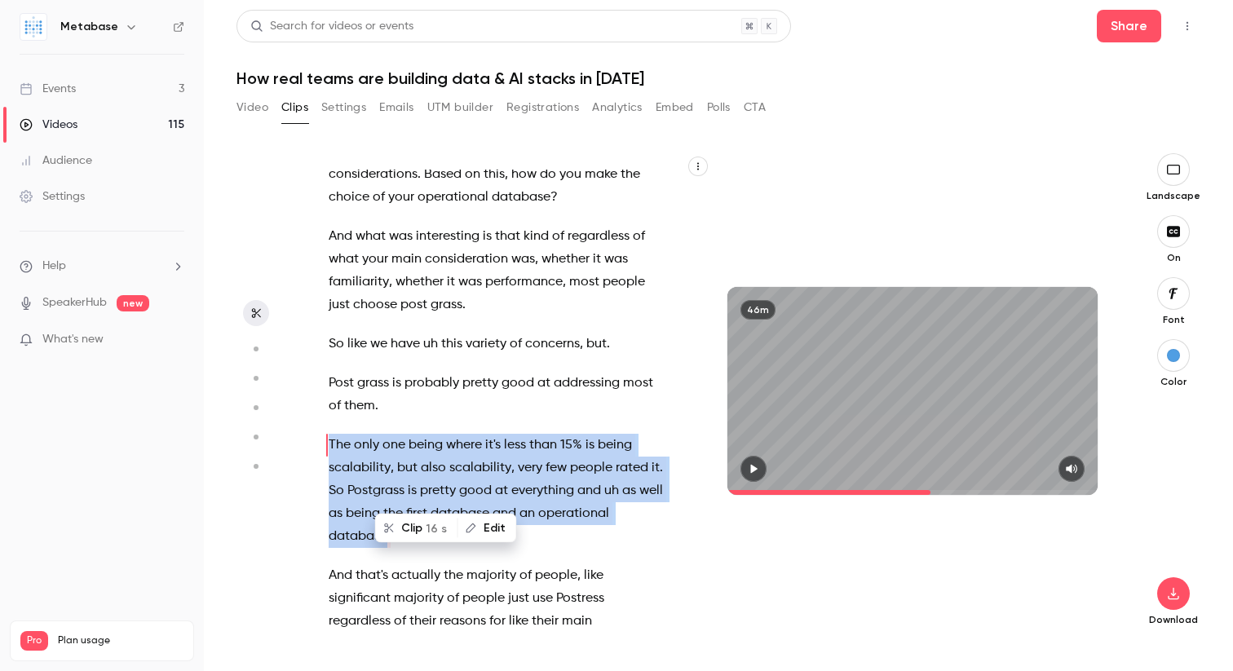
click at [331, 480] on span "So" at bounding box center [336, 491] width 15 height 23
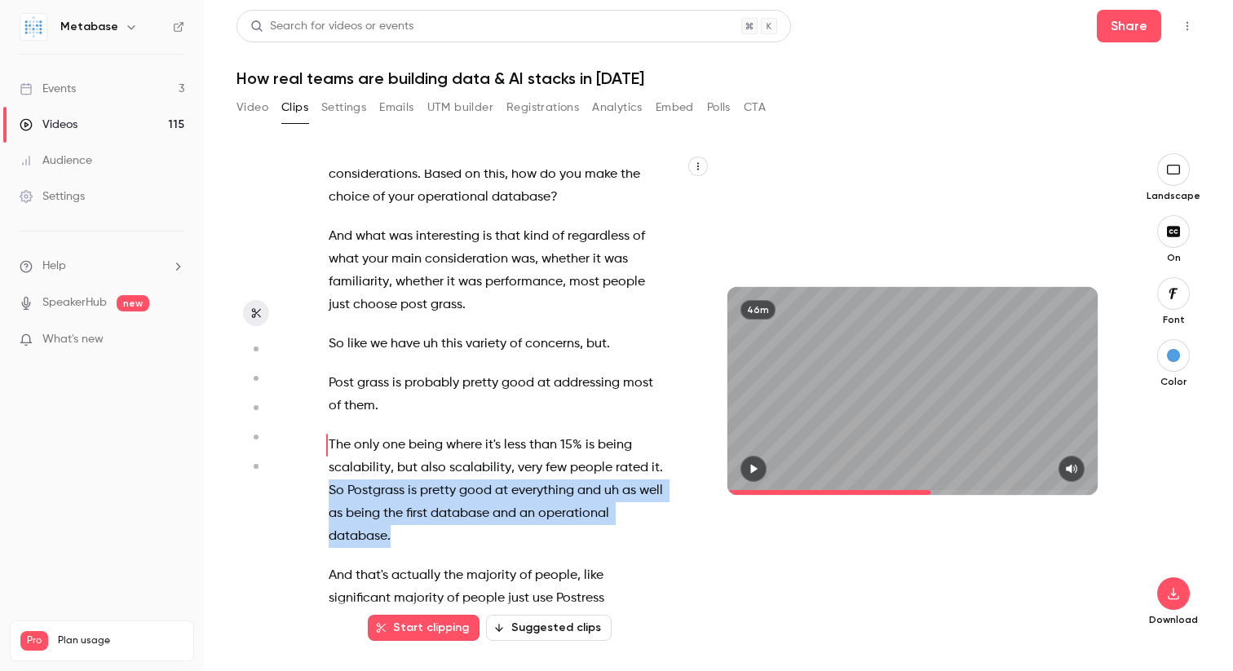
drag, startPoint x: 331, startPoint y: 447, endPoint x: 410, endPoint y: 503, distance: 97.1
click at [410, 505] on div "I can see the I can hear the sound . Hello , everyone . We are live now . Welco…" at bounding box center [505, 399] width 395 height 459
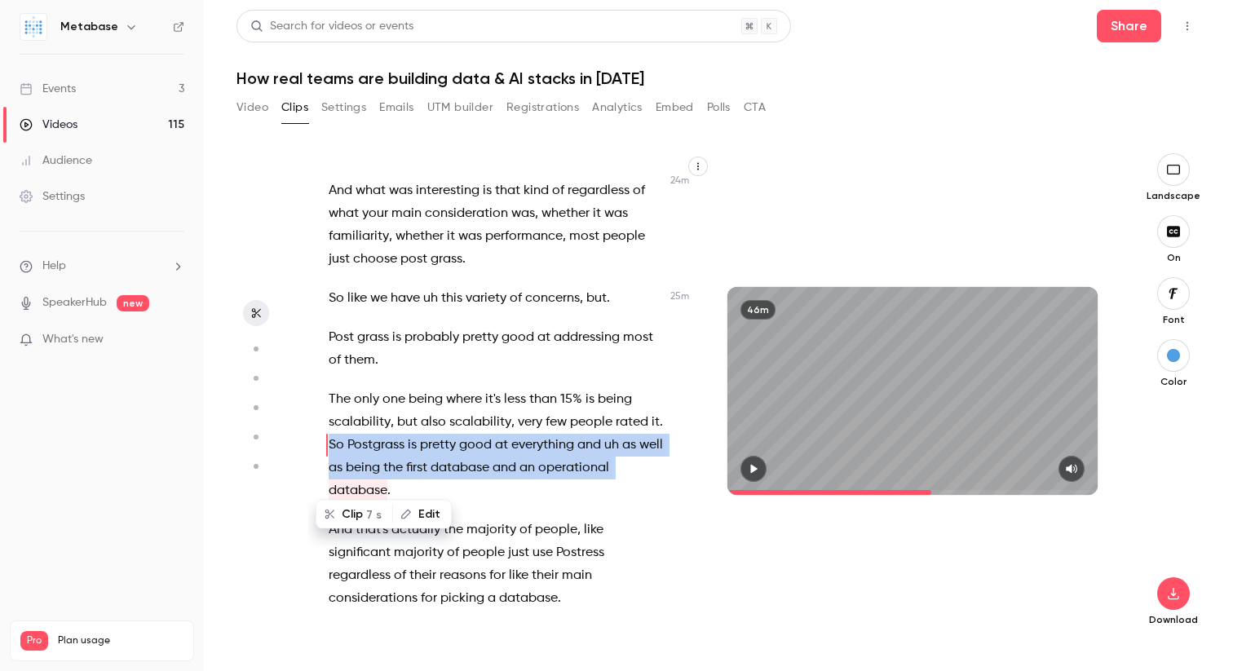
scroll to position [10219, 0]
click at [329, 434] on span "So" at bounding box center [336, 445] width 15 height 23
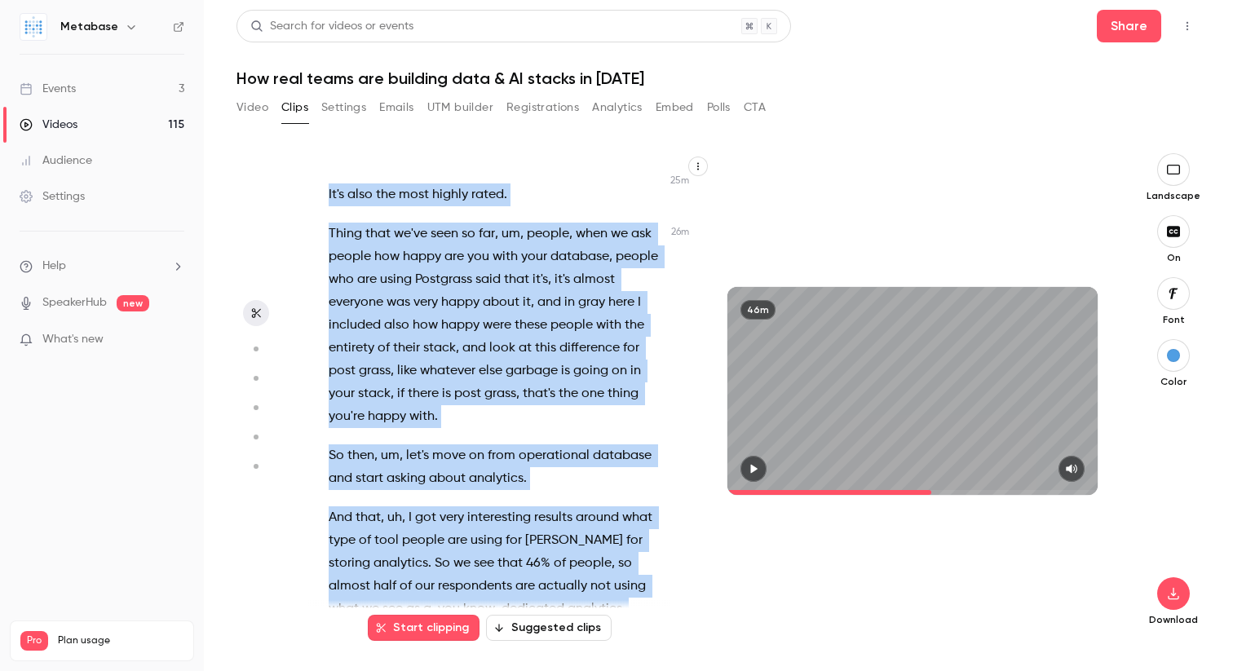
scroll to position [10678, 0]
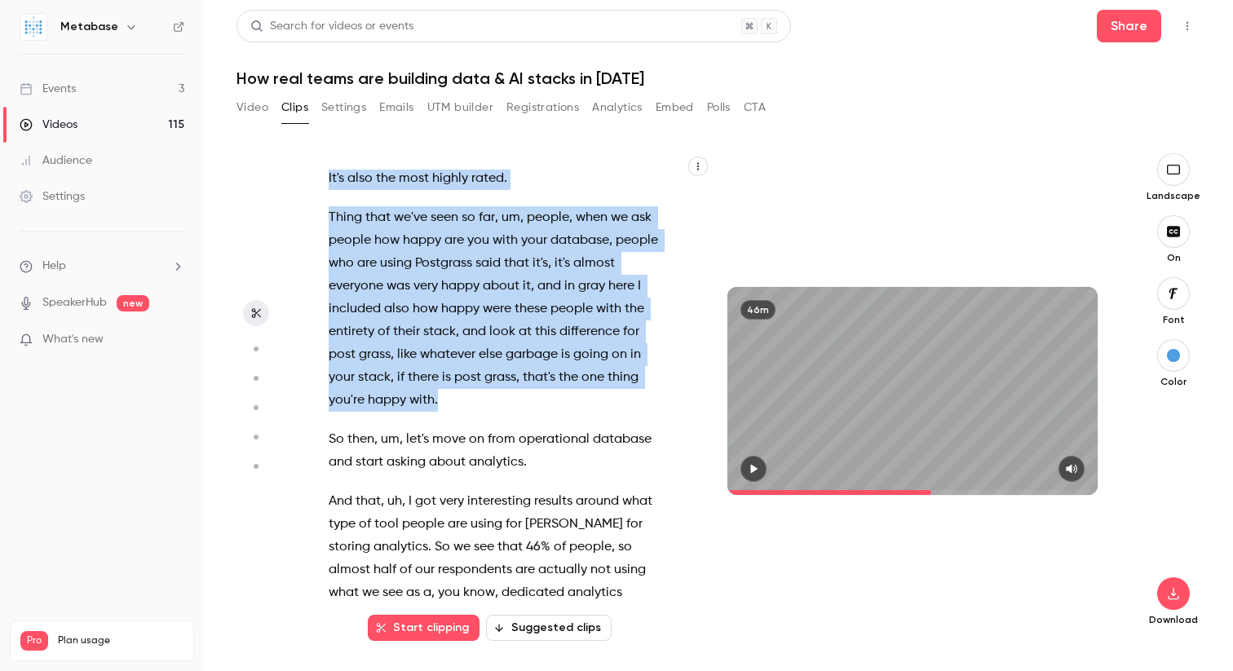
drag, startPoint x: 329, startPoint y: 398, endPoint x: 502, endPoint y: 374, distance: 174.5
click at [502, 374] on div "I can see the I can hear the sound . Hello , everyone . We are live now . Welco…" at bounding box center [505, 399] width 395 height 459
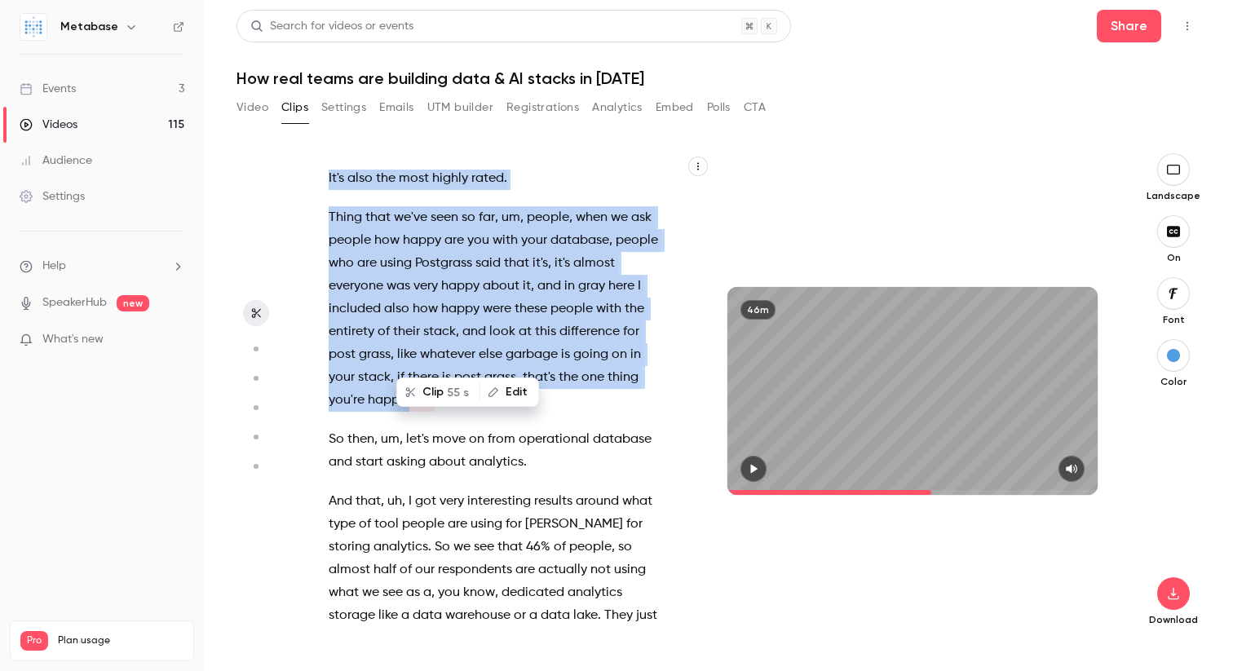
click at [754, 473] on icon "button" at bounding box center [753, 468] width 13 height 11
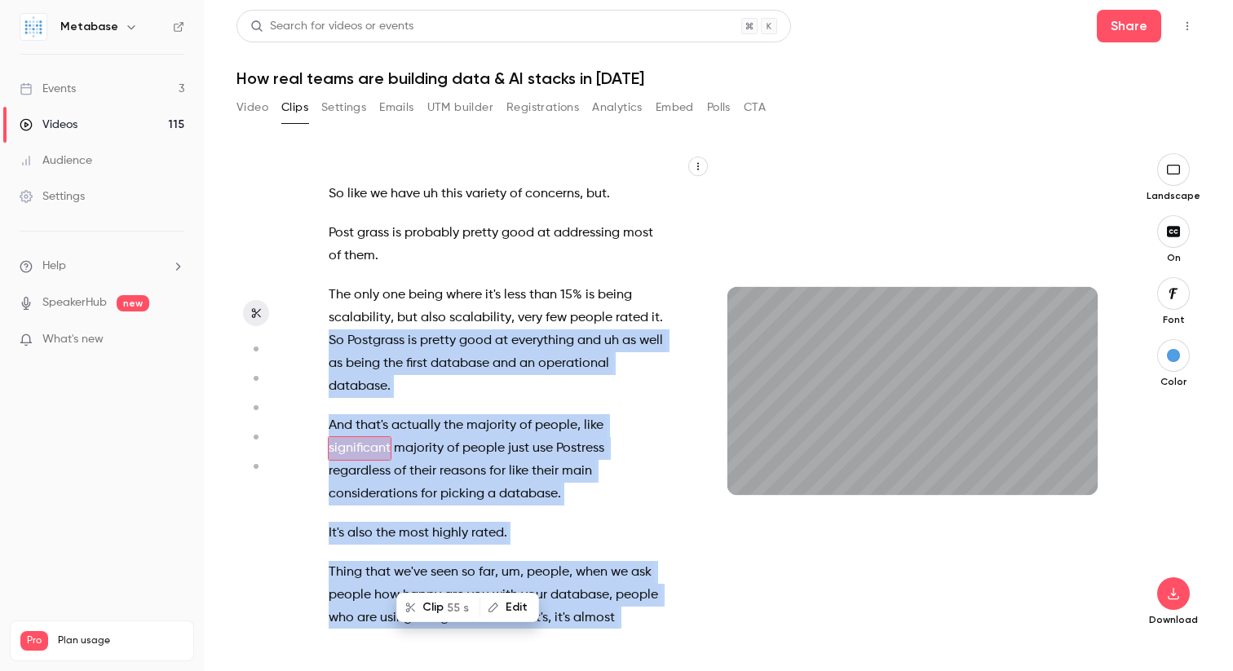
scroll to position [10326, 0]
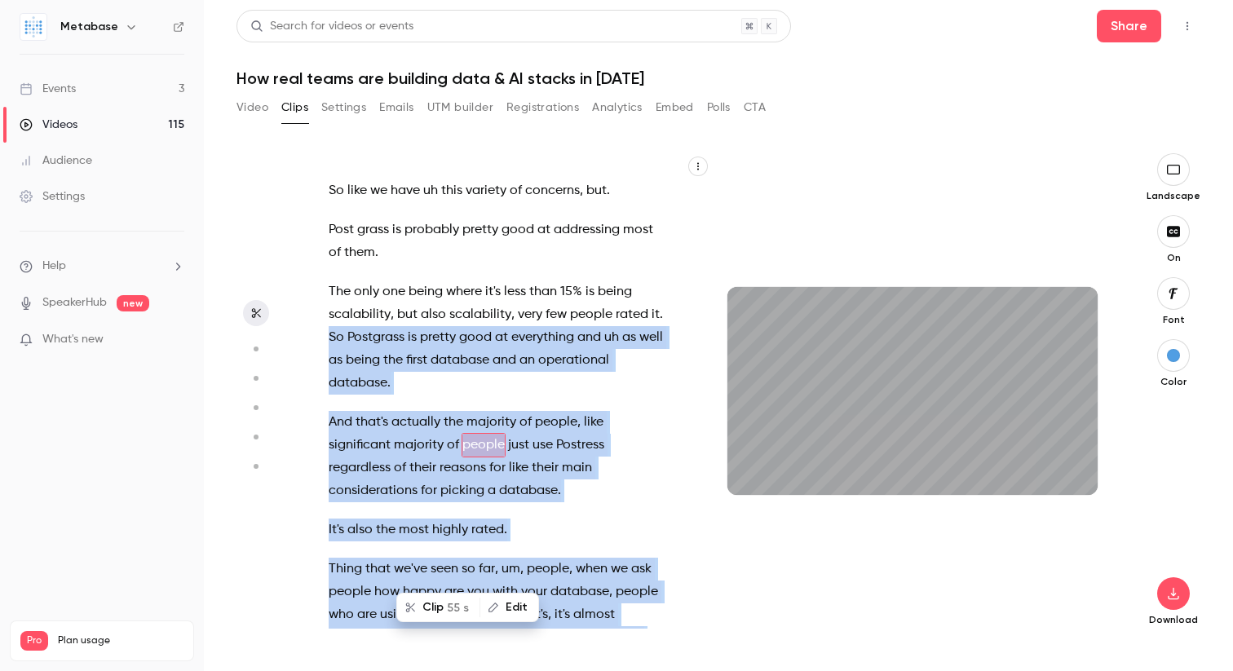
click at [1171, 283] on button "button" at bounding box center [1173, 293] width 33 height 33
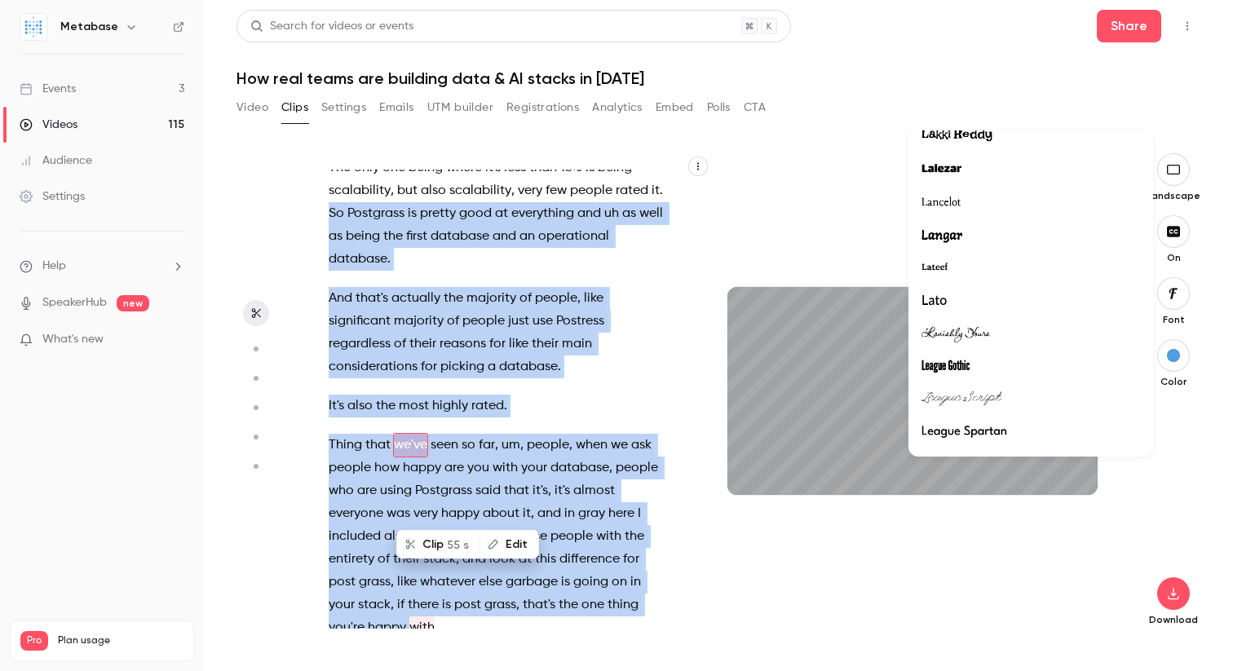
scroll to position [21084, 0]
click at [1019, 307] on div at bounding box center [1031, 299] width 219 height 21
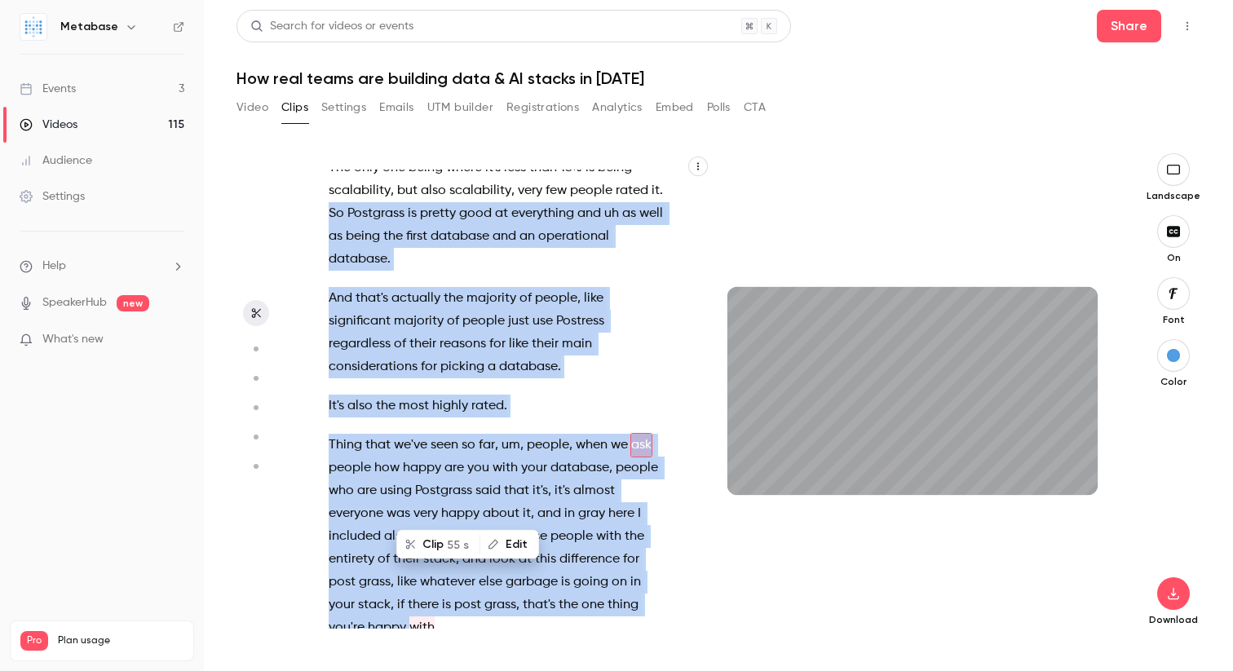
scroll to position [10473, 0]
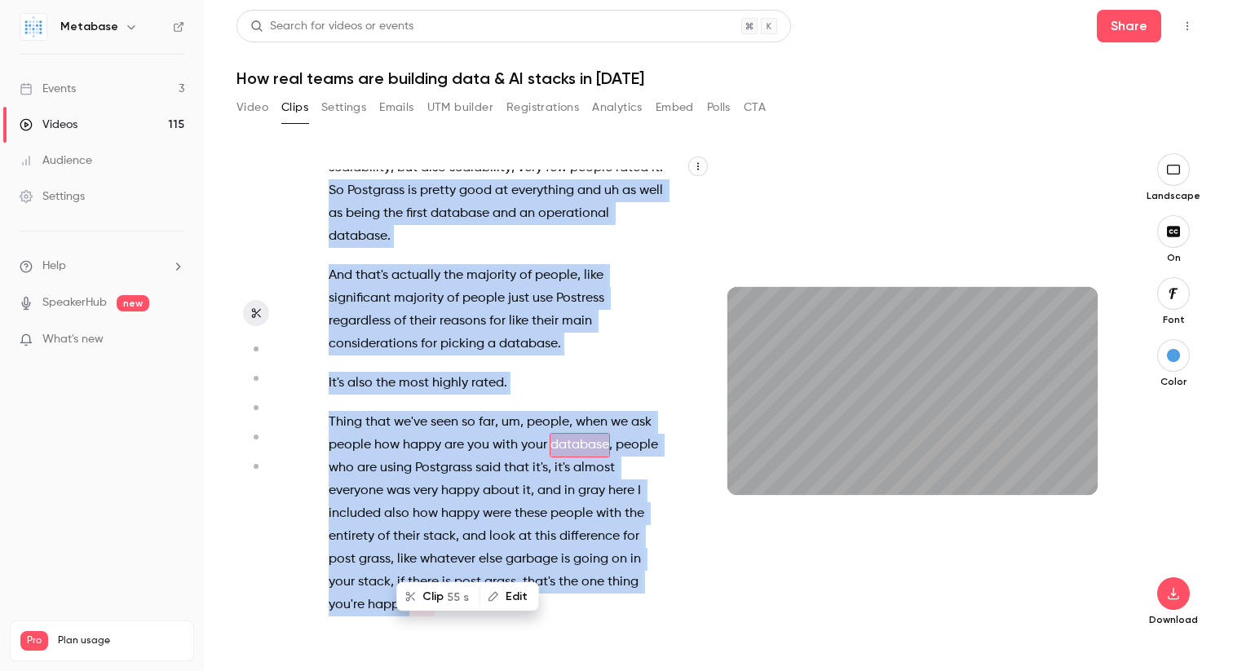
type input "******"
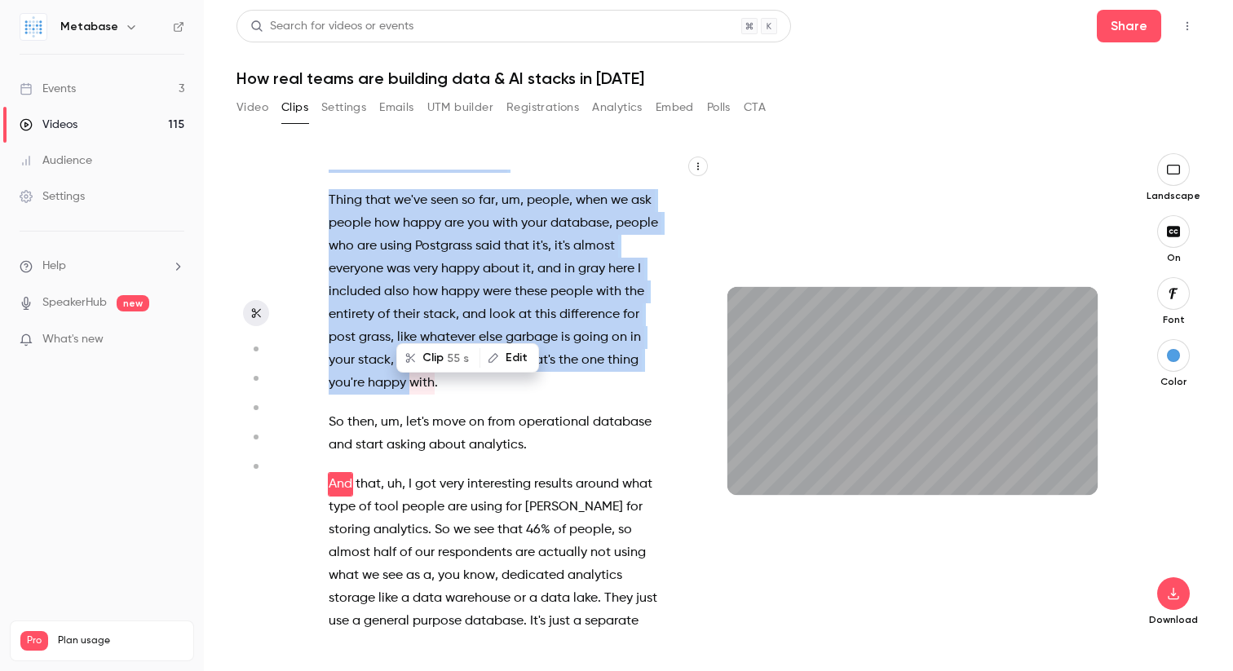
scroll to position [10734, 0]
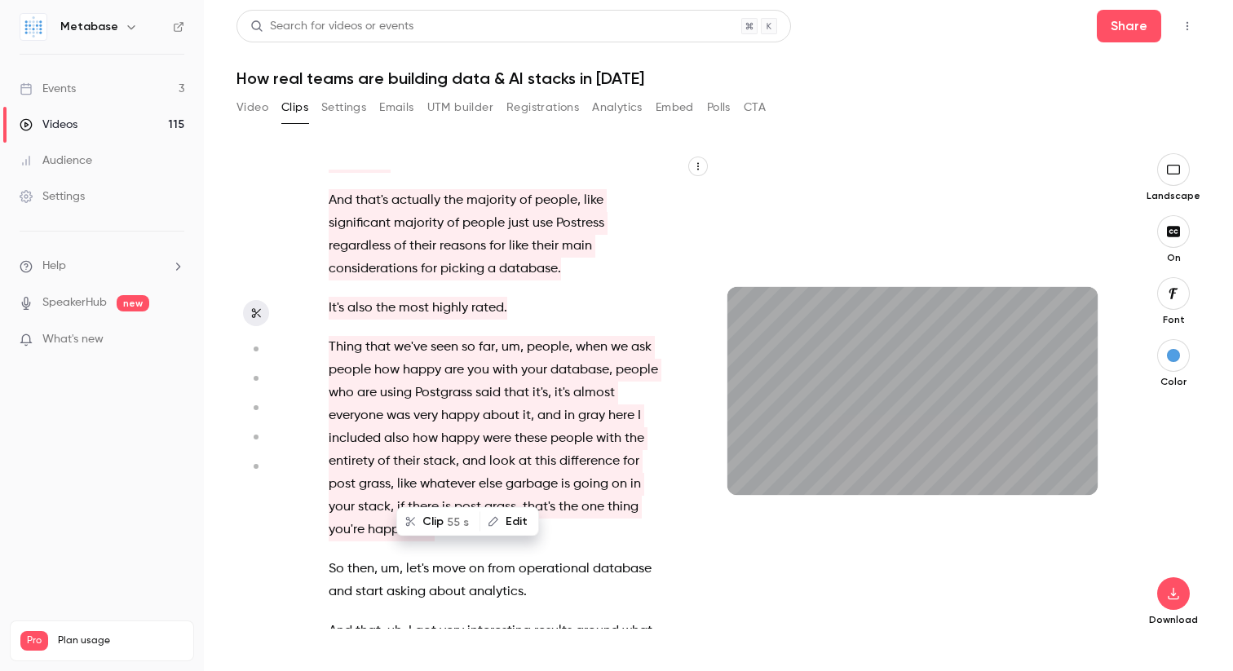
click at [481, 427] on span at bounding box center [481, 438] width 3 height 23
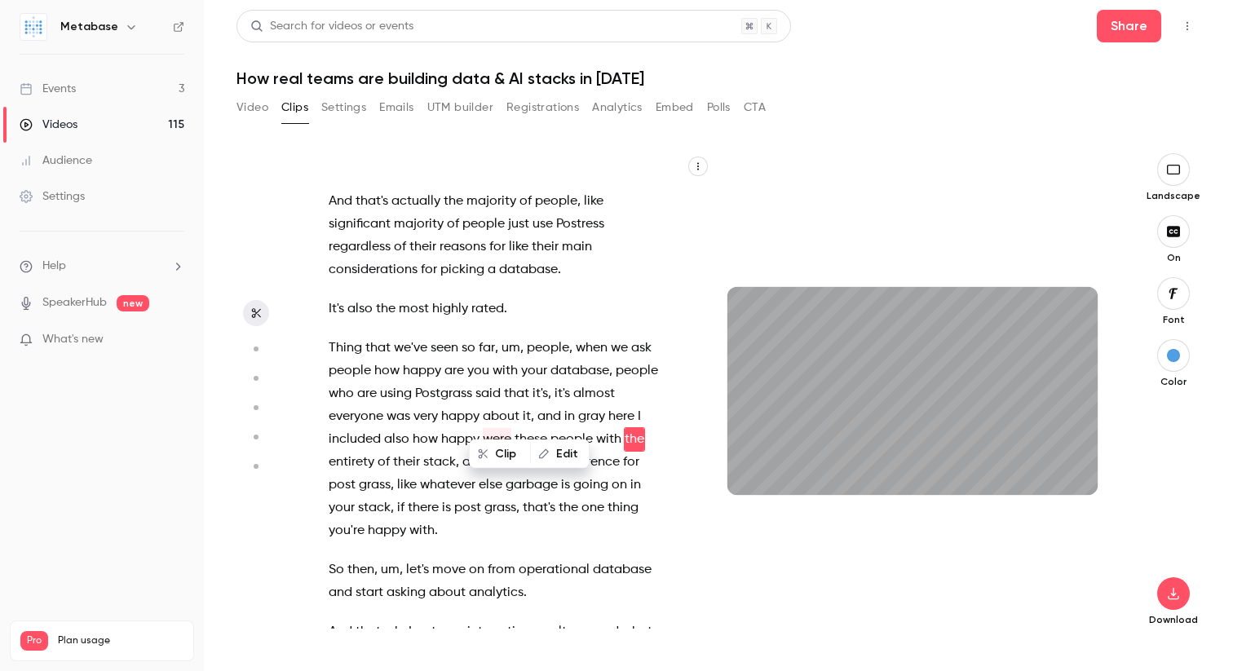
scroll to position [10564, 0]
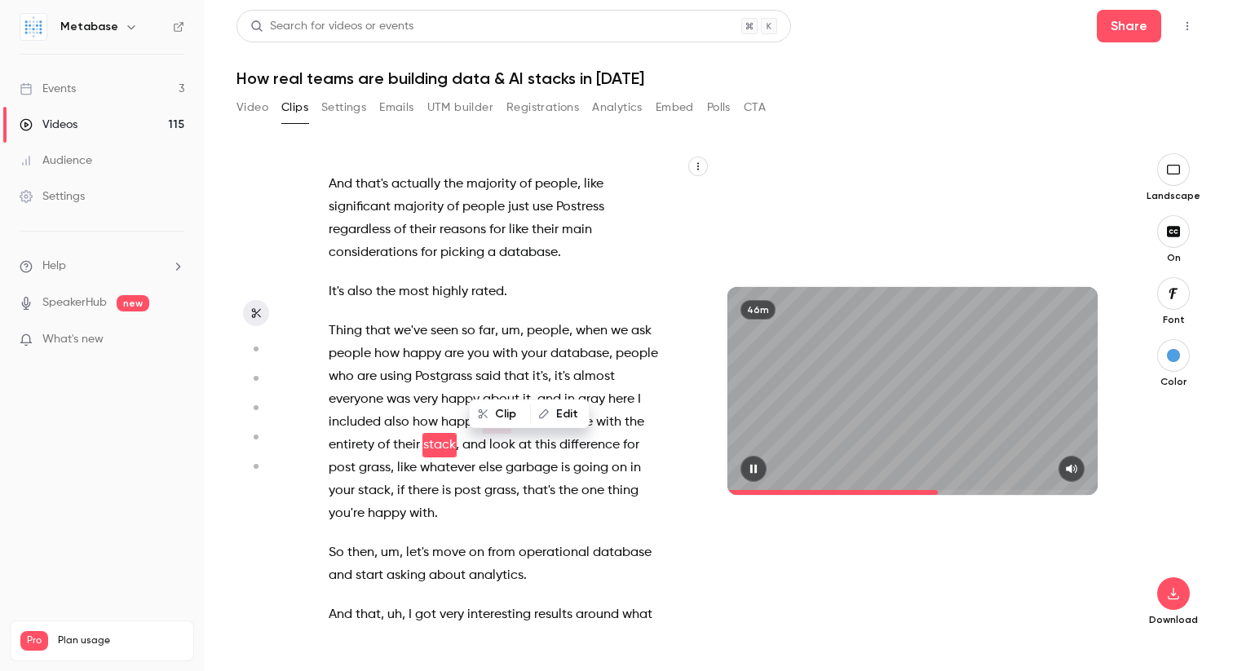
click at [755, 466] on icon "button" at bounding box center [753, 469] width 7 height 9
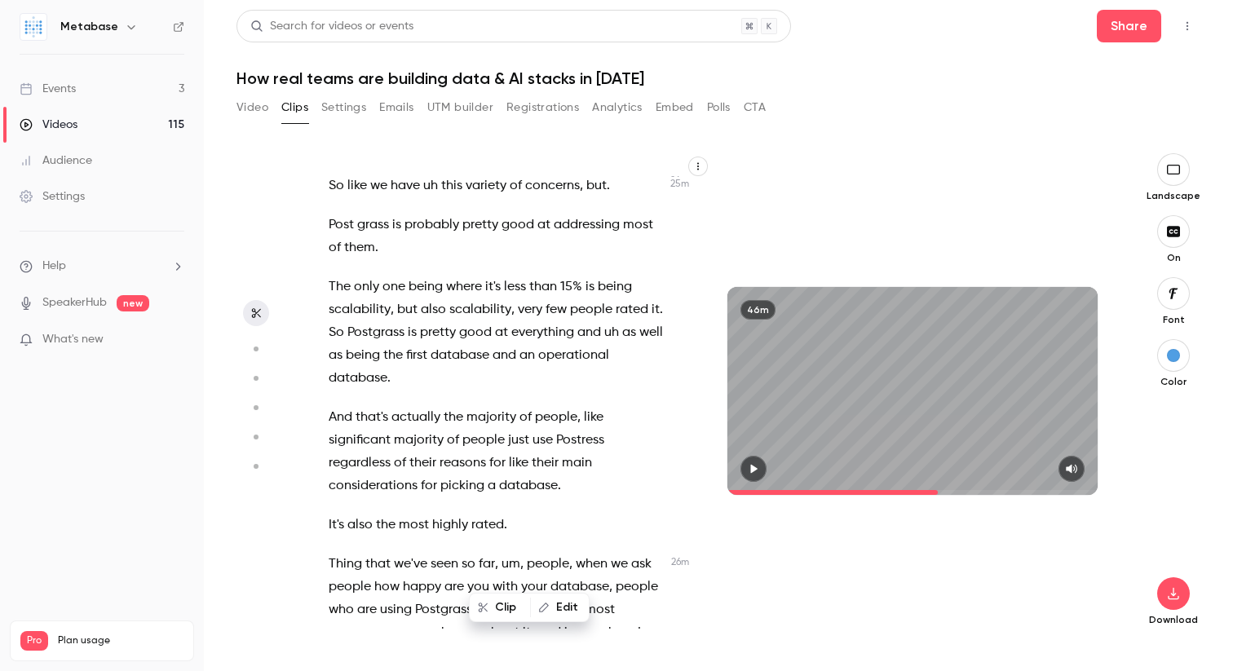
scroll to position [10277, 0]
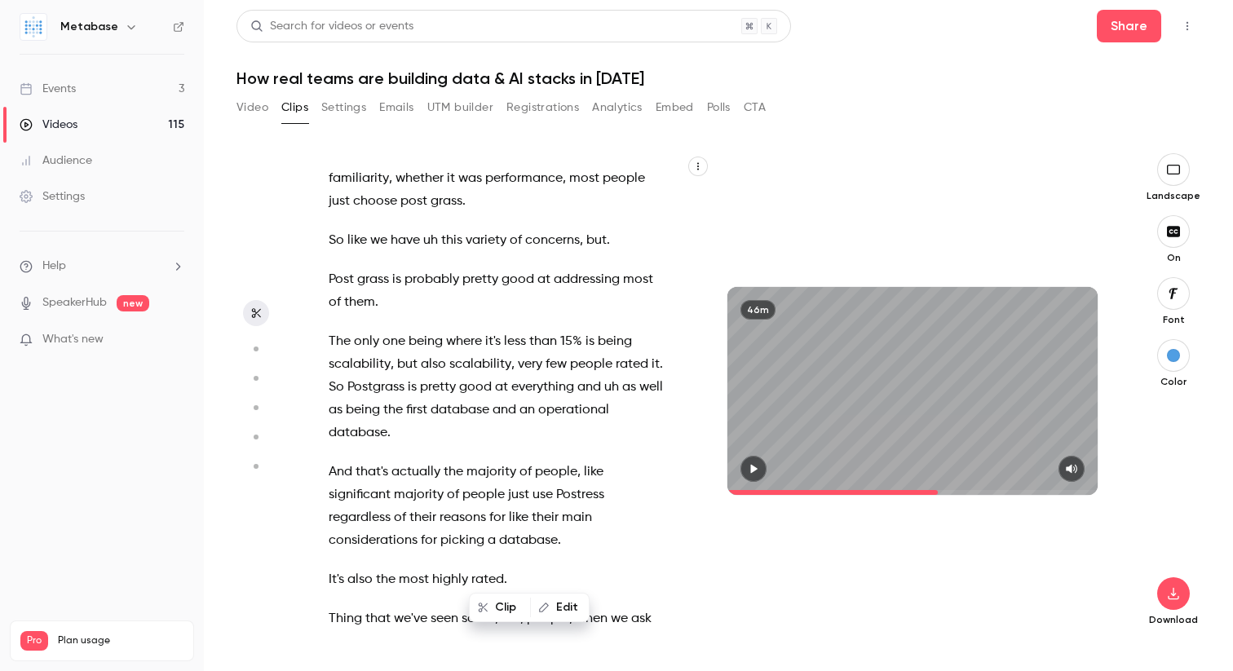
click at [331, 376] on span "So" at bounding box center [336, 387] width 15 height 23
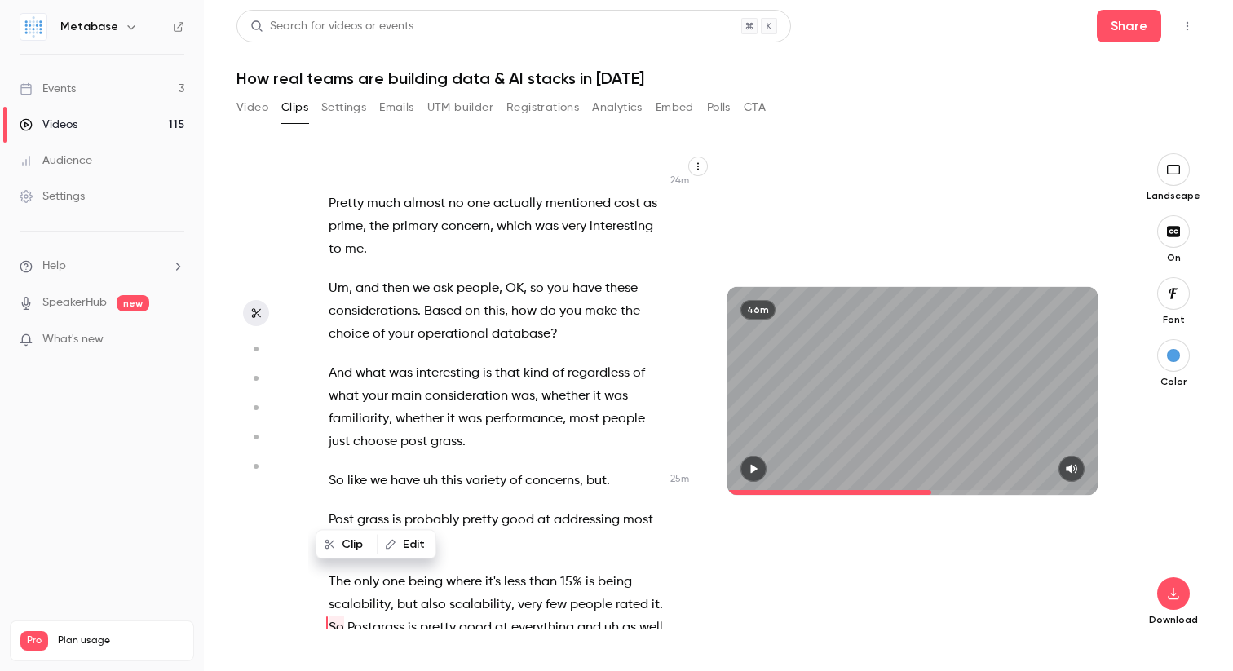
scroll to position [10034, 0]
click at [568, 364] on span "regardless" at bounding box center [599, 375] width 62 height 23
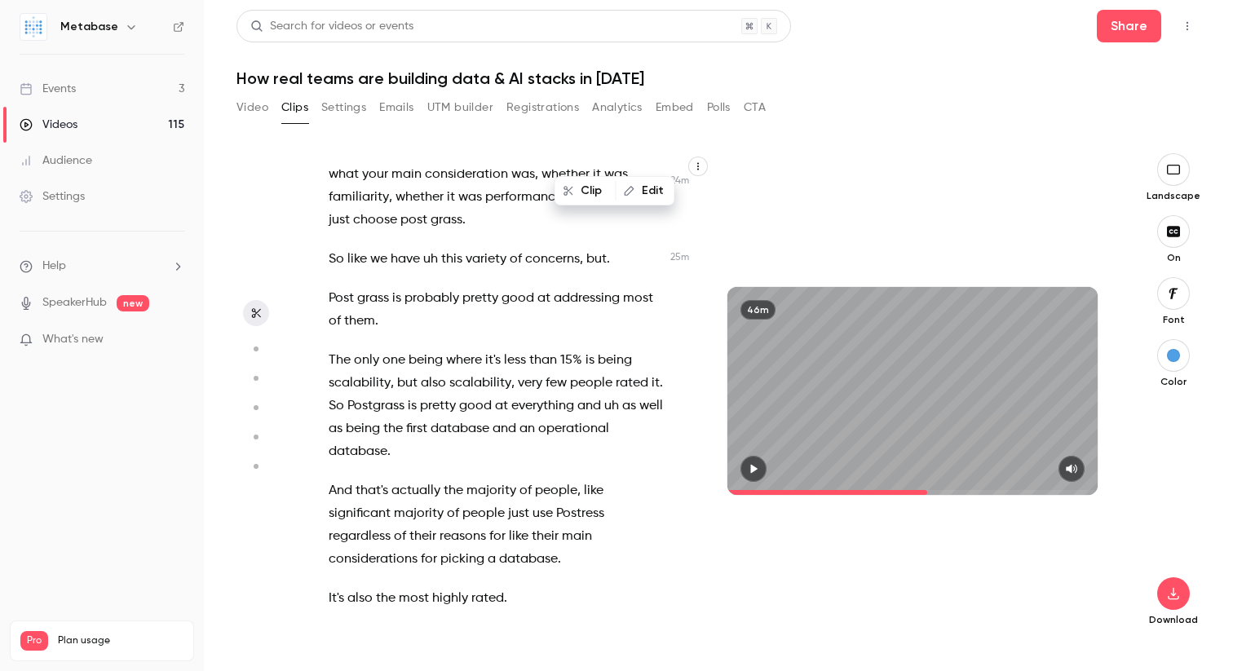
scroll to position [10260, 0]
click at [330, 392] on span "So" at bounding box center [336, 403] width 15 height 23
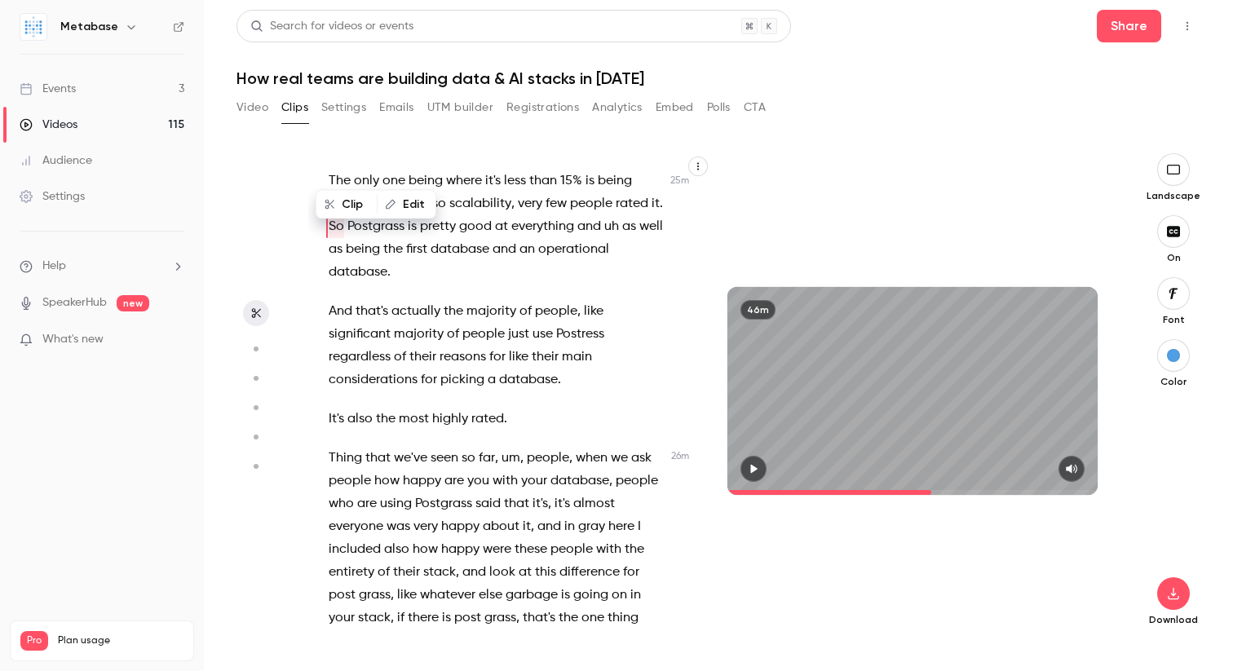
scroll to position [10473, 0]
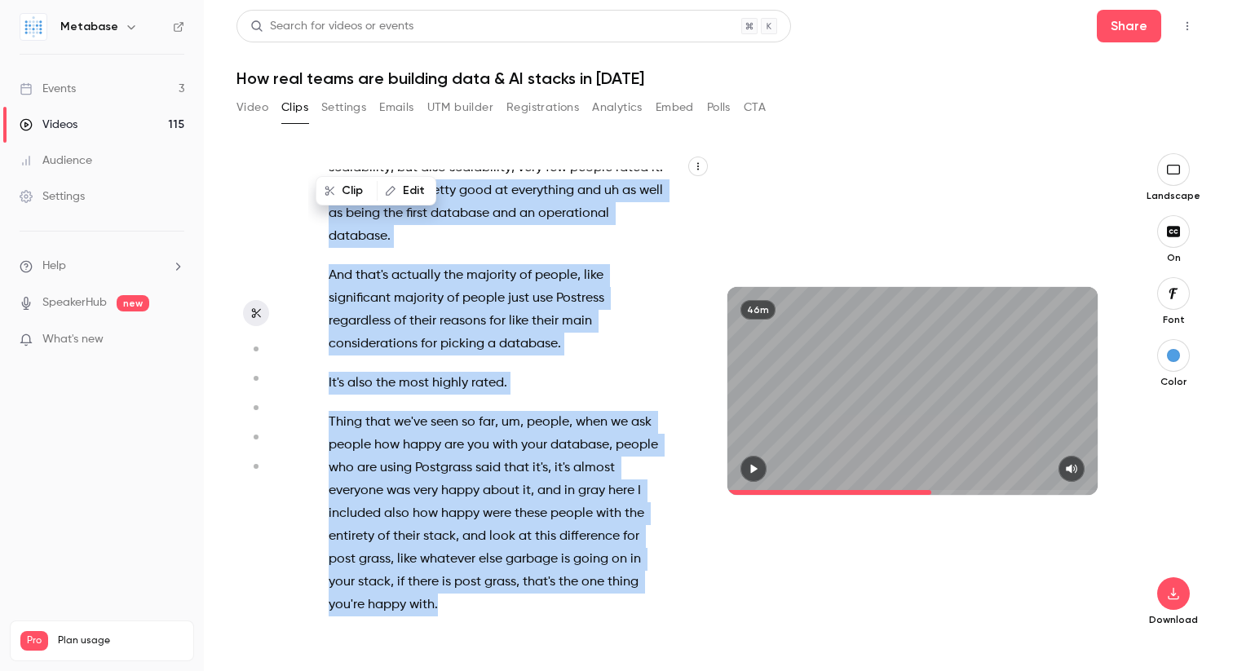
click at [443, 555] on p "Thing that we've seen so far , um , people , when we ask people how happy are y…" at bounding box center [498, 514] width 338 height 206
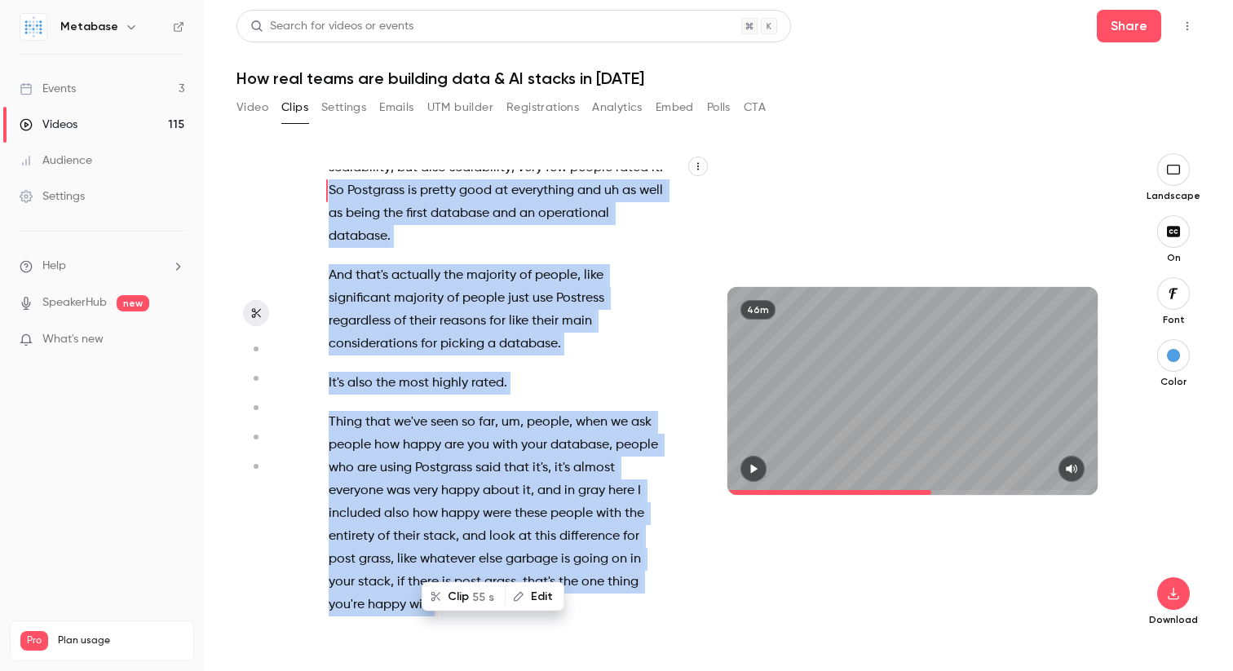
click at [453, 596] on button "Clip 55 s" at bounding box center [463, 597] width 81 height 26
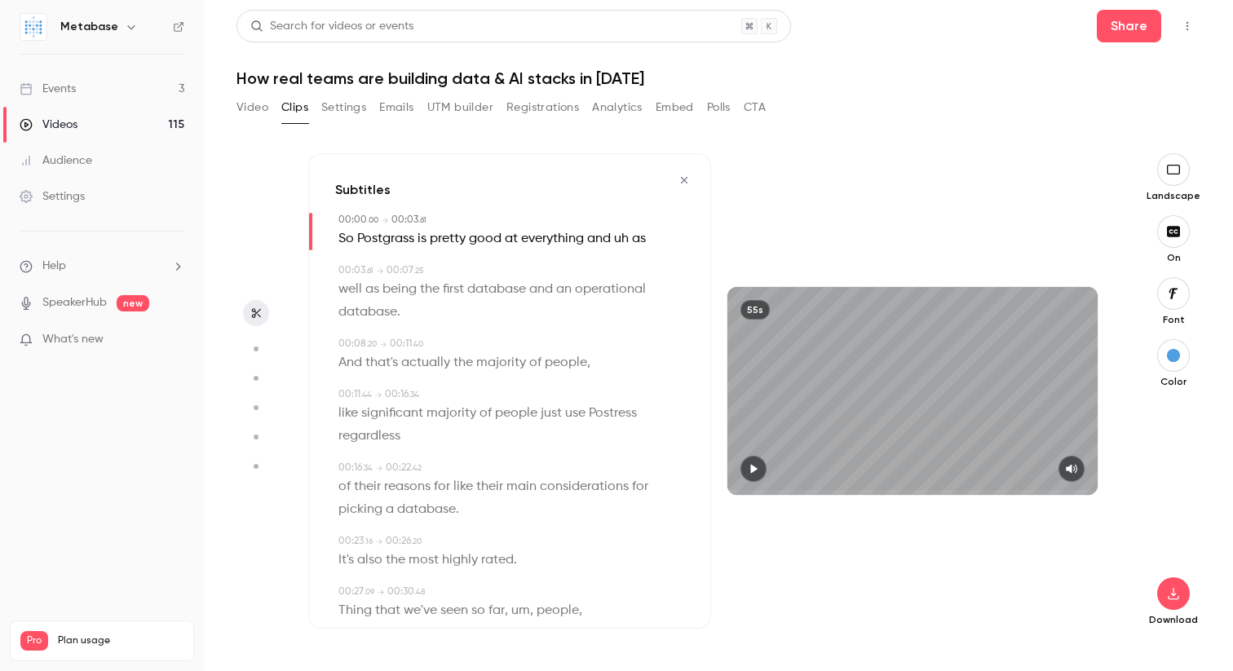
click at [757, 471] on icon "button" at bounding box center [753, 468] width 13 height 11
type input "***"
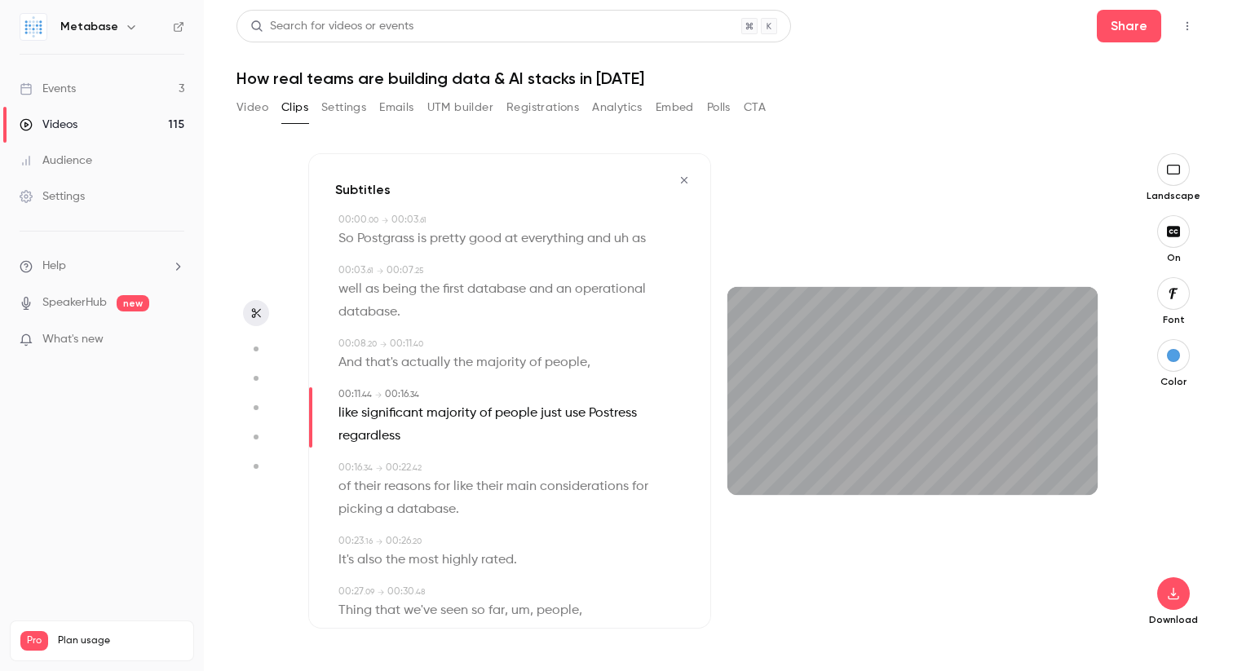
click at [1178, 355] on div "button" at bounding box center [1173, 355] width 13 height 13
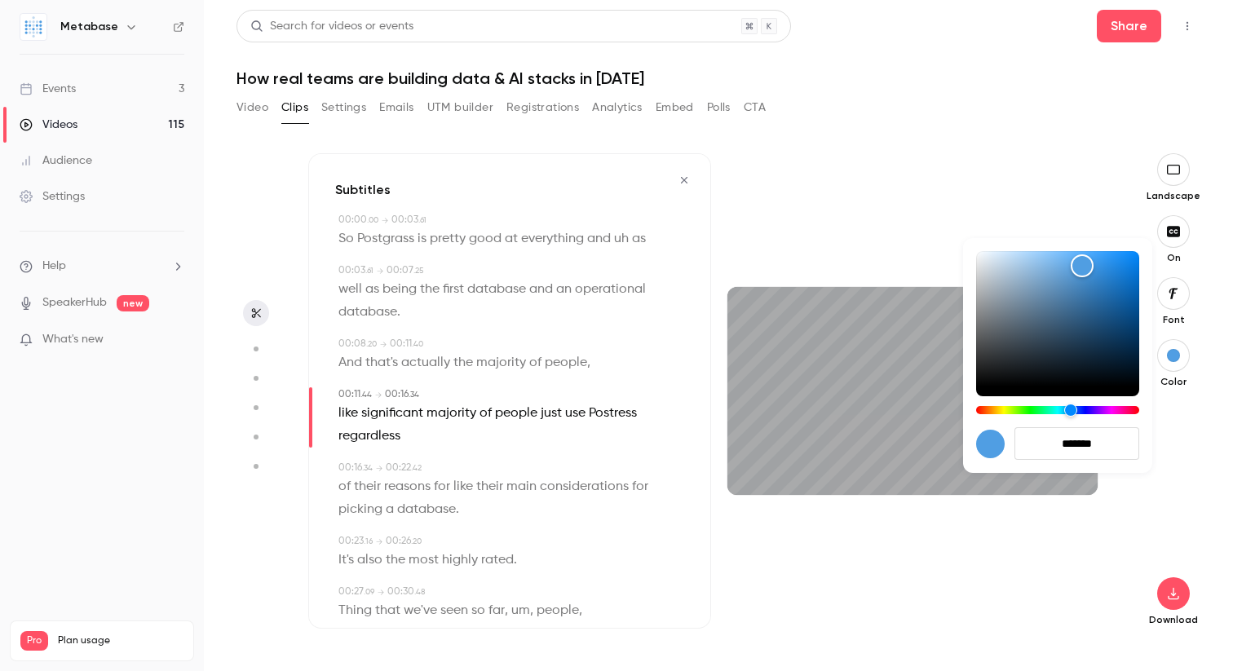
click at [1067, 443] on input "*******" at bounding box center [1077, 443] width 125 height 33
paste input
type input "****"
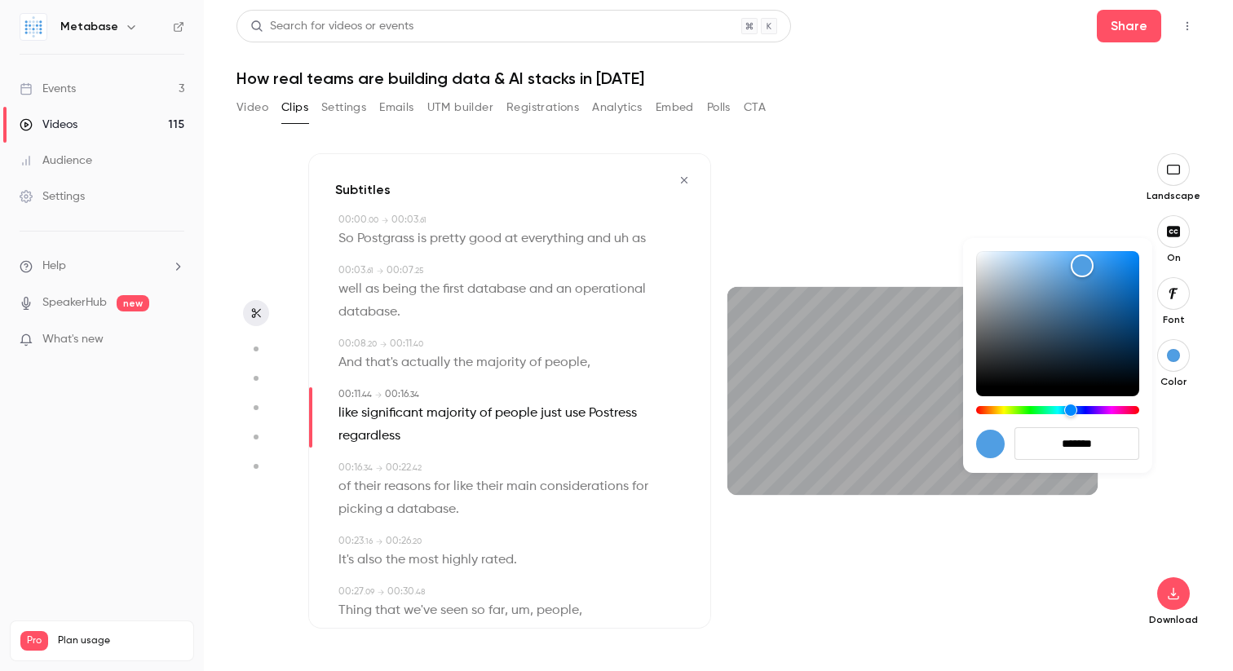
type input "*******"
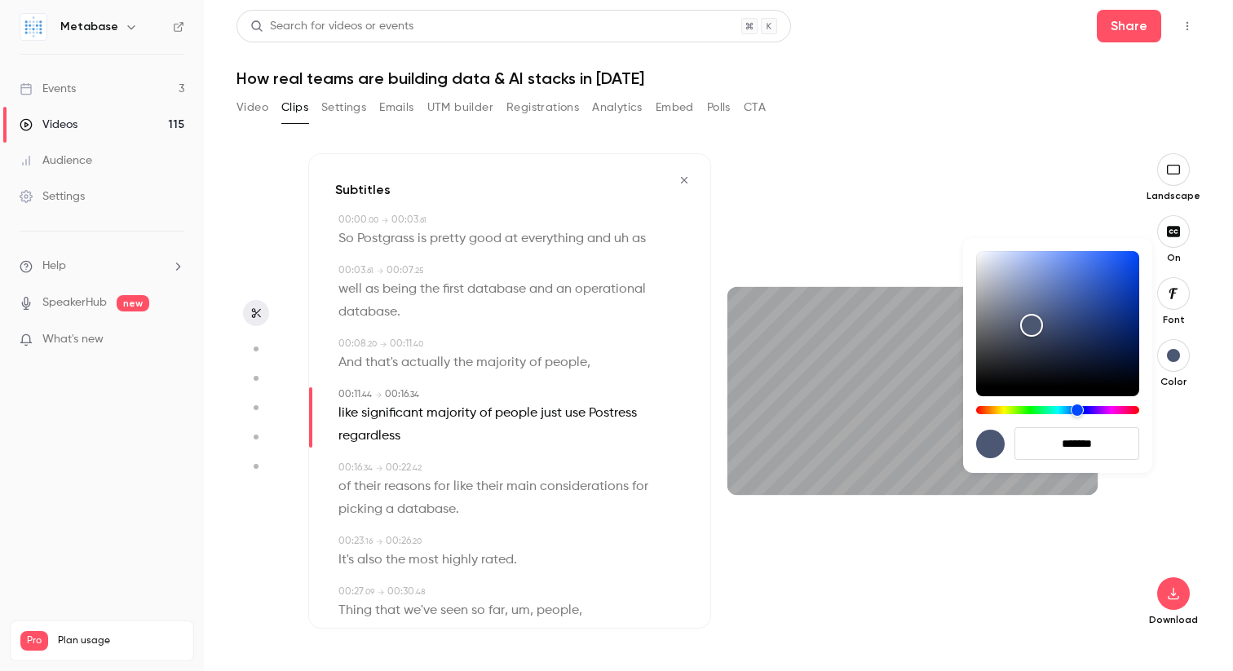
type input "****"
type input "*******"
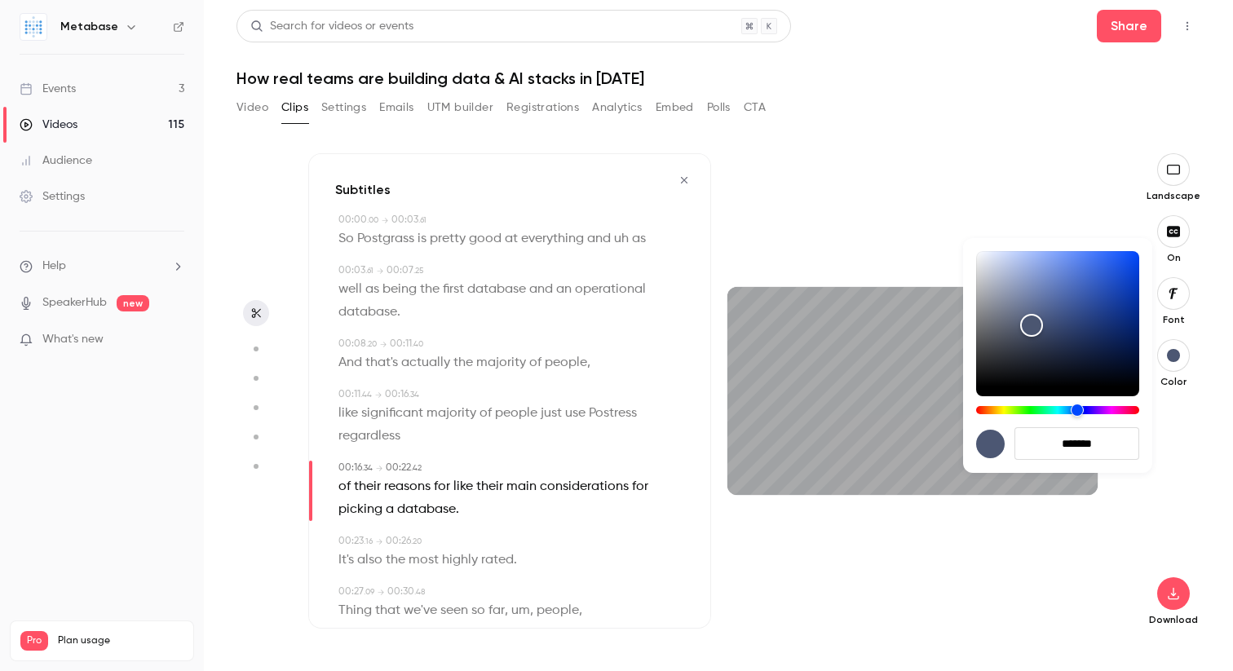
click at [1187, 466] on div at bounding box center [616, 335] width 1233 height 671
type input "****"
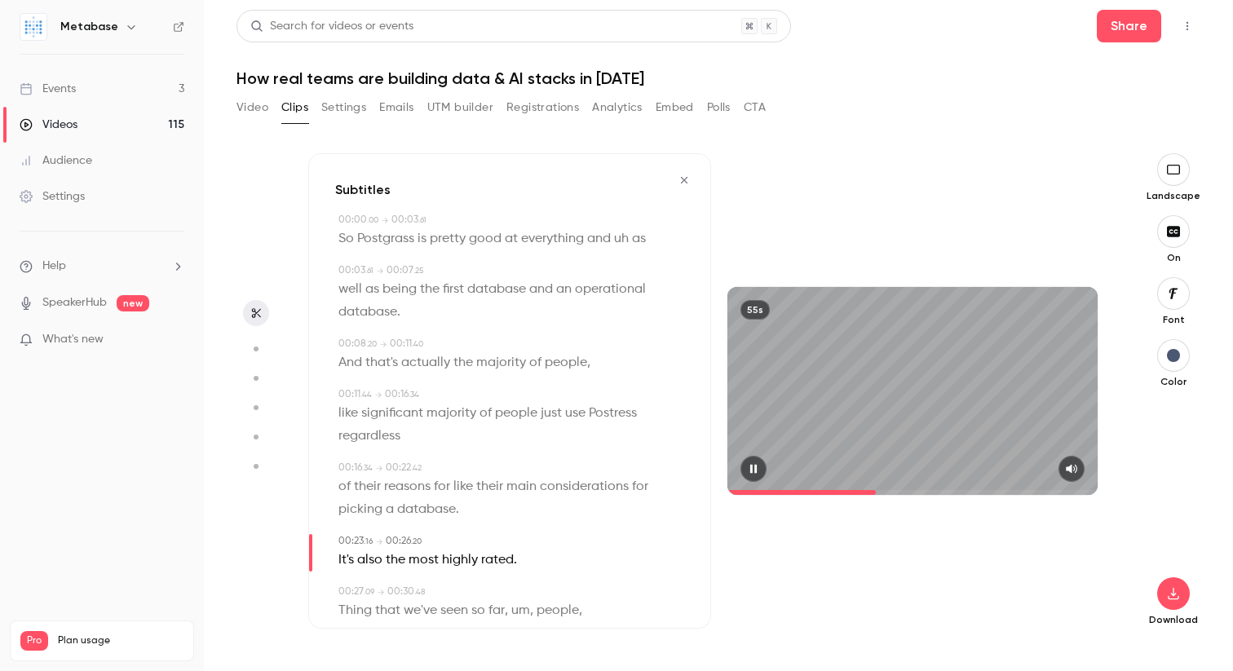
click at [939, 356] on div "55s" at bounding box center [912, 391] width 370 height 208
click at [1182, 605] on button "button" at bounding box center [1173, 593] width 33 height 33
click at [1059, 564] on span "Full HD" at bounding box center [1051, 562] width 187 height 17
type input "****"
click at [678, 180] on icon "button" at bounding box center [684, 180] width 13 height 11
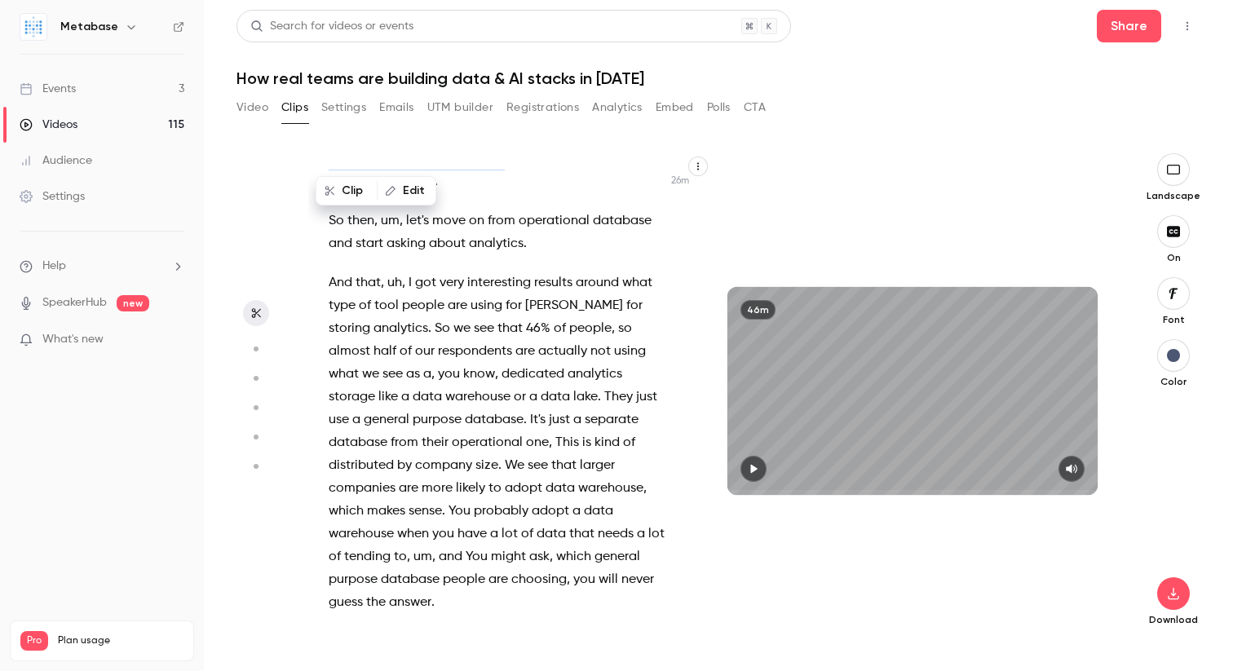
scroll to position [10865, 0]
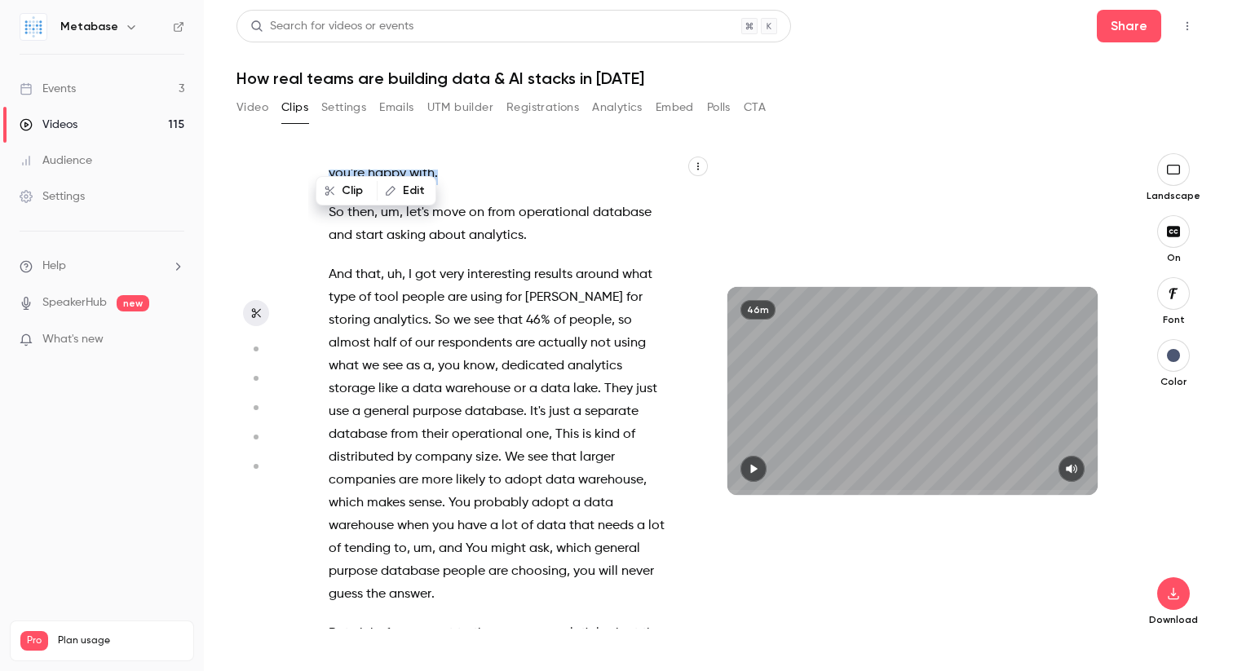
drag, startPoint x: 347, startPoint y: 343, endPoint x: 581, endPoint y: 442, distance: 254.3
click at [581, 442] on div "I can see the I can hear the sound . Hello , everyone . We are live now . Welco…" at bounding box center [505, 399] width 395 height 459
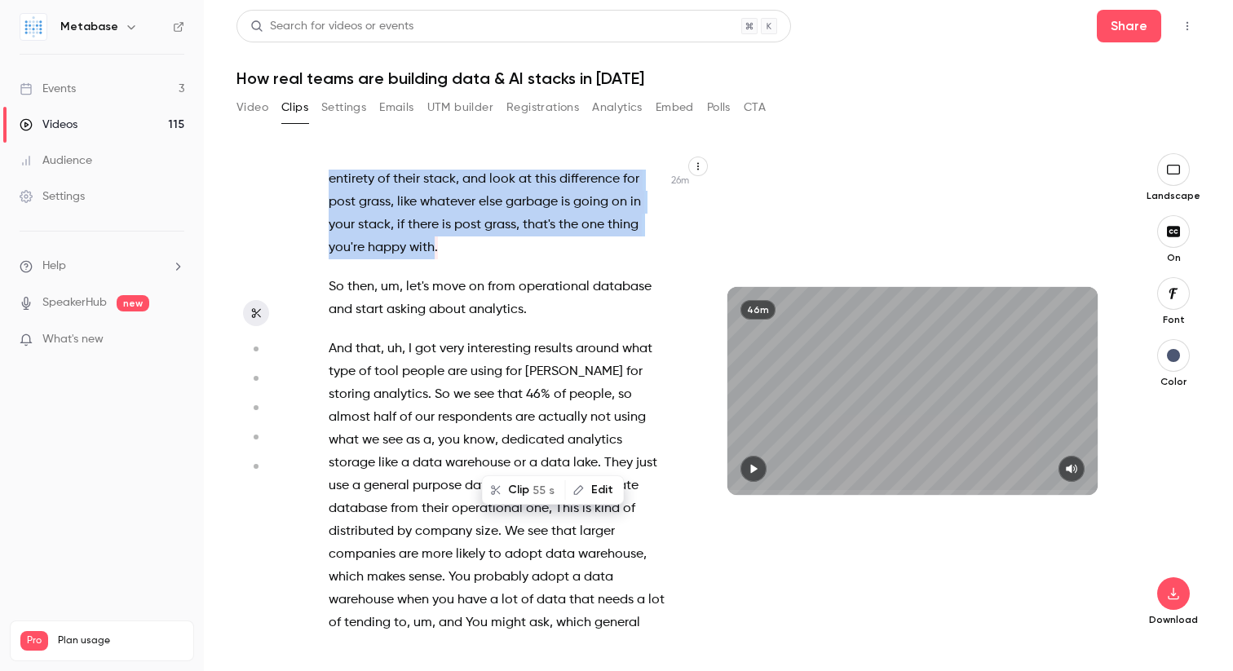
type input "******"
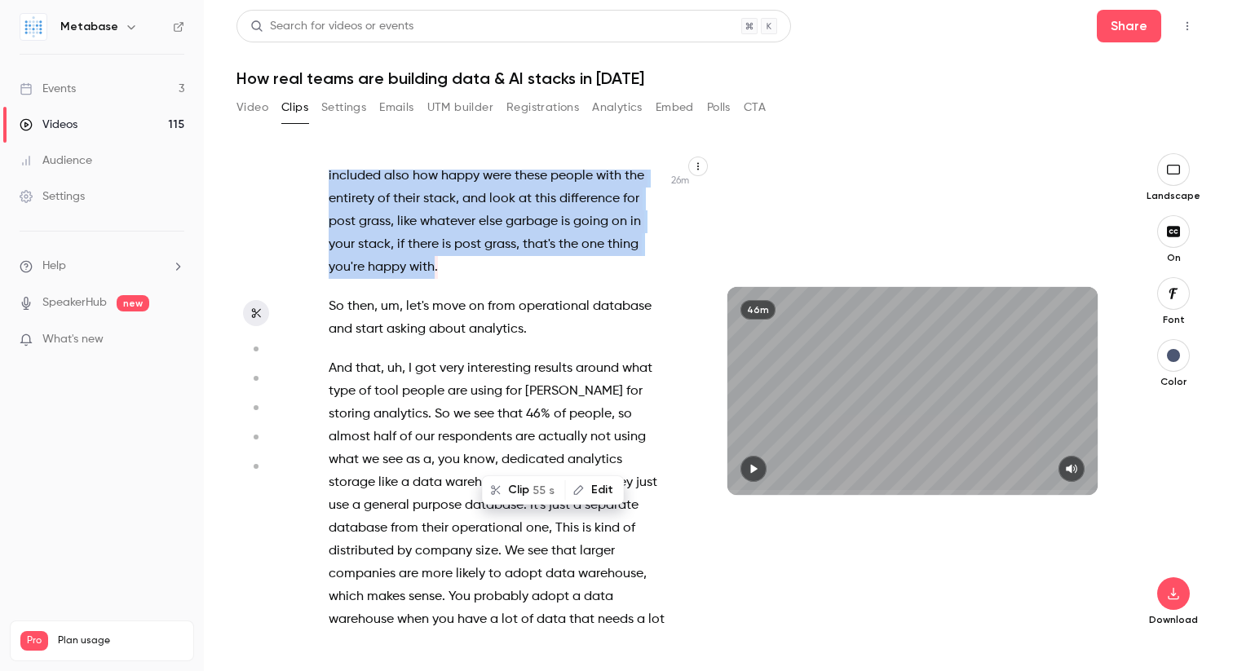
copy div "So Postgrass is pretty good at everything and uh as well as being the first dat…"
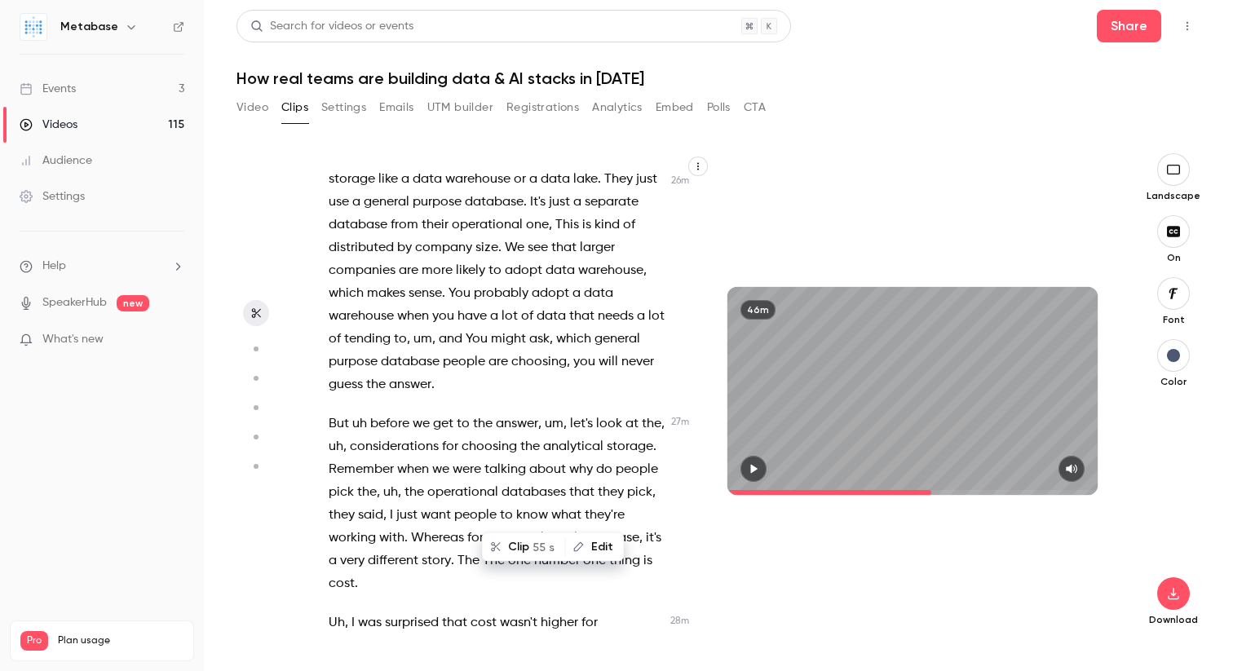
scroll to position [11126, 0]
